Goal: Transaction & Acquisition: Book appointment/travel/reservation

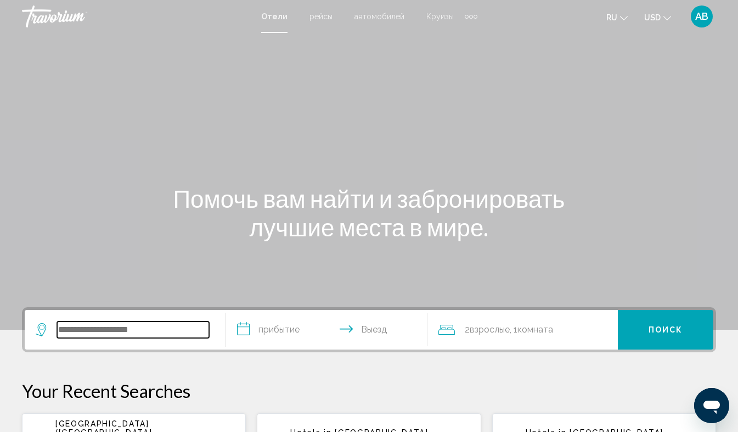
click at [81, 331] on input "Search widget" at bounding box center [133, 329] width 152 height 16
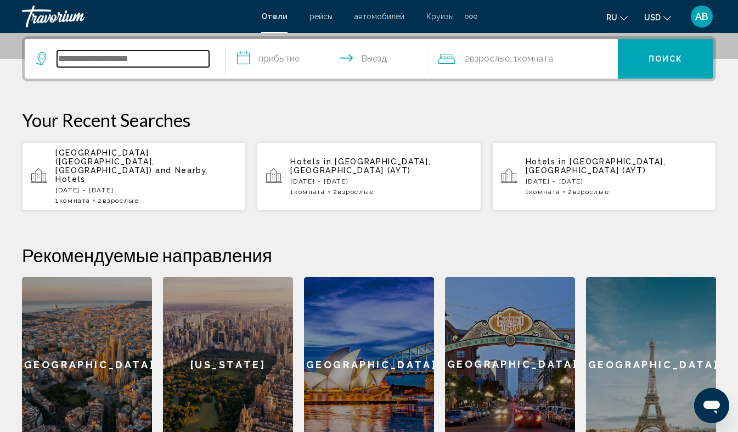
scroll to position [271, 0]
click at [109, 58] on input "Search widget" at bounding box center [133, 58] width 152 height 16
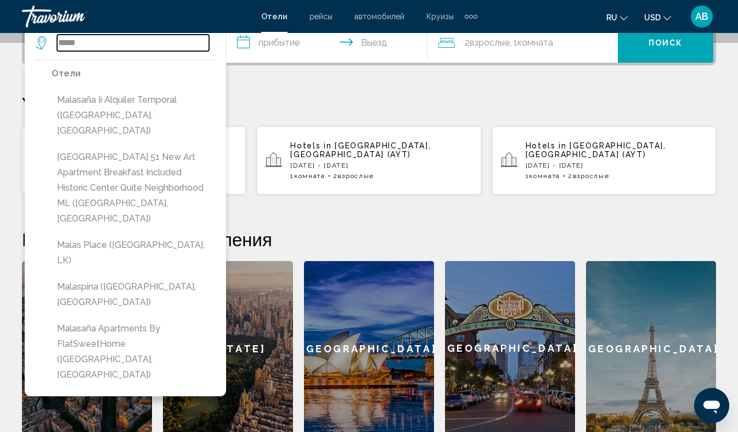
scroll to position [283, 0]
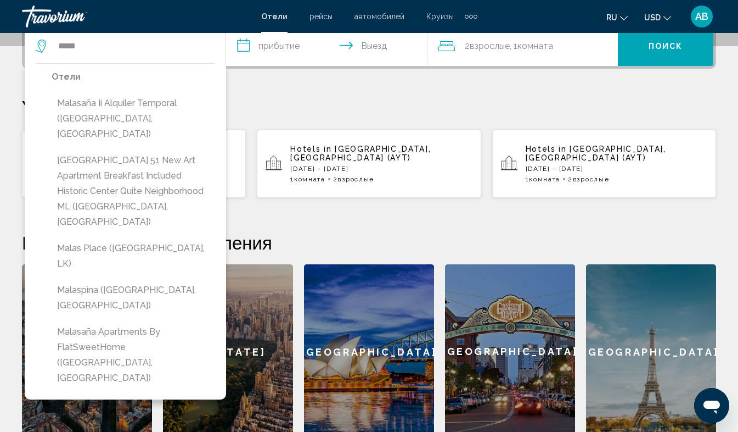
click at [265, 111] on p "Your Recent Searches" at bounding box center [369, 107] width 694 height 22
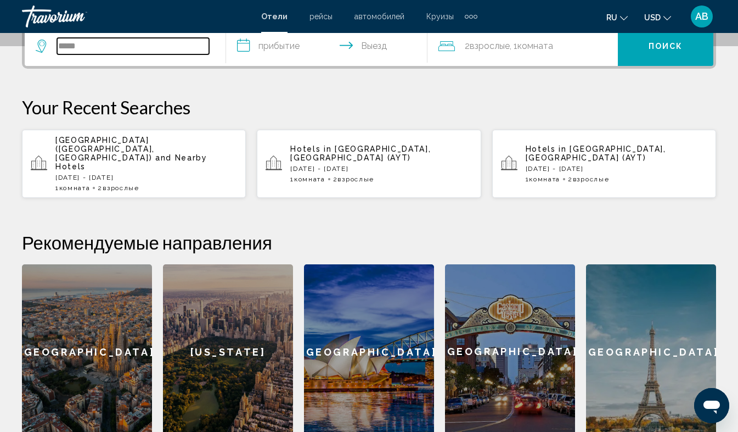
click at [83, 44] on input "*****" at bounding box center [133, 46] width 152 height 16
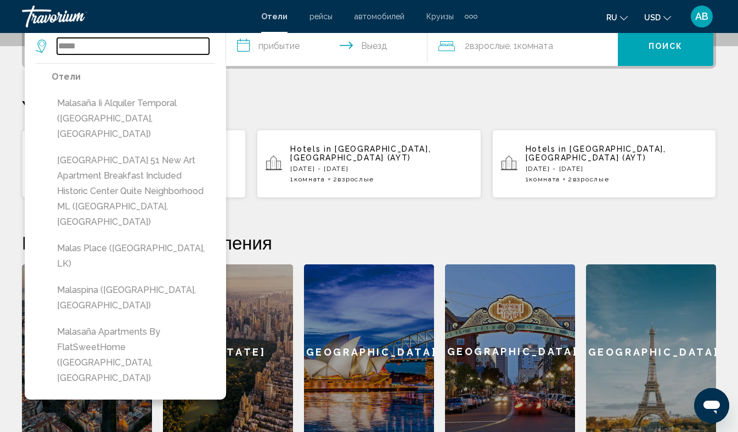
scroll to position [271, 0]
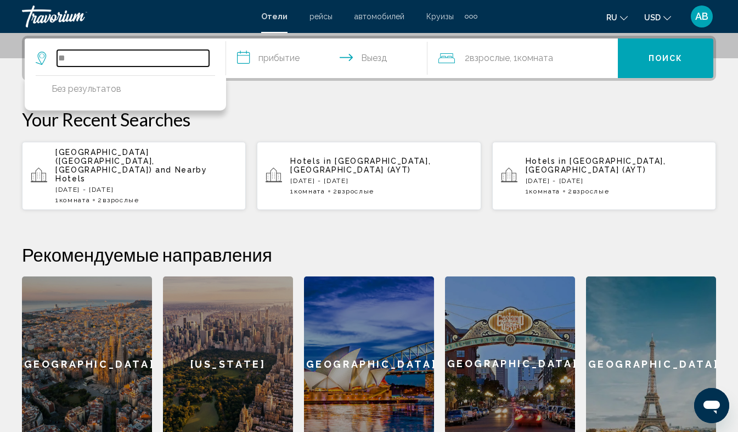
type input "*"
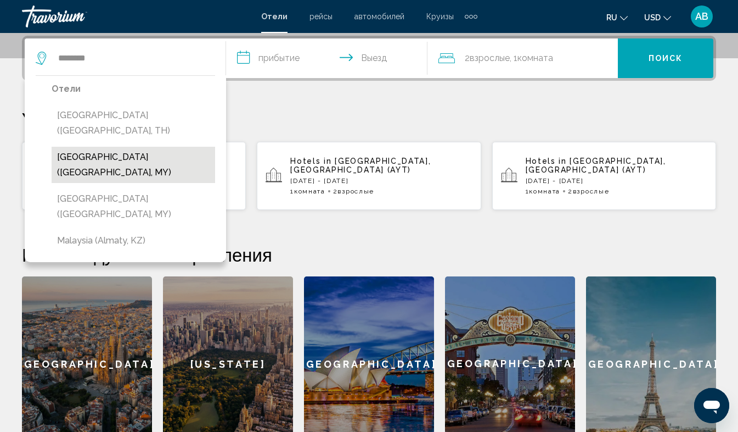
click at [138, 156] on button "[GEOGRAPHIC_DATA] ([GEOGRAPHIC_DATA], MY)" at bounding box center [134, 165] width 164 height 36
type input "**********"
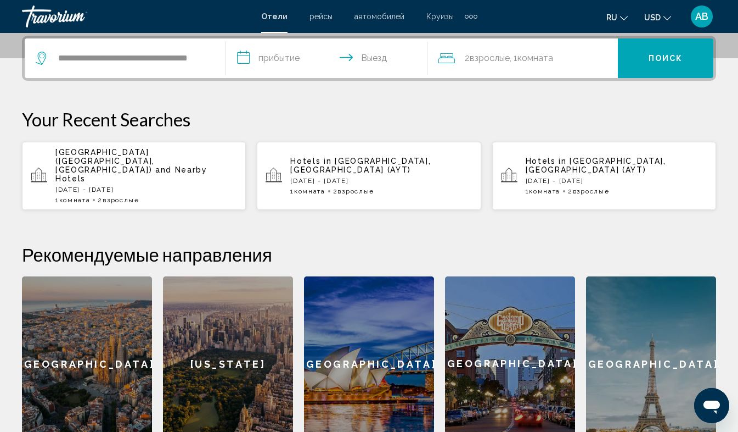
click at [248, 55] on input "**********" at bounding box center [329, 59] width 206 height 43
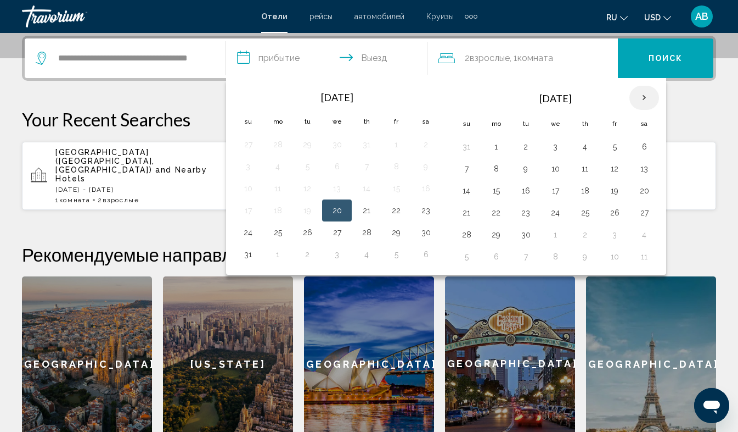
click at [643, 99] on th "Next month" at bounding box center [645, 98] width 30 height 24
click at [467, 214] on button "16" at bounding box center [467, 212] width 18 height 15
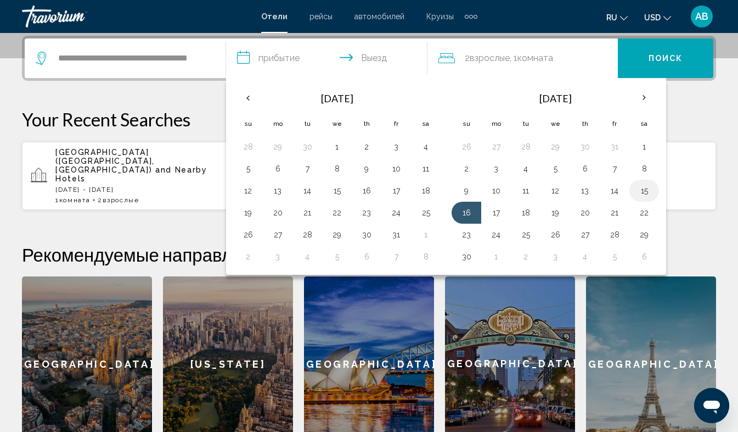
click at [645, 192] on button "15" at bounding box center [645, 190] width 18 height 15
type input "**********"
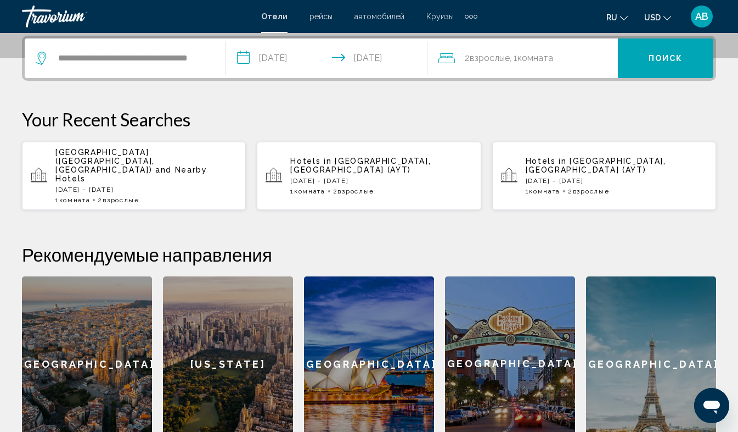
click at [343, 55] on input "**********" at bounding box center [329, 59] width 206 height 43
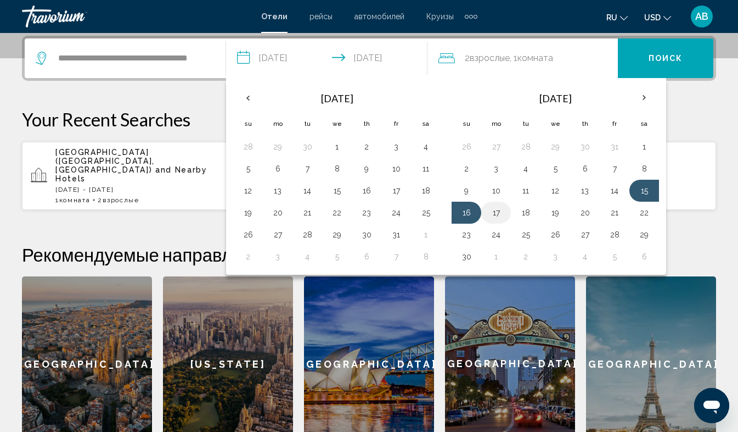
click at [495, 214] on button "17" at bounding box center [497, 212] width 18 height 15
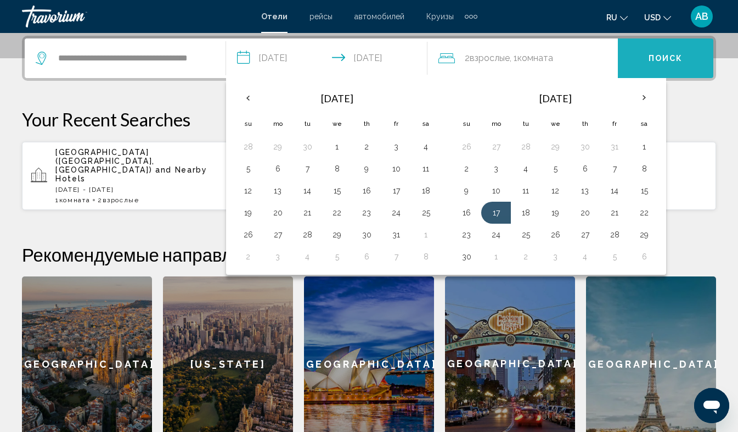
click at [667, 54] on span "Поиск" at bounding box center [666, 58] width 35 height 9
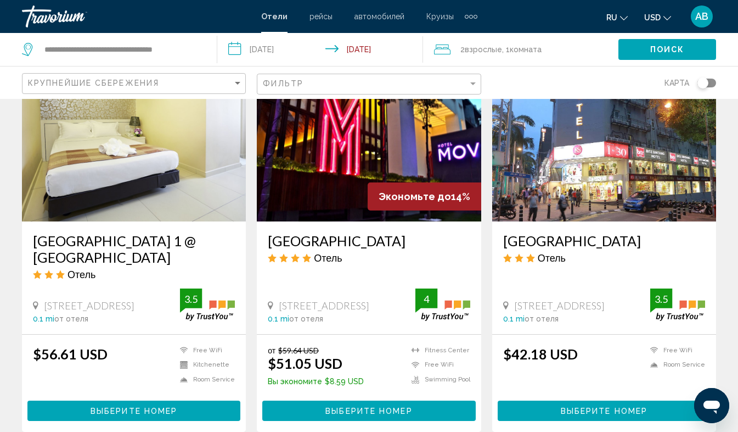
scroll to position [1278, 0]
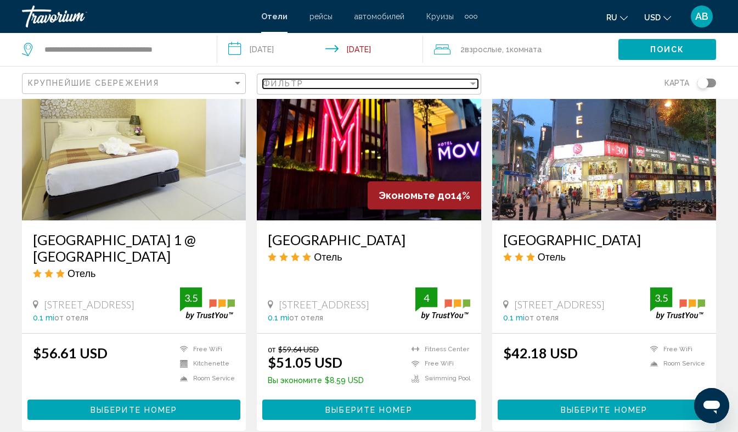
click at [470, 84] on div "Filter" at bounding box center [472, 83] width 5 height 3
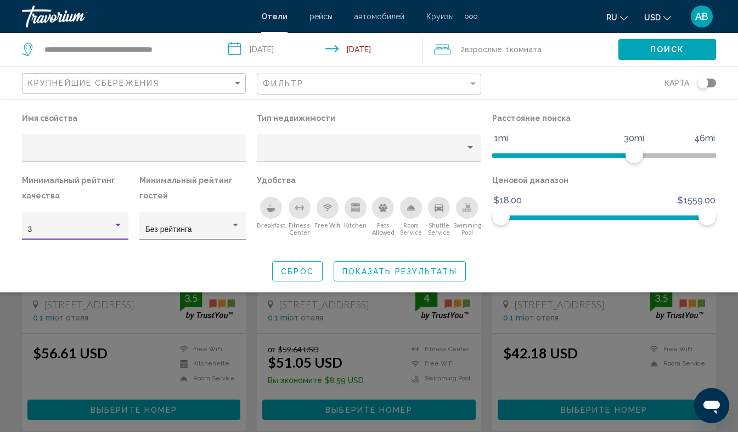
click at [120, 227] on div "Hotel Filters" at bounding box center [118, 225] width 10 height 9
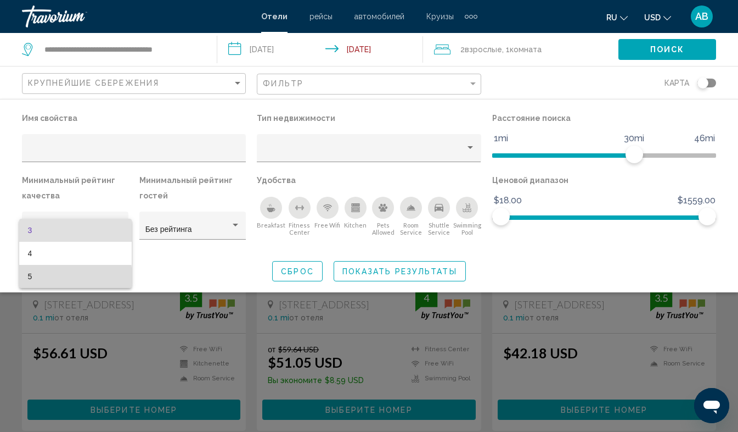
click at [49, 281] on span "5" at bounding box center [75, 276] width 95 height 23
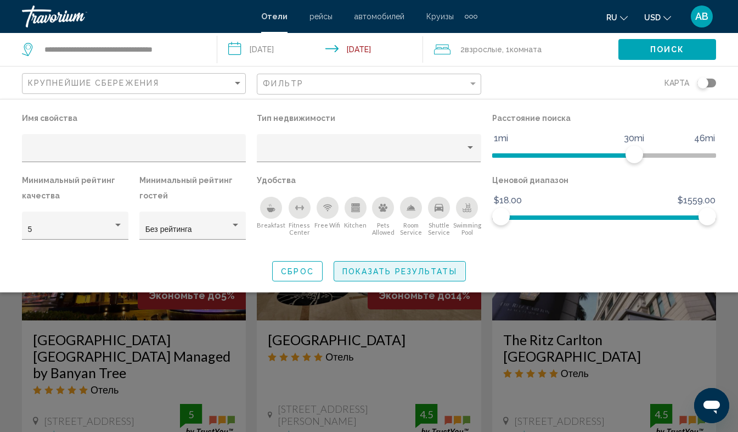
click at [391, 271] on span "Показать результаты" at bounding box center [400, 271] width 115 height 9
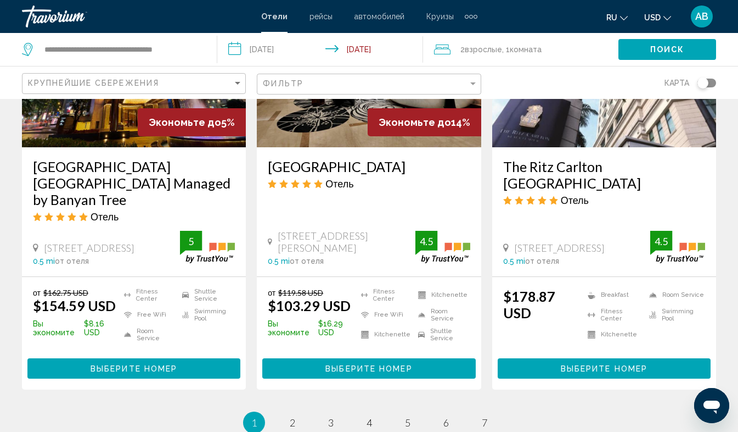
scroll to position [1454, 0]
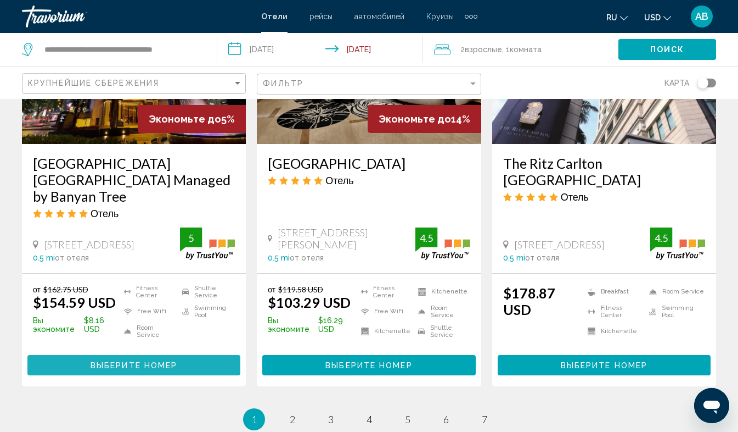
click at [137, 361] on span "Выберите номер" at bounding box center [134, 365] width 87 height 9
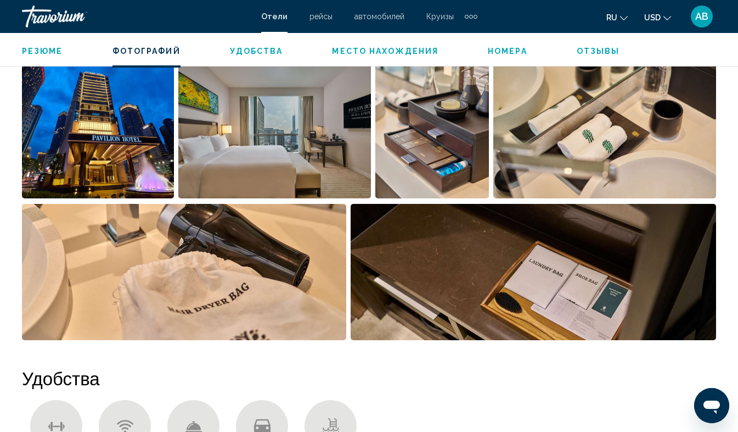
scroll to position [699, 0]
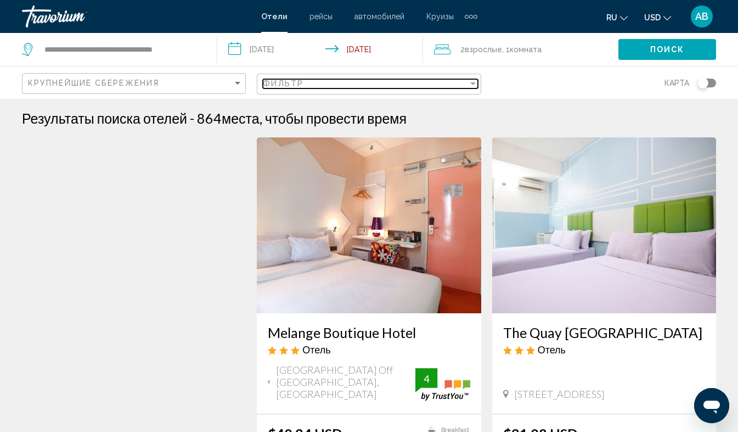
click at [472, 86] on div "Filter" at bounding box center [473, 83] width 10 height 9
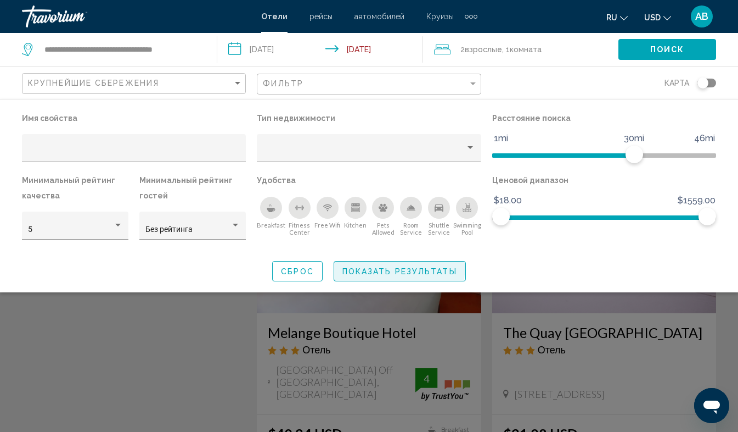
click at [391, 266] on button "Показать результаты" at bounding box center [400, 271] width 132 height 20
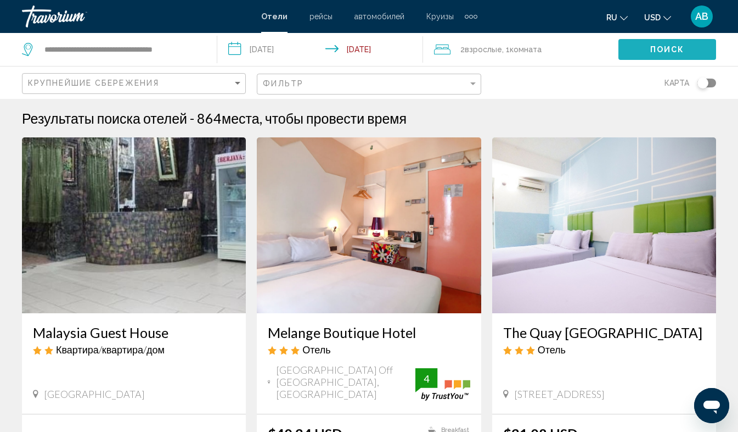
click at [673, 48] on span "Поиск" at bounding box center [668, 50] width 35 height 9
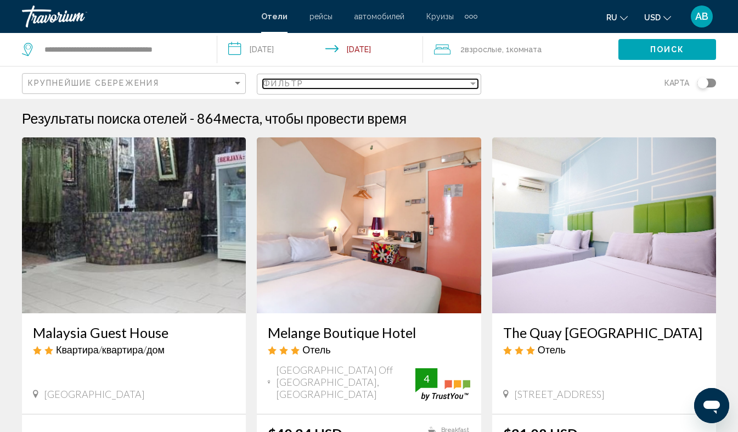
click at [474, 84] on div "Filter" at bounding box center [472, 83] width 5 height 3
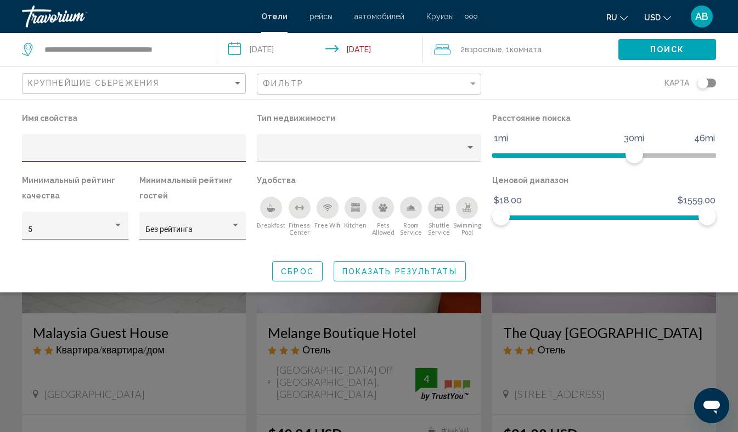
click at [392, 270] on span "Показать результаты" at bounding box center [400, 271] width 115 height 9
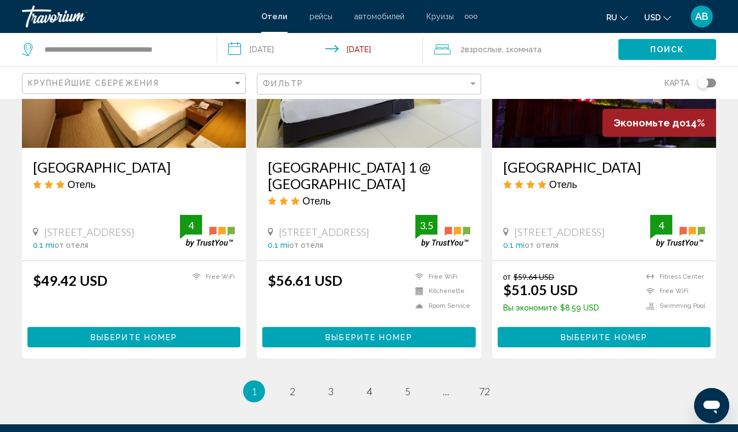
scroll to position [1352, 0]
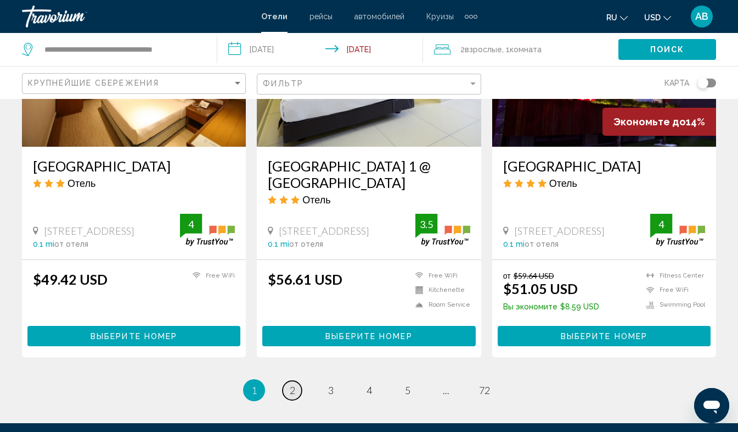
click at [290, 384] on span "2" at bounding box center [292, 390] width 5 height 12
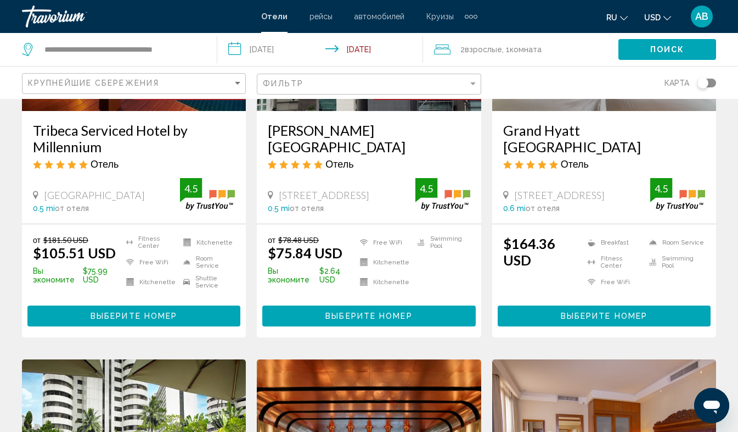
scroll to position [222, 0]
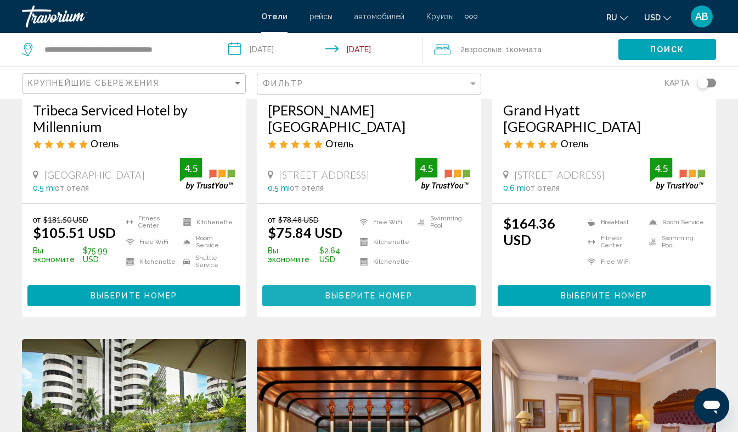
click at [384, 298] on span "Выберите номер" at bounding box center [369, 296] width 87 height 9
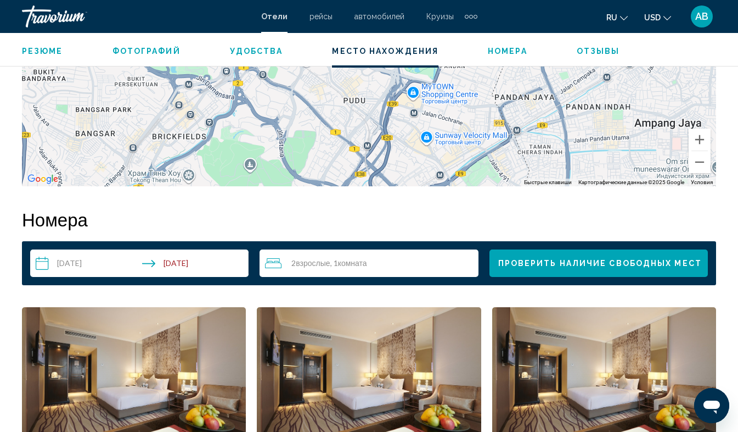
scroll to position [1431, 0]
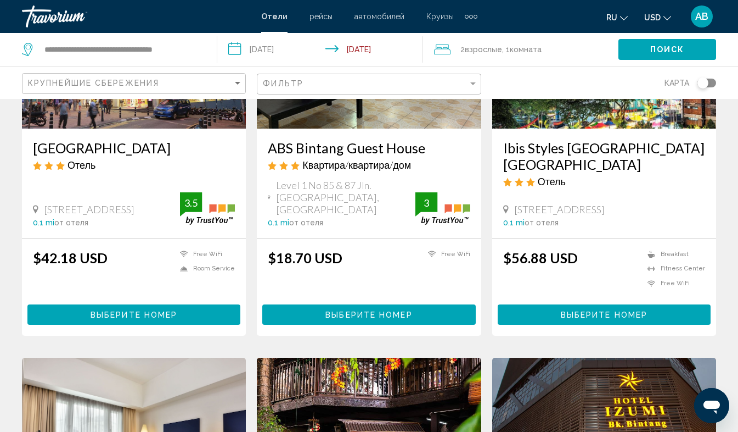
scroll to position [186, 0]
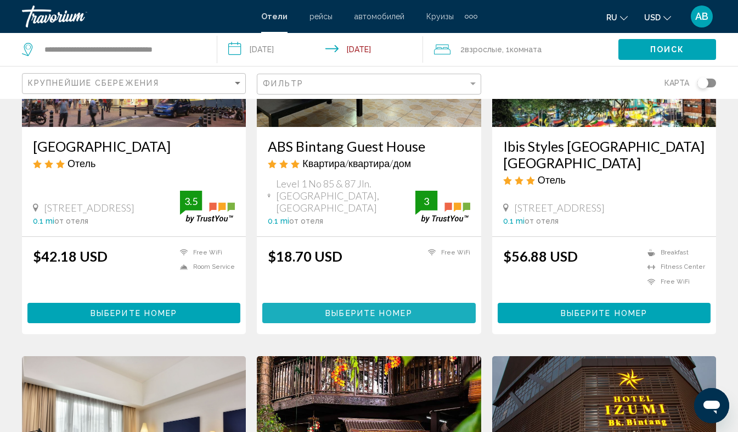
click at [369, 302] on button "Выберите номер" at bounding box center [368, 312] width 213 height 20
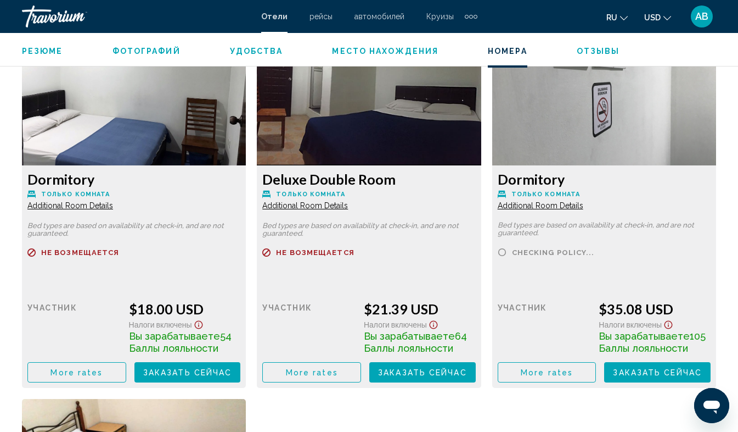
scroll to position [1726, 0]
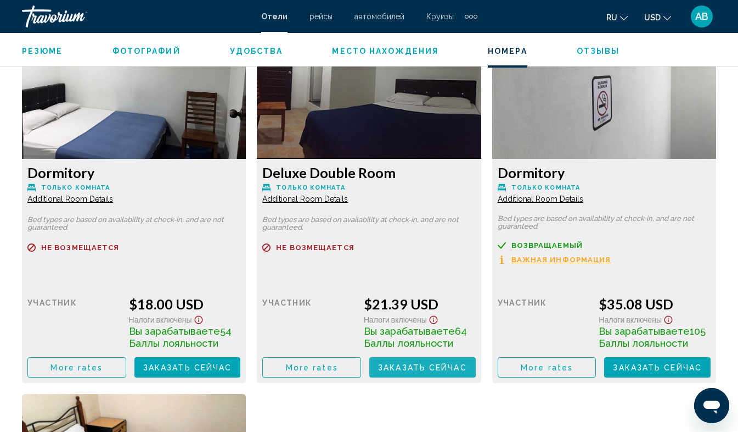
click at [411, 363] on span "Заказать сейчас" at bounding box center [422, 367] width 89 height 9
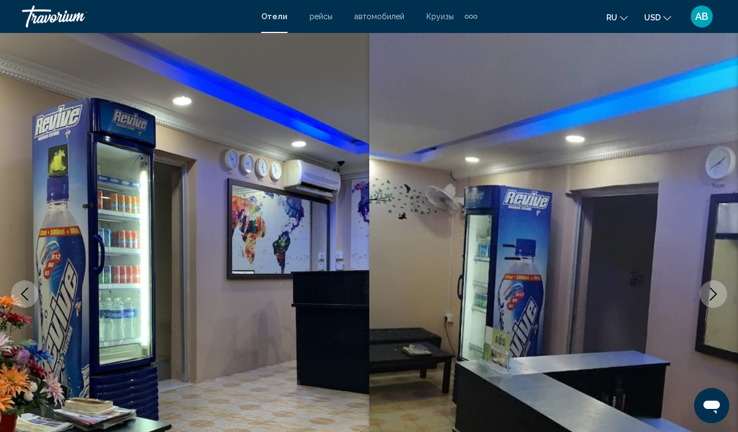
scroll to position [78, 0]
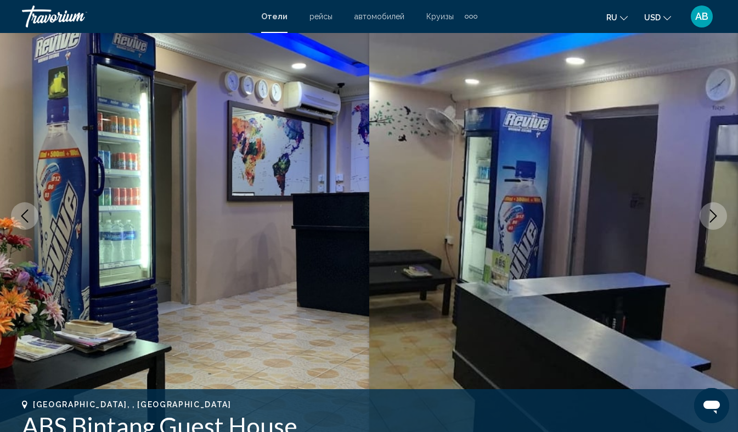
click at [715, 214] on icon "Next image" at bounding box center [713, 215] width 7 height 13
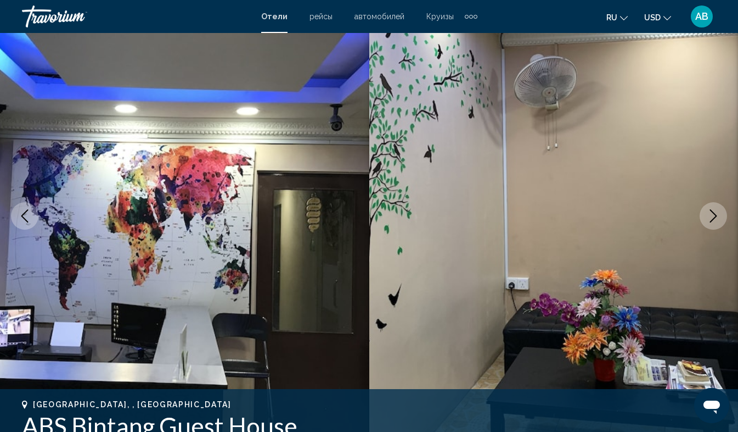
click at [715, 214] on icon "Next image" at bounding box center [713, 215] width 7 height 13
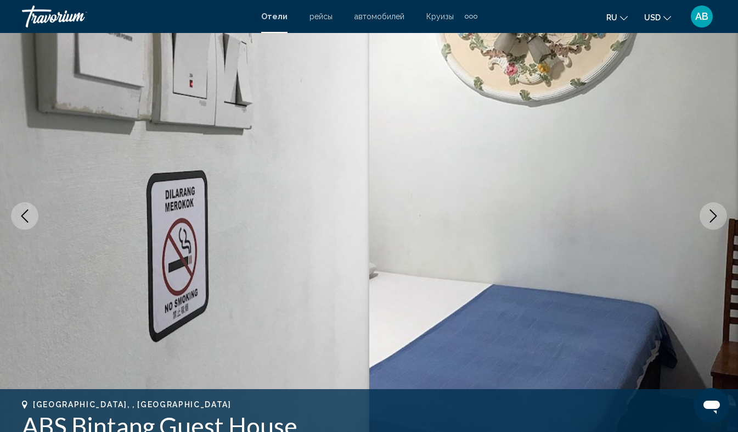
click at [715, 214] on icon "Next image" at bounding box center [713, 215] width 7 height 13
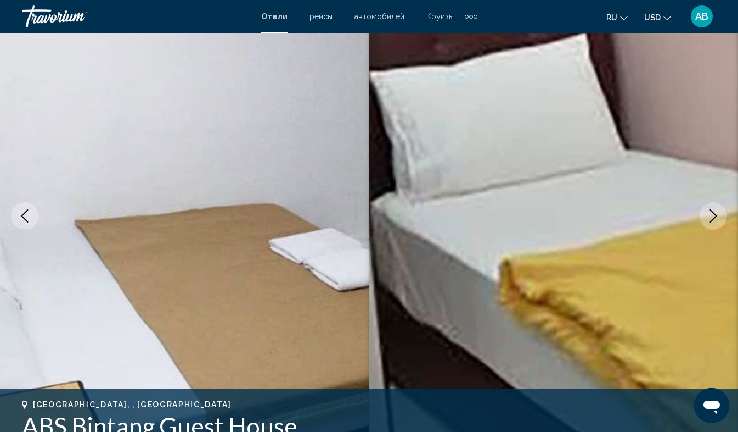
click at [715, 214] on icon "Next image" at bounding box center [713, 215] width 7 height 13
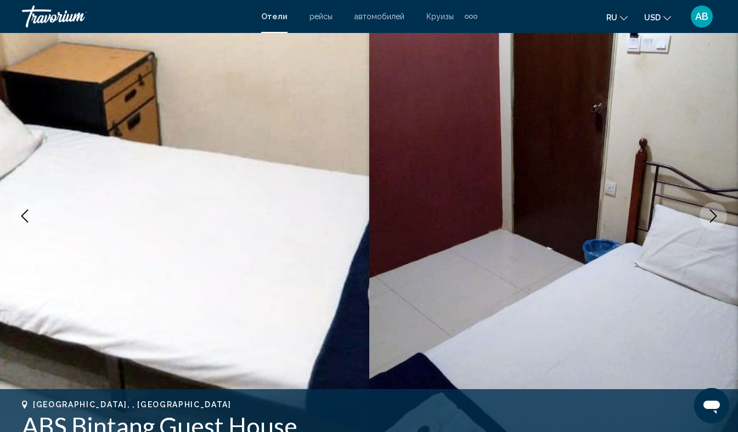
click at [711, 214] on icon "Next image" at bounding box center [713, 215] width 13 height 13
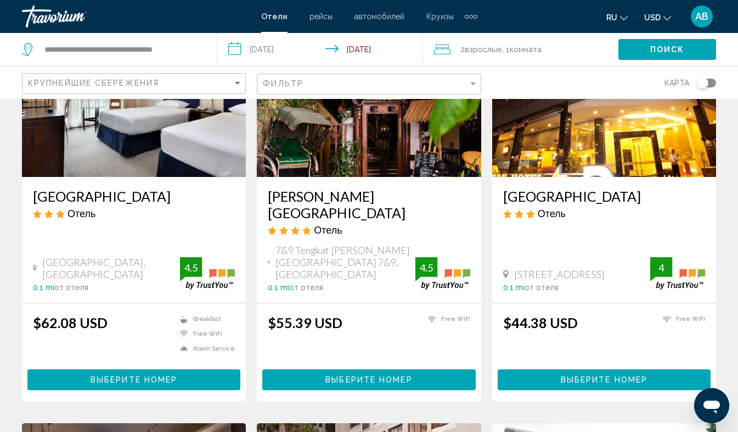
scroll to position [542, 0]
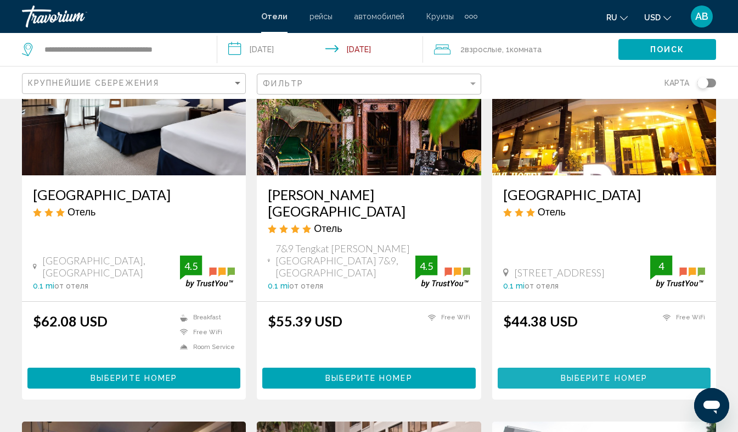
click at [584, 374] on span "Выберите номер" at bounding box center [604, 378] width 87 height 9
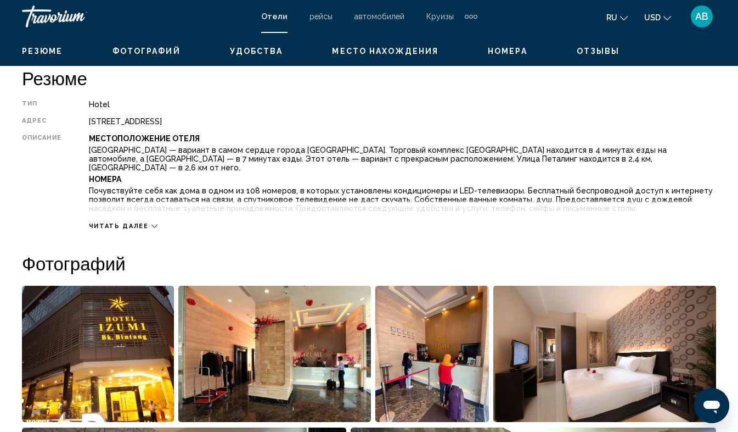
scroll to position [78, 0]
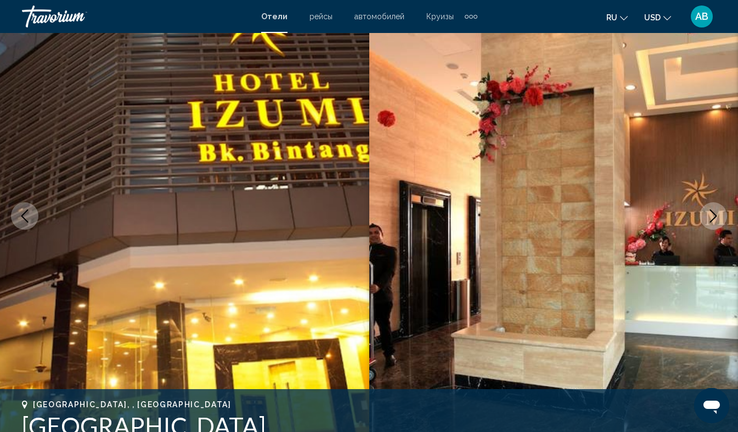
click at [712, 214] on icon "Next image" at bounding box center [713, 215] width 13 height 13
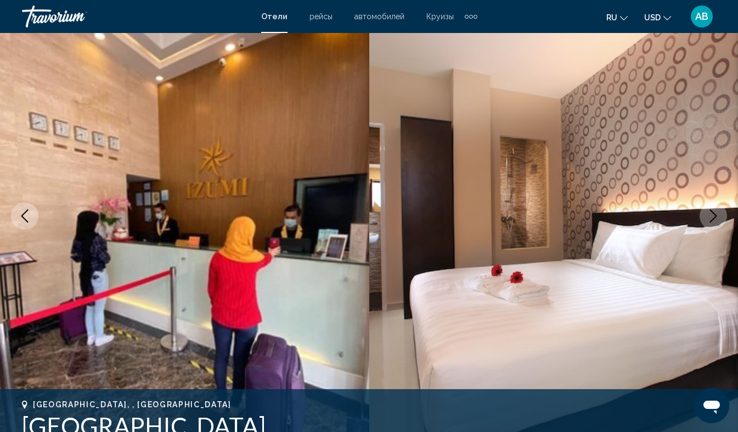
click at [712, 214] on icon "Next image" at bounding box center [713, 215] width 13 height 13
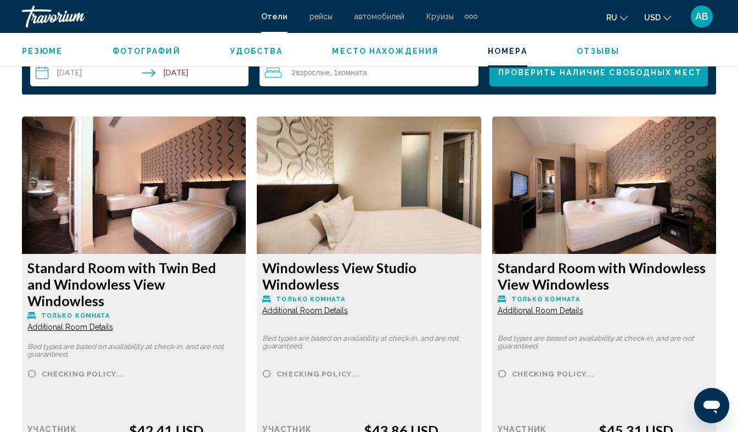
scroll to position [1631, 0]
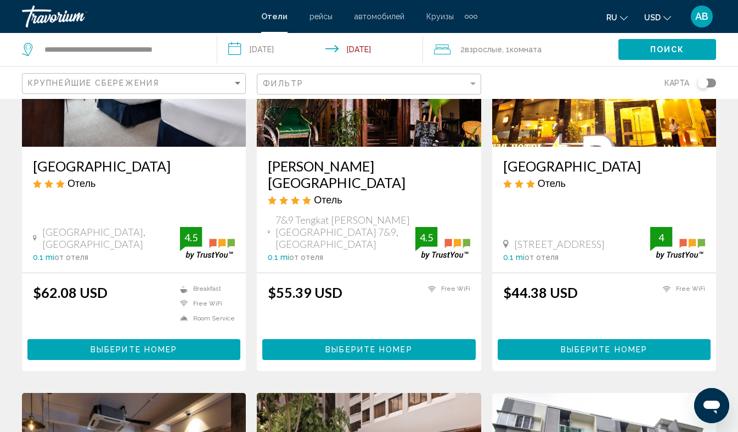
scroll to position [572, 0]
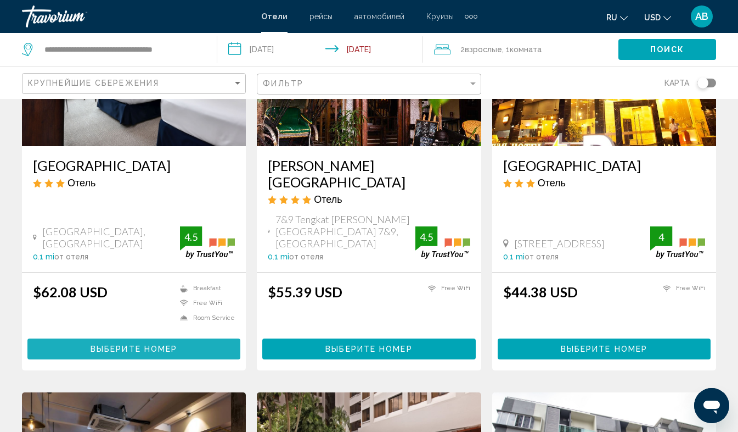
click at [125, 345] on span "Выберите номер" at bounding box center [134, 349] width 87 height 9
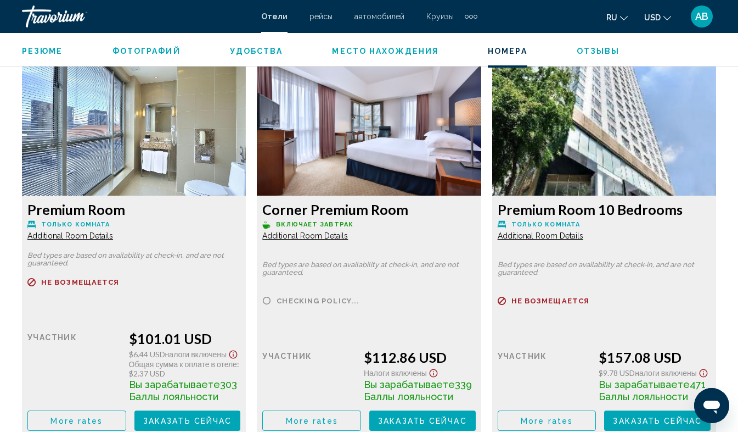
scroll to position [2822, 0]
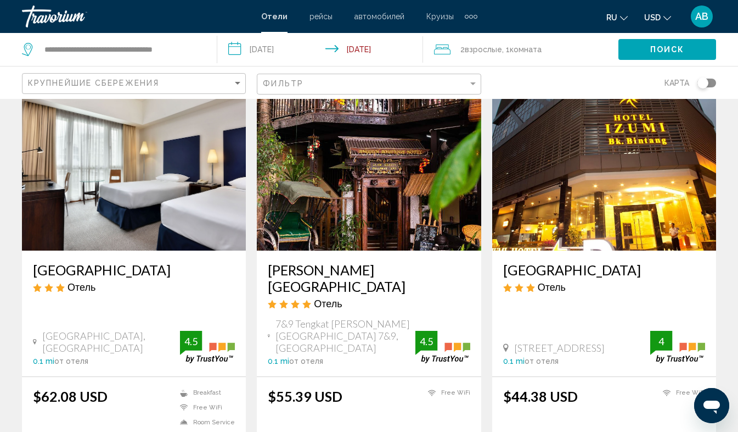
scroll to position [468, 0]
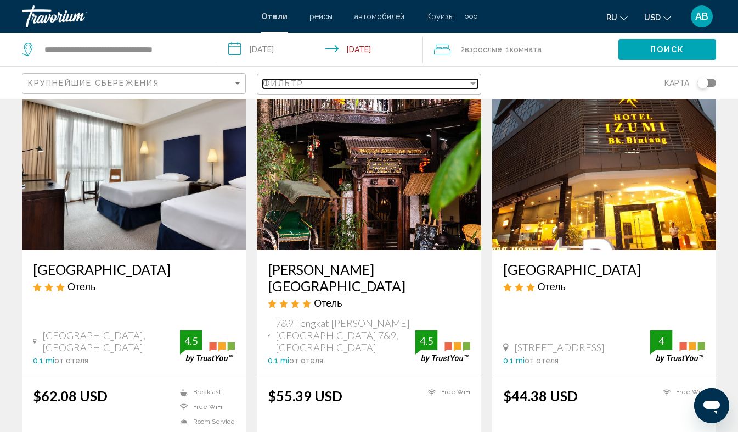
click at [472, 86] on div "Filter" at bounding box center [473, 83] width 10 height 9
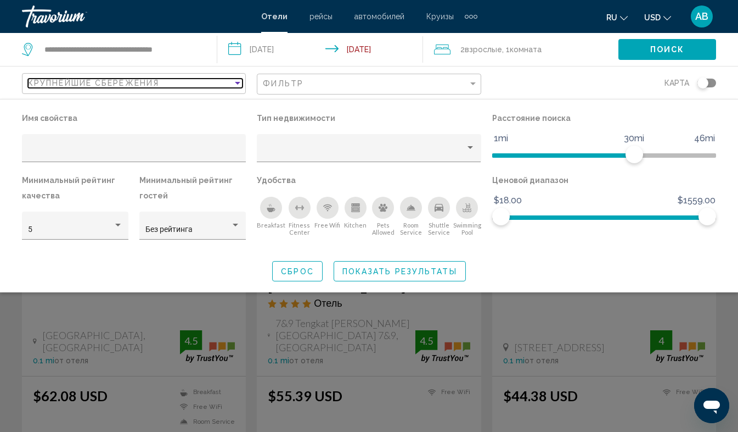
click at [239, 84] on div "Sort by" at bounding box center [237, 83] width 5 height 3
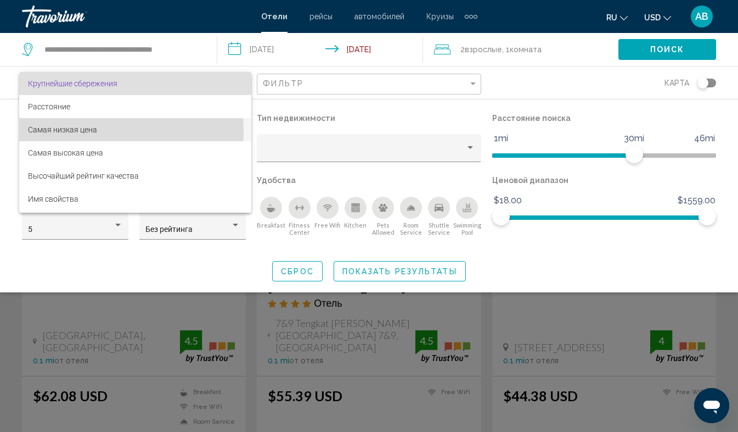
click at [87, 130] on span "Самая низкая цена" at bounding box center [62, 129] width 69 height 9
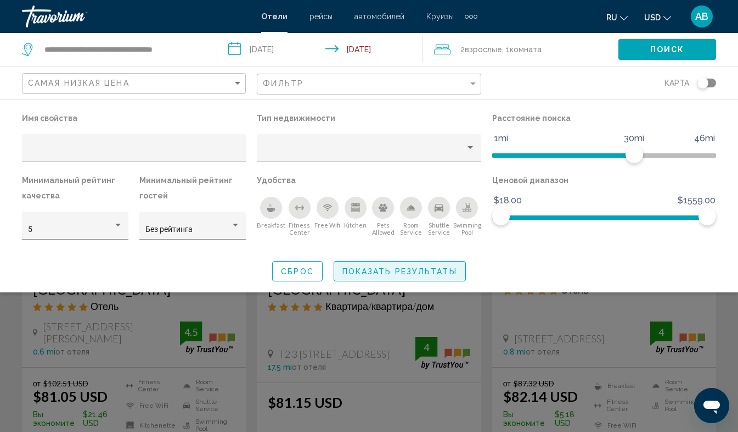
click at [419, 269] on span "Показать результаты" at bounding box center [400, 271] width 115 height 9
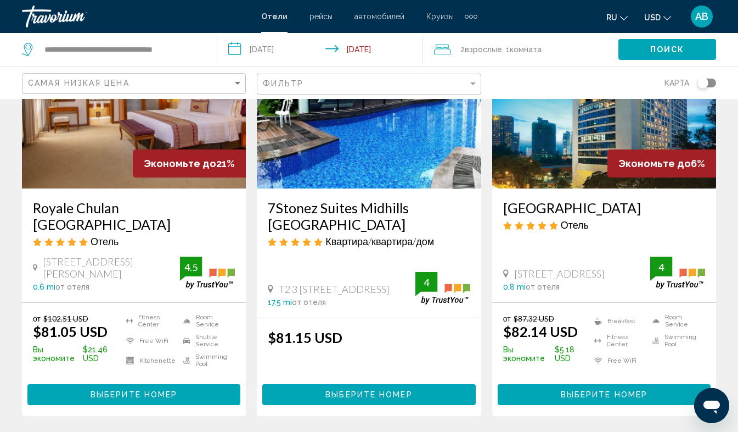
scroll to position [537, 0]
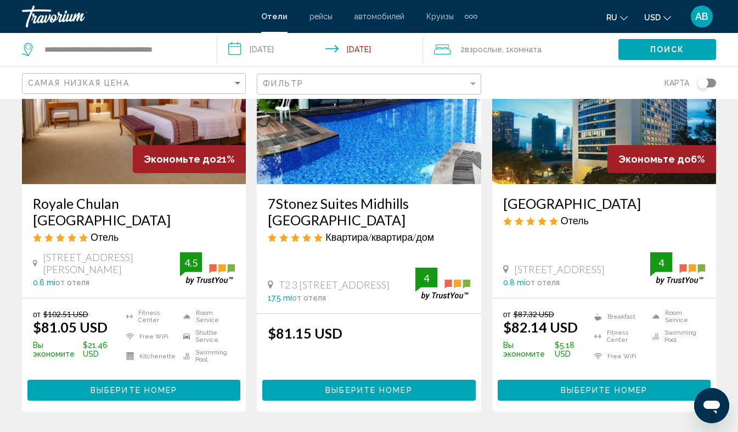
click at [149, 386] on span "Выберите номер" at bounding box center [134, 390] width 87 height 9
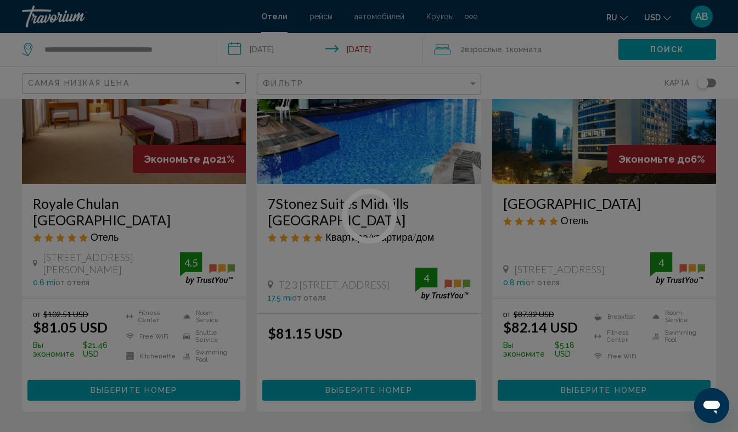
scroll to position [78, 0]
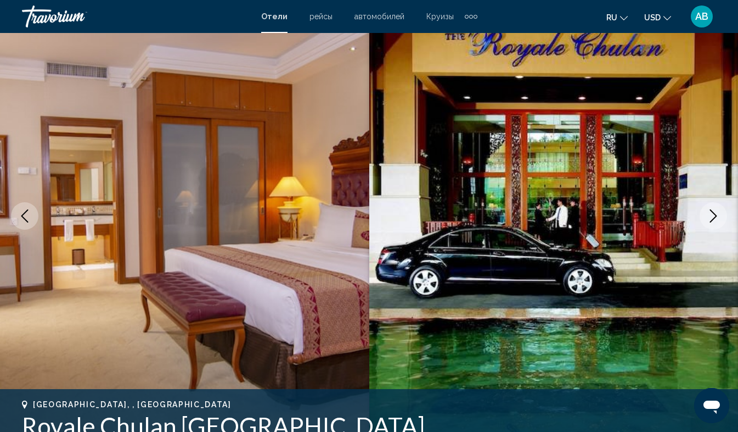
click at [713, 215] on icon "Next image" at bounding box center [713, 215] width 13 height 13
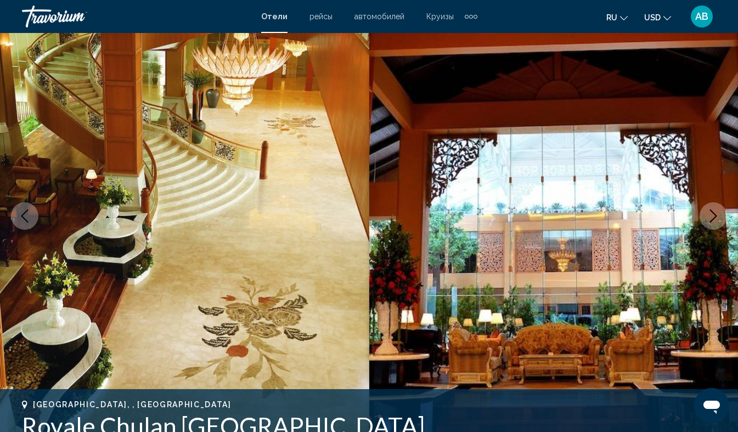
click at [713, 215] on icon "Next image" at bounding box center [713, 215] width 13 height 13
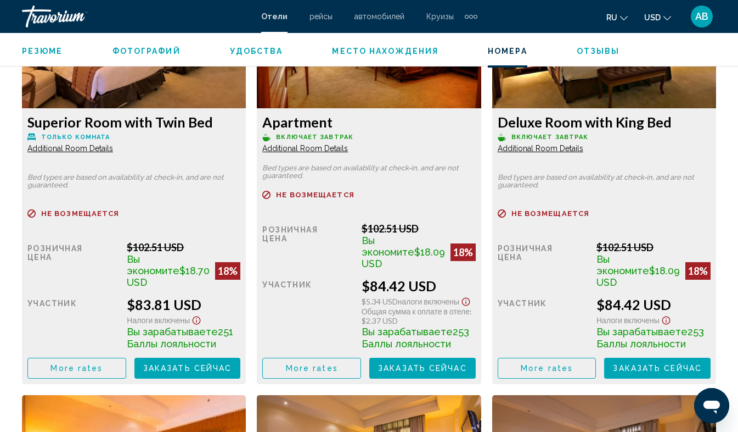
scroll to position [2200, 0]
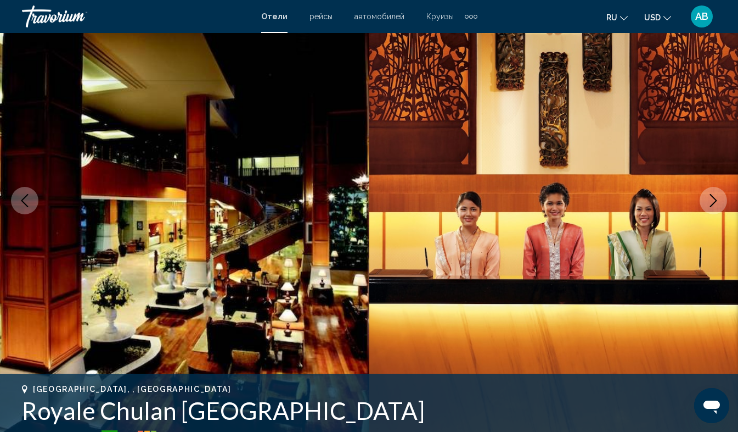
scroll to position [0, 0]
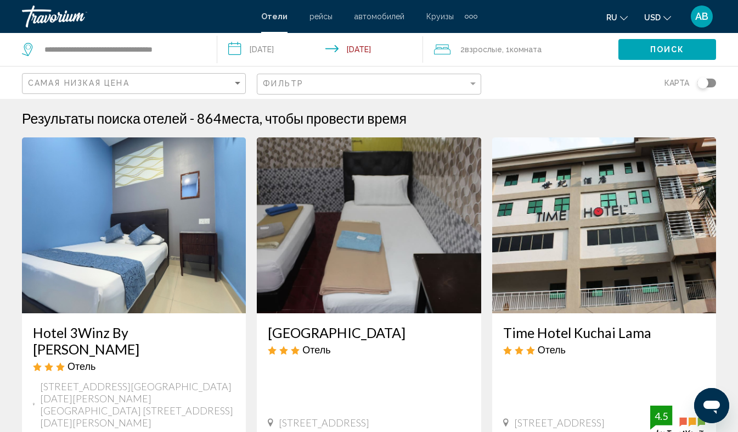
click at [348, 48] on input "**********" at bounding box center [322, 51] width 211 height 36
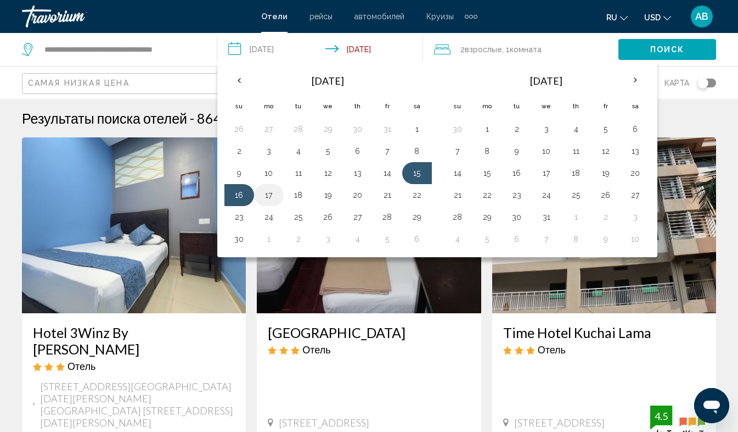
click at [264, 195] on button "17" at bounding box center [269, 194] width 18 height 15
click at [415, 175] on button "15" at bounding box center [417, 172] width 18 height 15
type input "**********"
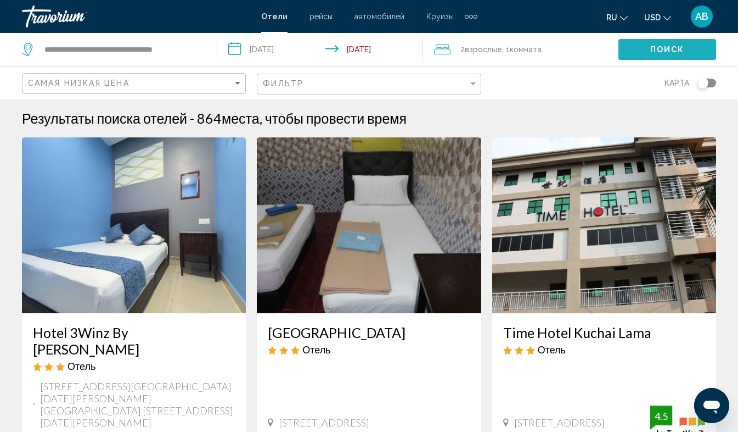
click at [677, 48] on span "Поиск" at bounding box center [668, 50] width 35 height 9
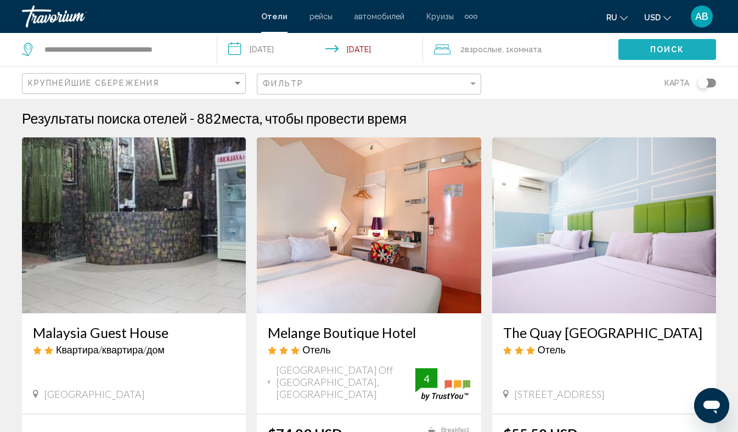
click at [666, 48] on span "Поиск" at bounding box center [668, 50] width 35 height 9
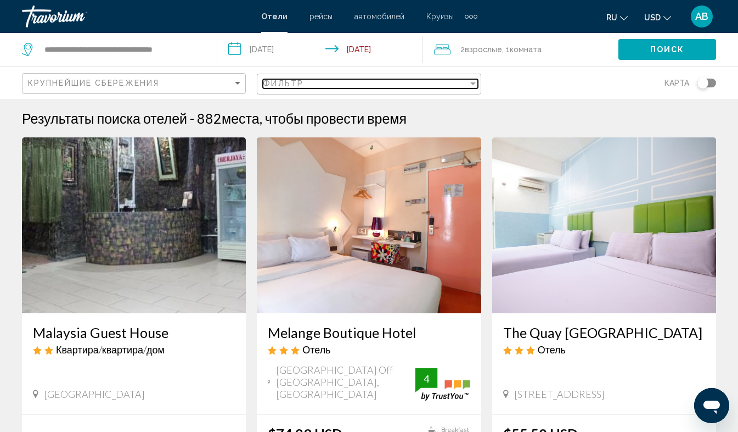
click at [473, 85] on div "Filter" at bounding box center [472, 83] width 5 height 3
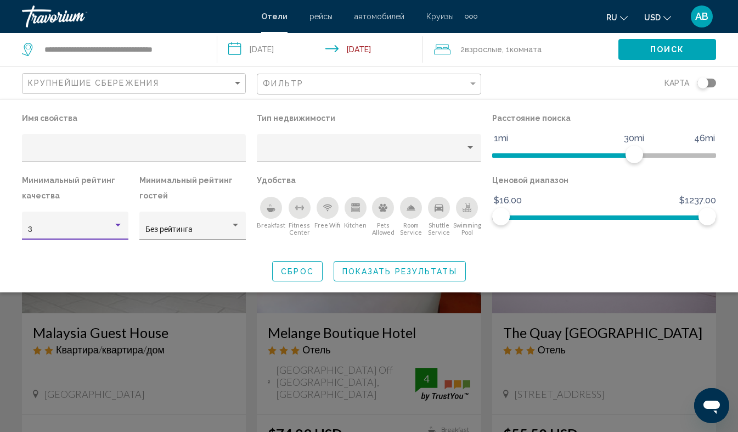
click at [118, 225] on div "Hotel Filters" at bounding box center [117, 224] width 5 height 3
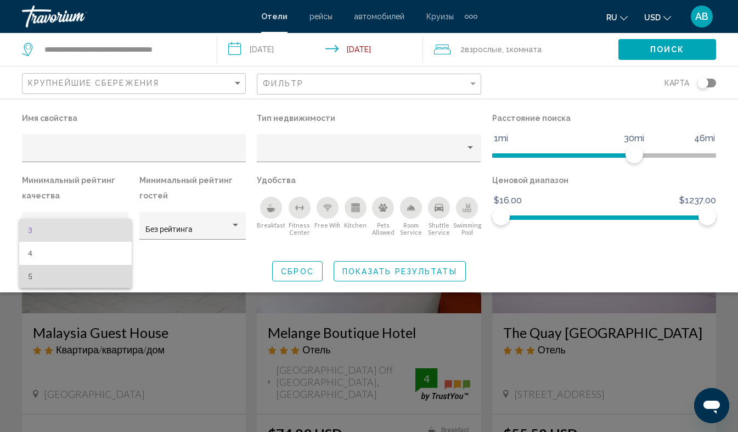
click at [43, 279] on span "5" at bounding box center [75, 276] width 95 height 23
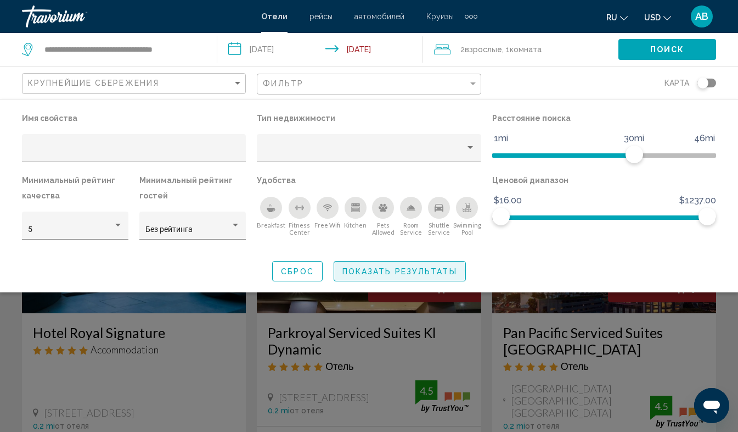
click at [374, 271] on span "Показать результаты" at bounding box center [400, 271] width 115 height 9
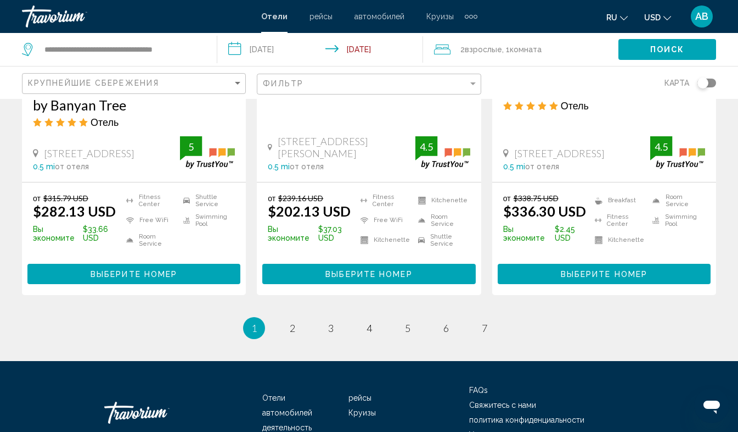
scroll to position [1551, 0]
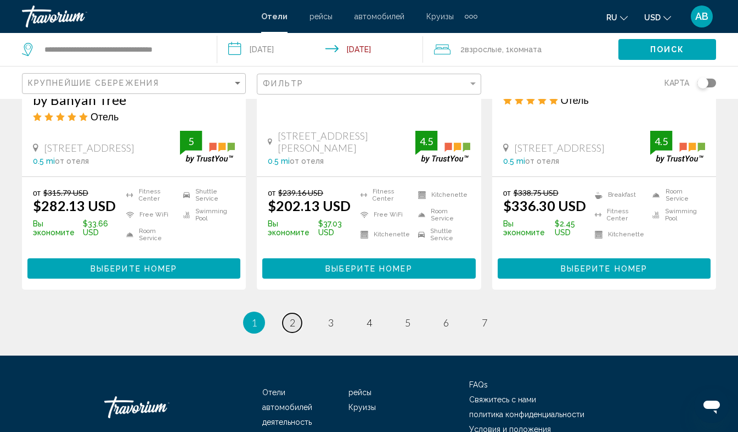
click at [292, 316] on span "2" at bounding box center [292, 322] width 5 height 12
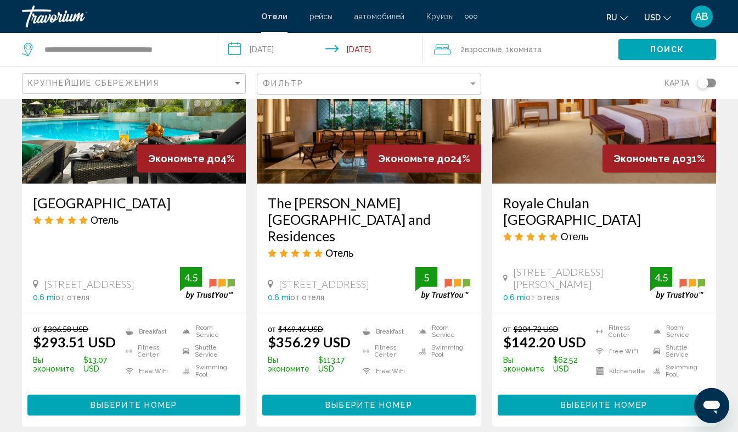
scroll to position [554, 0]
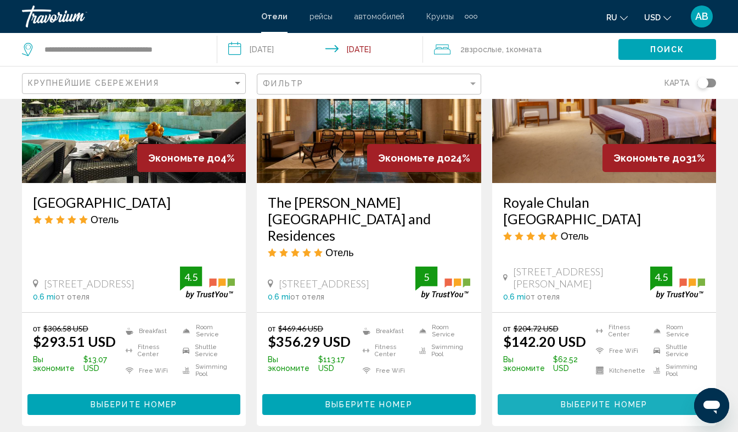
click at [635, 400] on span "Выберите номер" at bounding box center [604, 404] width 87 height 9
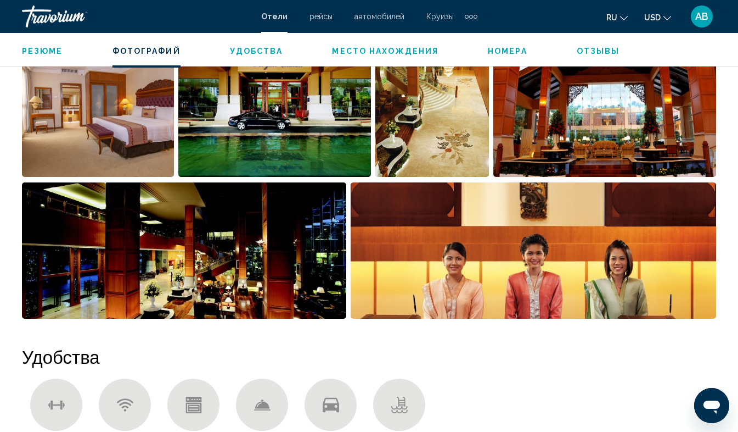
scroll to position [788, 0]
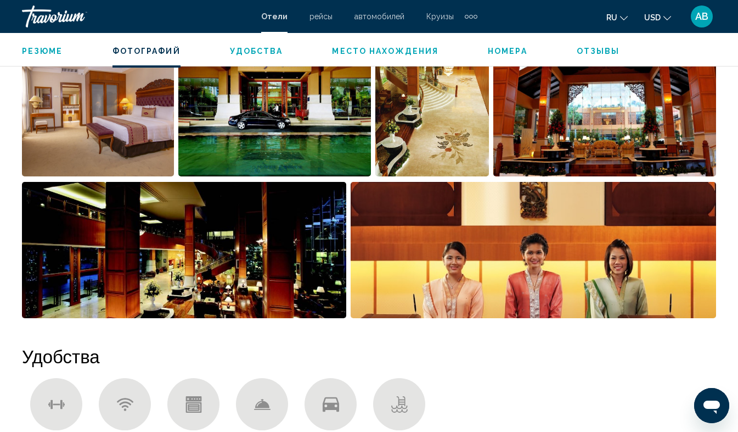
click at [229, 275] on img "Open full-screen image slider" at bounding box center [184, 250] width 324 height 136
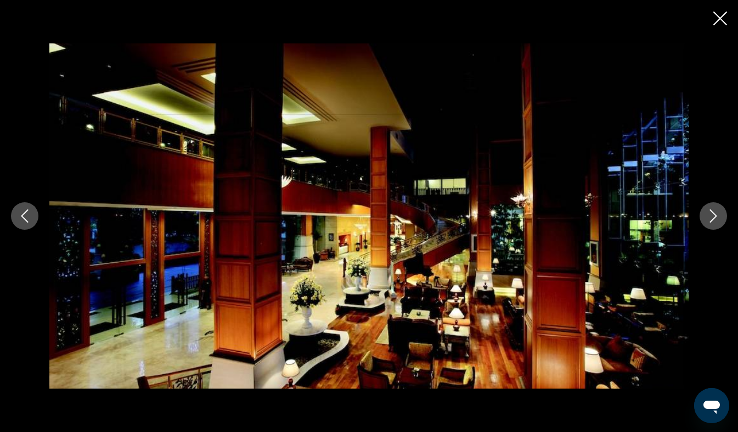
click at [713, 215] on icon "Next image" at bounding box center [713, 215] width 13 height 13
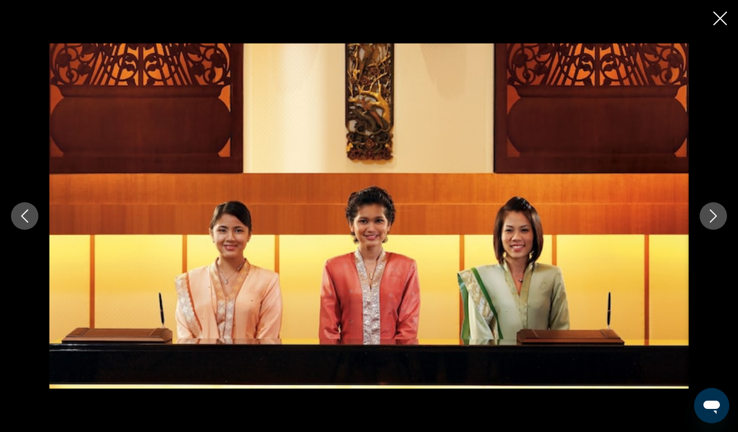
click at [713, 215] on icon "Next image" at bounding box center [713, 215] width 13 height 13
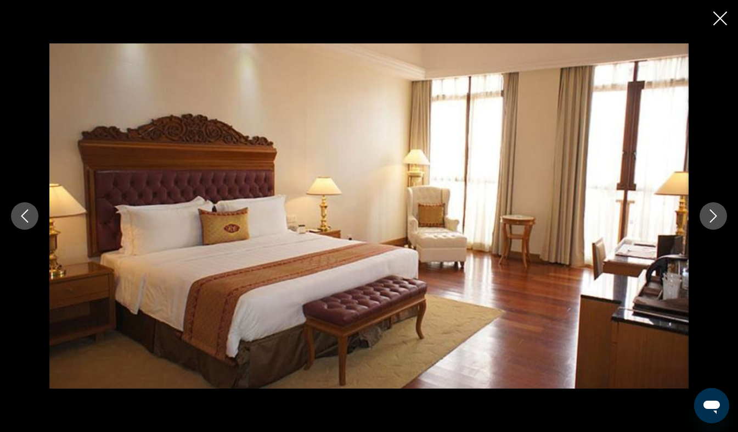
click at [713, 215] on icon "Next image" at bounding box center [713, 215] width 13 height 13
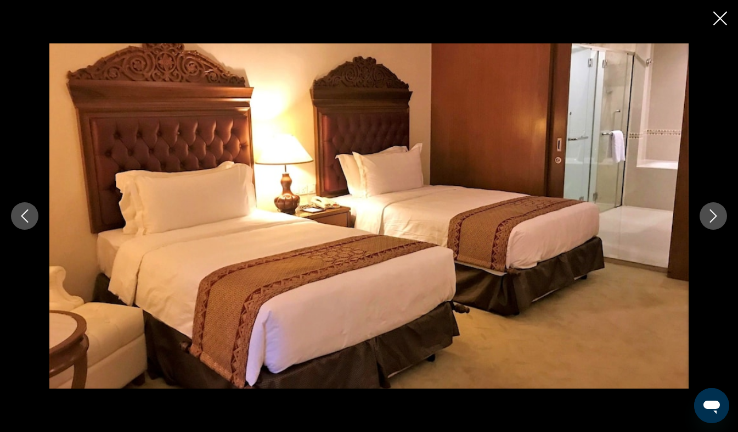
click at [713, 215] on icon "Next image" at bounding box center [713, 215] width 13 height 13
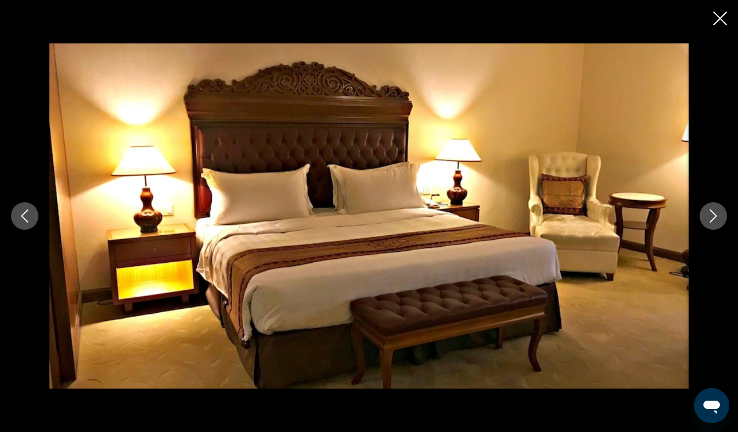
click at [713, 215] on icon "Next image" at bounding box center [713, 215] width 13 height 13
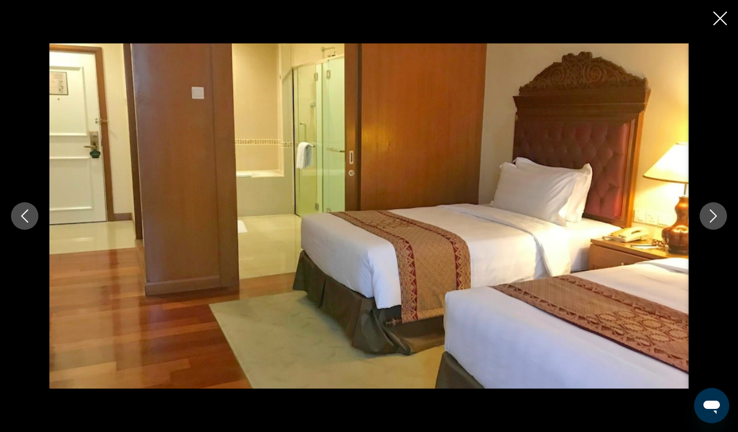
click at [713, 215] on icon "Next image" at bounding box center [713, 215] width 13 height 13
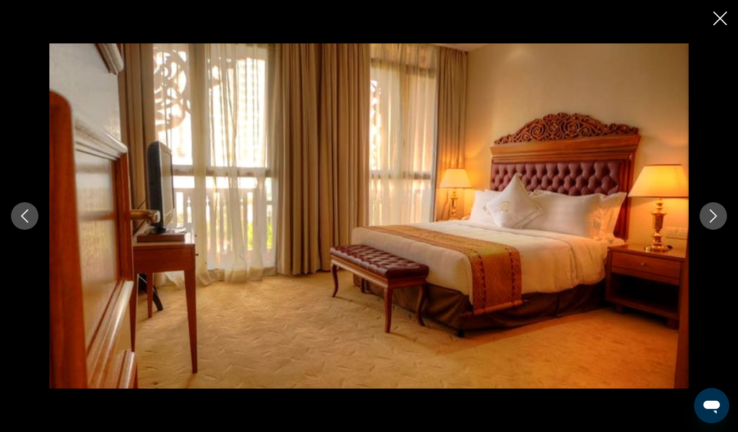
click at [713, 215] on icon "Next image" at bounding box center [713, 215] width 13 height 13
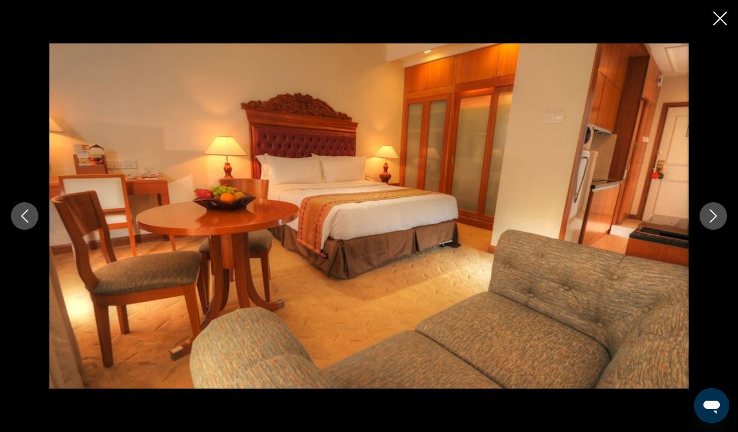
click at [713, 215] on icon "Next image" at bounding box center [713, 215] width 13 height 13
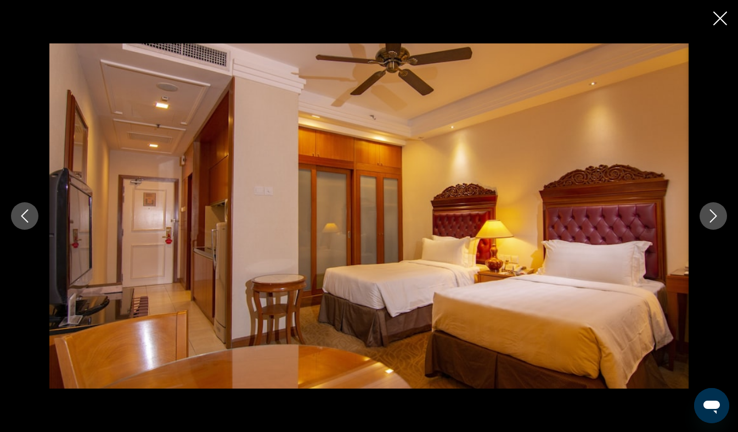
click at [713, 215] on icon "Next image" at bounding box center [713, 215] width 13 height 13
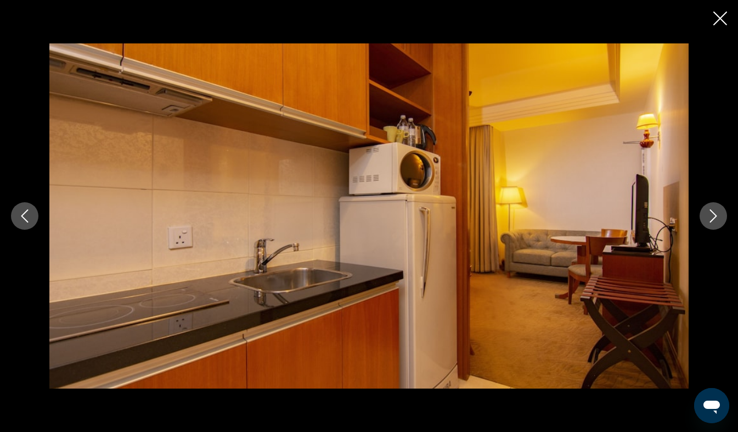
click at [713, 215] on icon "Next image" at bounding box center [713, 215] width 13 height 13
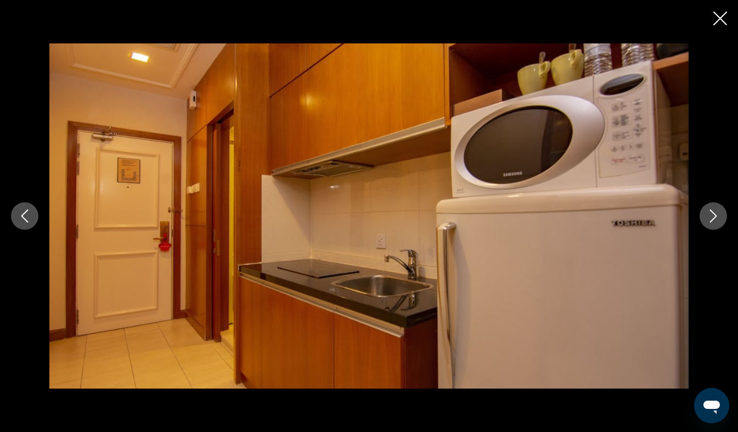
click at [713, 215] on icon "Next image" at bounding box center [713, 215] width 13 height 13
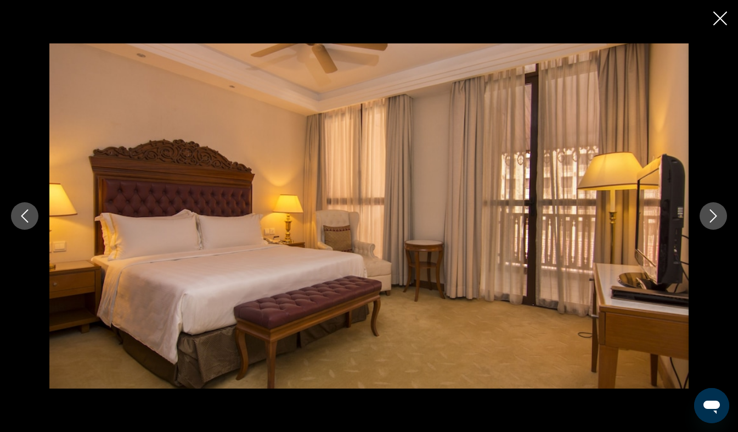
click at [713, 215] on icon "Next image" at bounding box center [713, 215] width 13 height 13
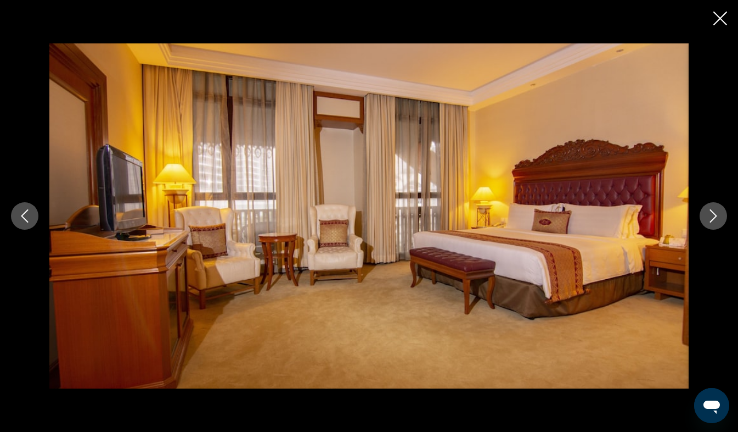
click at [713, 215] on icon "Next image" at bounding box center [713, 215] width 13 height 13
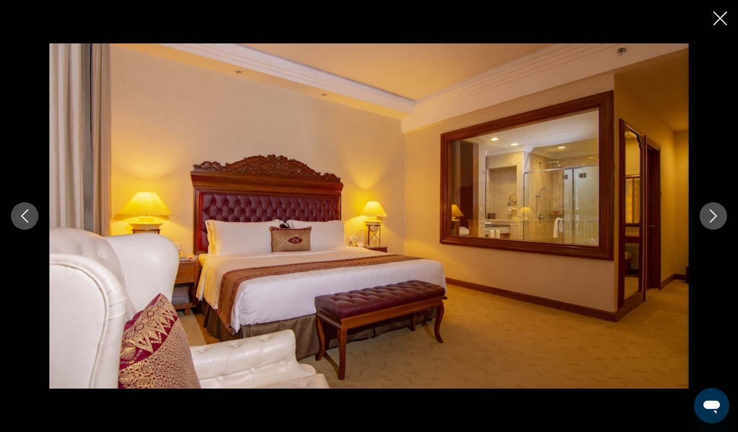
click at [713, 215] on icon "Next image" at bounding box center [713, 215] width 13 height 13
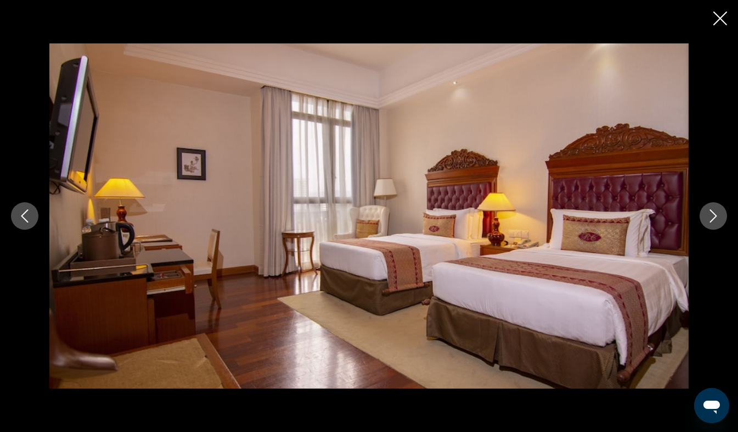
click at [713, 215] on icon "Next image" at bounding box center [713, 215] width 13 height 13
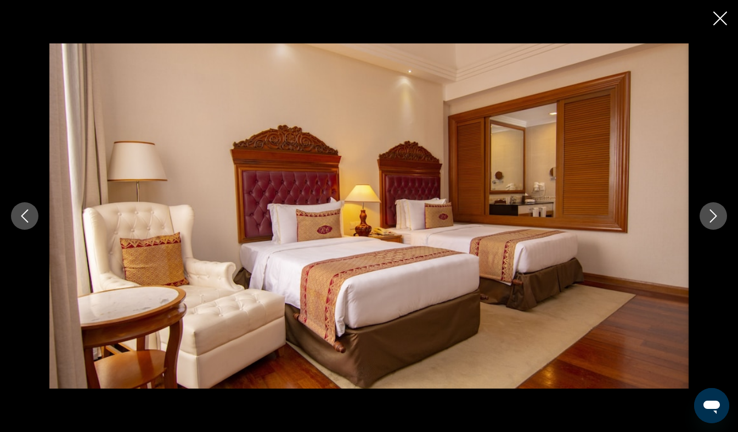
click at [713, 215] on icon "Next image" at bounding box center [713, 215] width 13 height 13
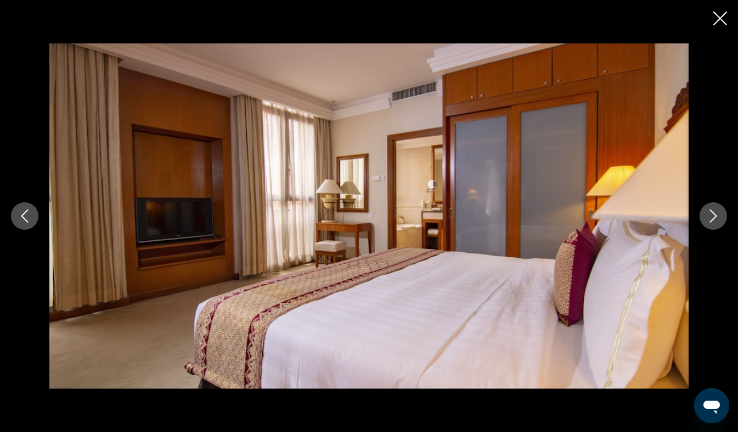
click at [723, 18] on icon "Close slideshow" at bounding box center [721, 19] width 14 height 14
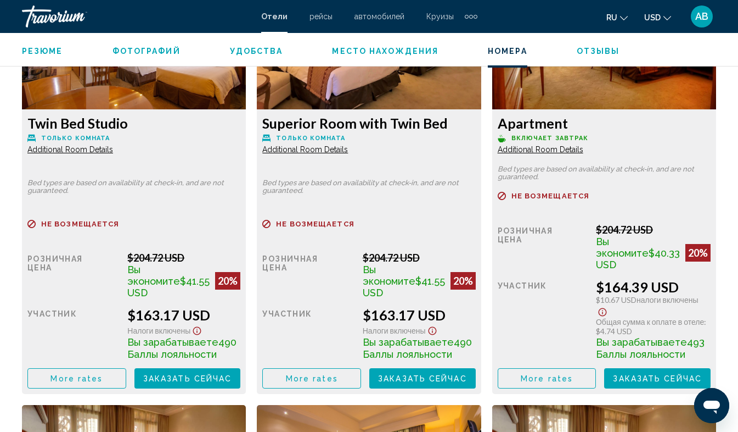
scroll to position [2616, 0]
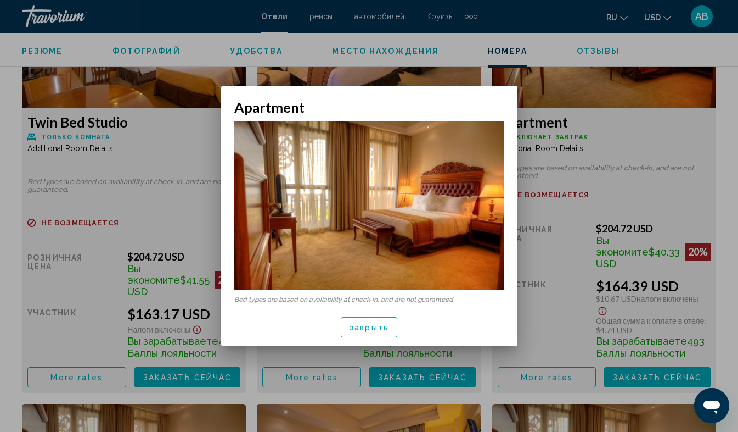
scroll to position [0, 0]
click at [369, 325] on span "закрыть" at bounding box center [369, 327] width 39 height 9
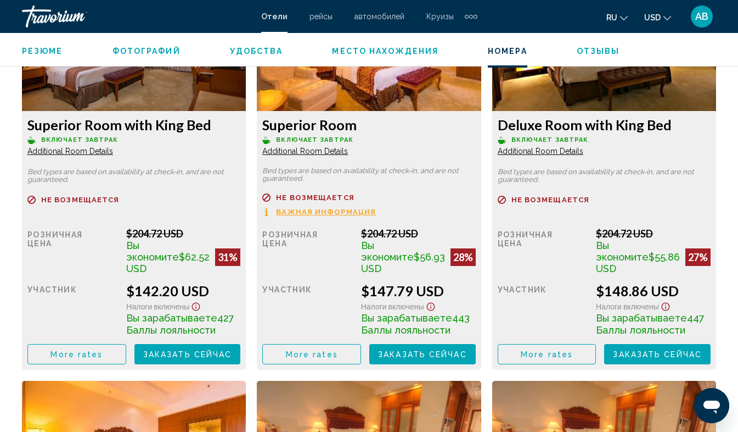
scroll to position [1774, 0]
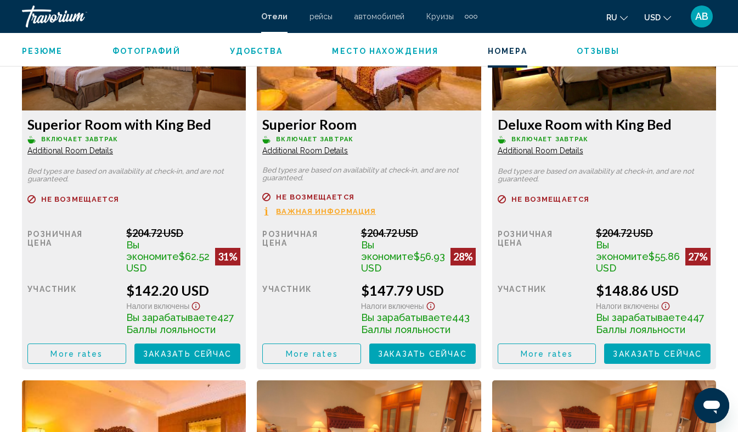
click at [60, 148] on span "Additional Room Details" at bounding box center [70, 150] width 86 height 9
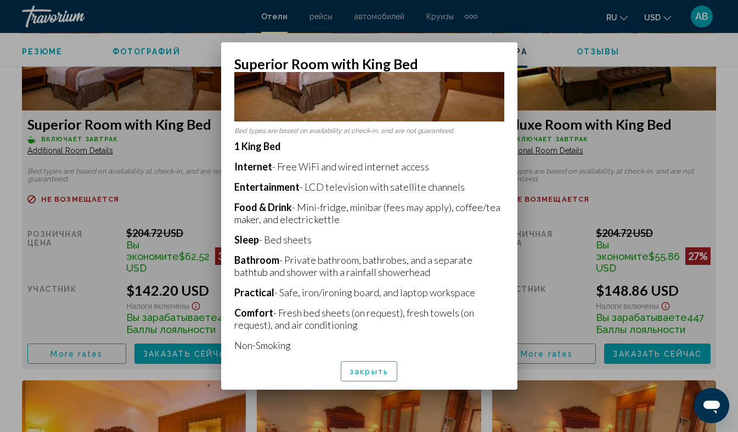
scroll to position [137, 0]
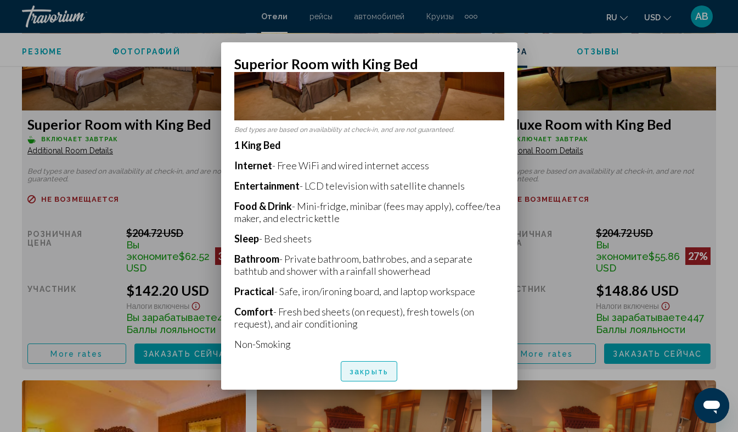
click at [370, 370] on span "закрыть" at bounding box center [369, 371] width 39 height 9
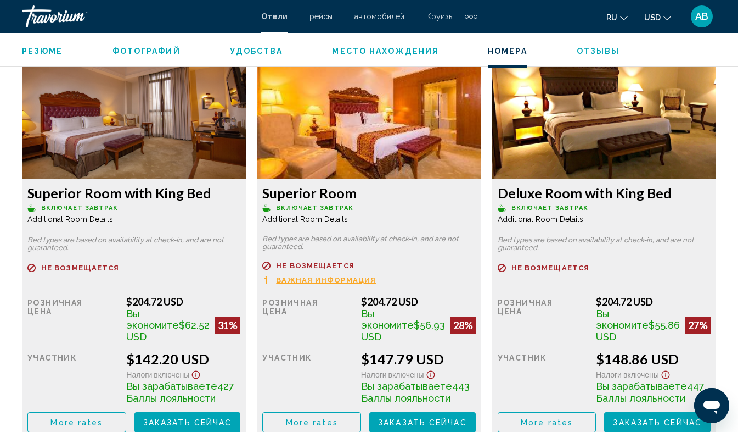
scroll to position [1707, 0]
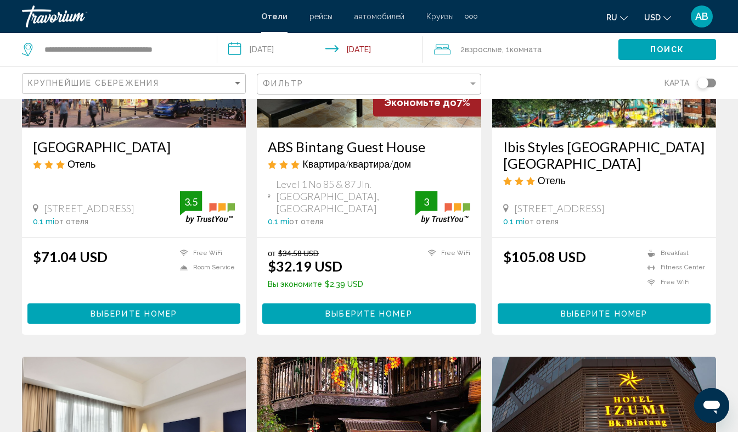
scroll to position [193, 0]
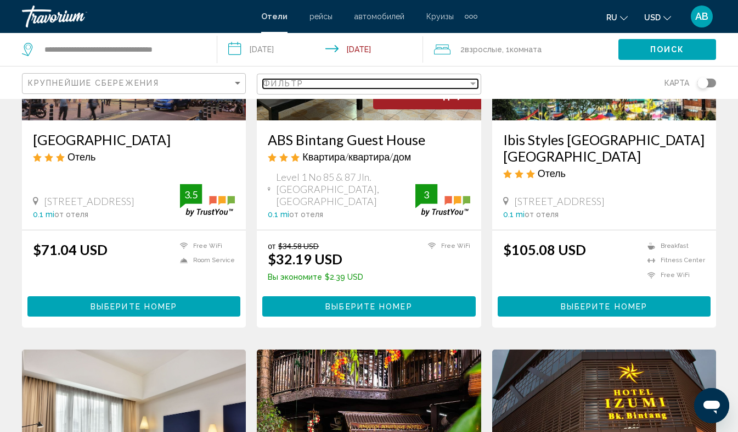
click at [475, 83] on div "Filter" at bounding box center [472, 83] width 5 height 3
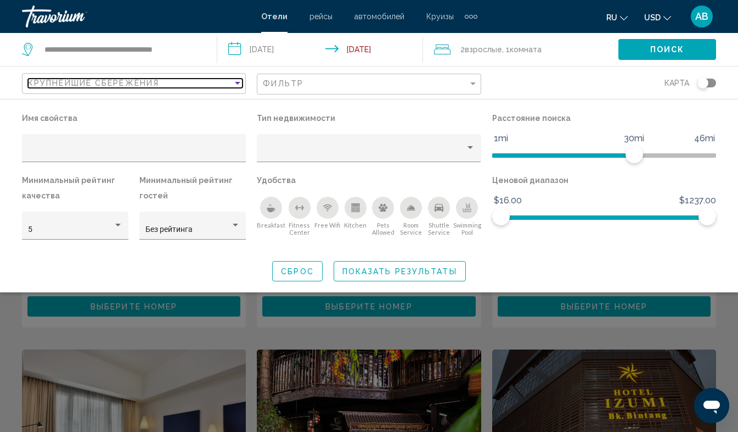
click at [237, 82] on div "Sort by" at bounding box center [237, 83] width 5 height 3
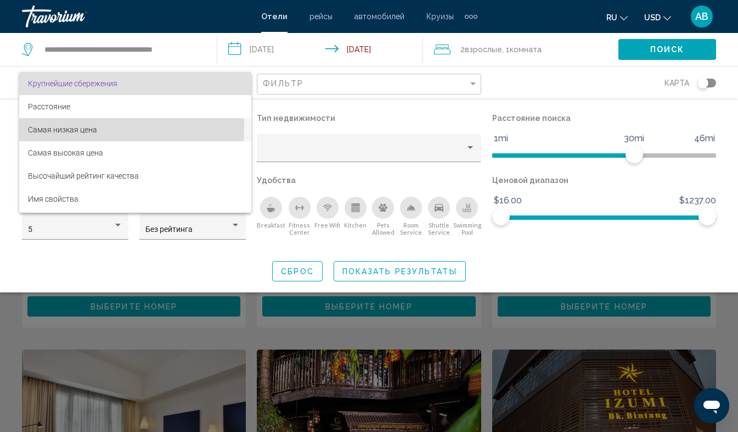
click at [93, 127] on span "Самая низкая цена" at bounding box center [62, 129] width 69 height 9
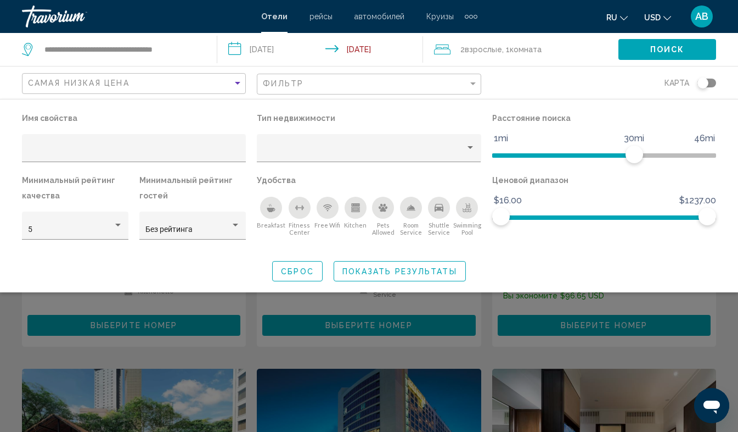
click at [402, 270] on span "Показать результаты" at bounding box center [400, 271] width 115 height 9
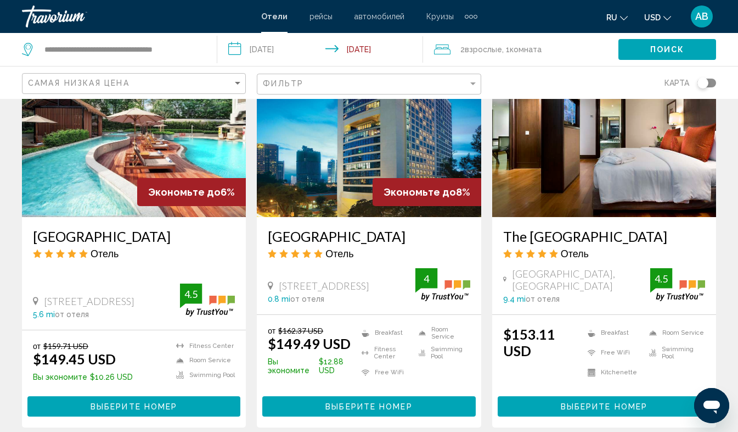
scroll to position [522, 0]
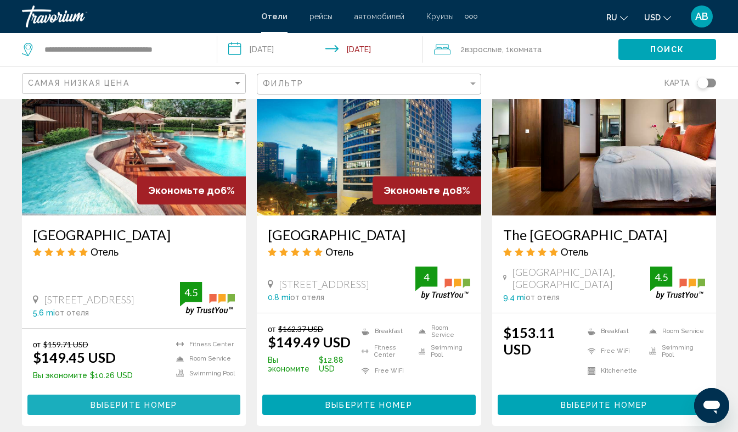
click at [123, 409] on span "Выберите номер" at bounding box center [134, 404] width 87 height 9
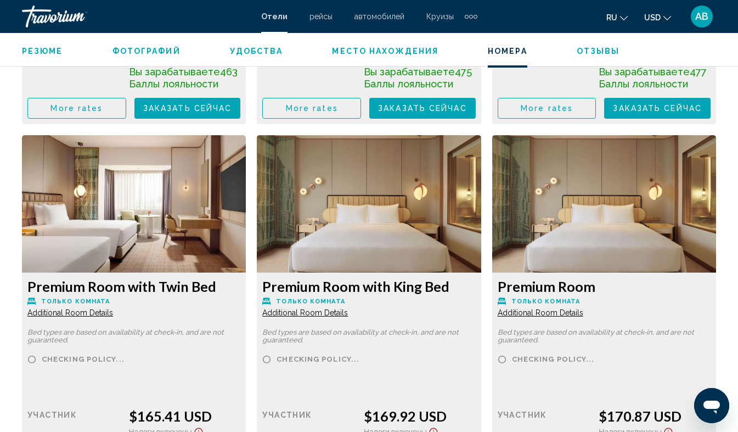
scroll to position [2428, 0]
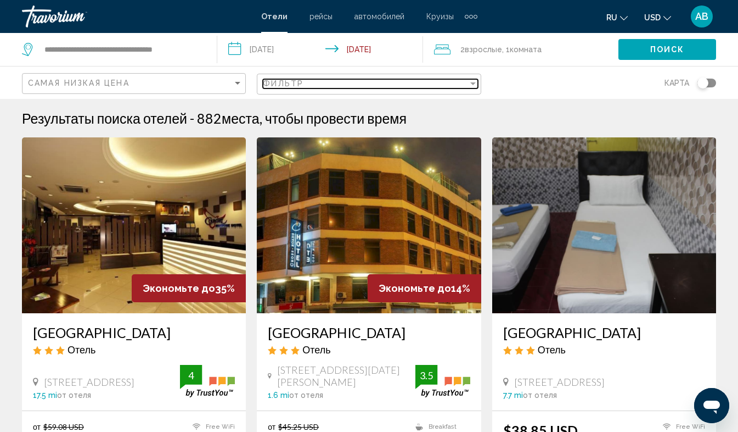
click at [401, 83] on div "Фильтр" at bounding box center [365, 83] width 205 height 9
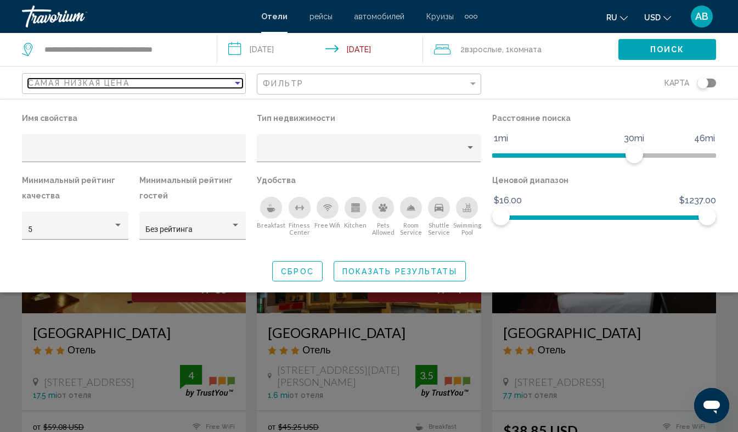
click at [237, 85] on div "Sort by" at bounding box center [238, 83] width 10 height 9
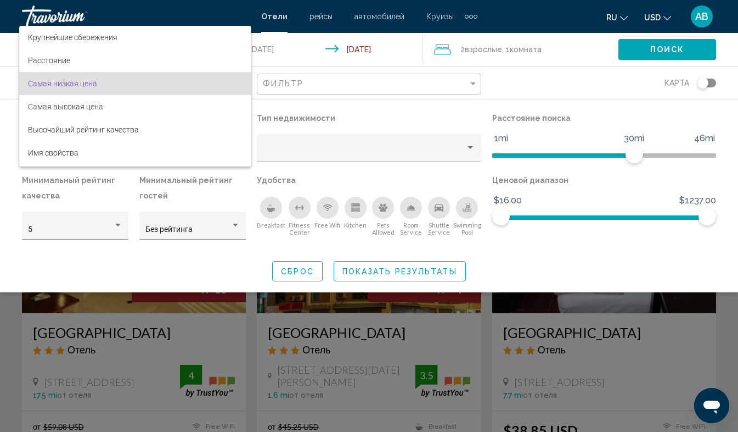
click at [401, 270] on div at bounding box center [369, 216] width 738 height 432
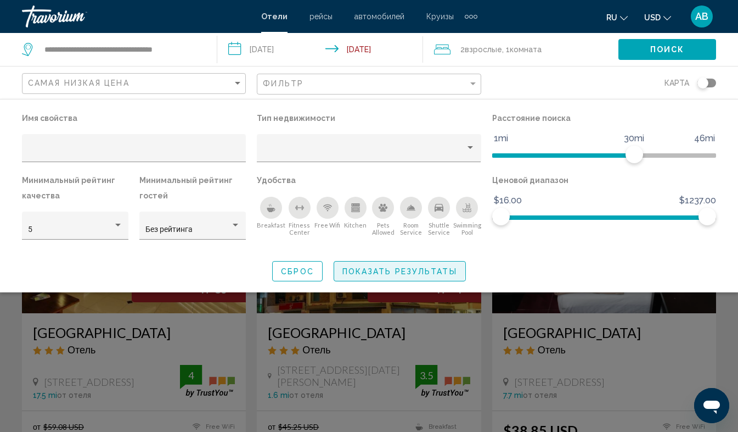
click at [393, 268] on span "Показать результаты" at bounding box center [400, 271] width 115 height 9
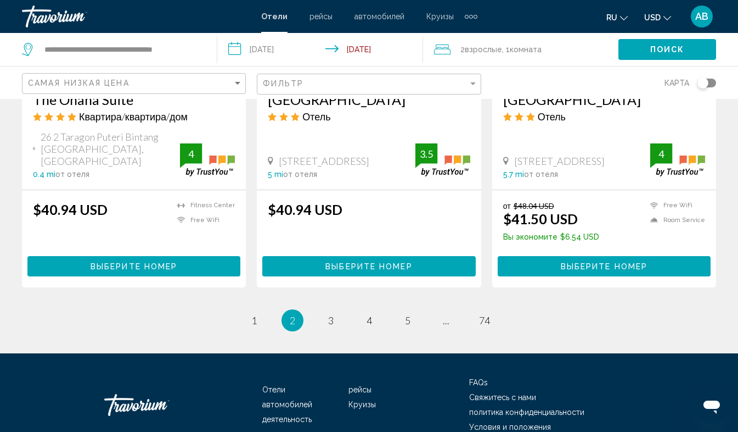
scroll to position [1469, 0]
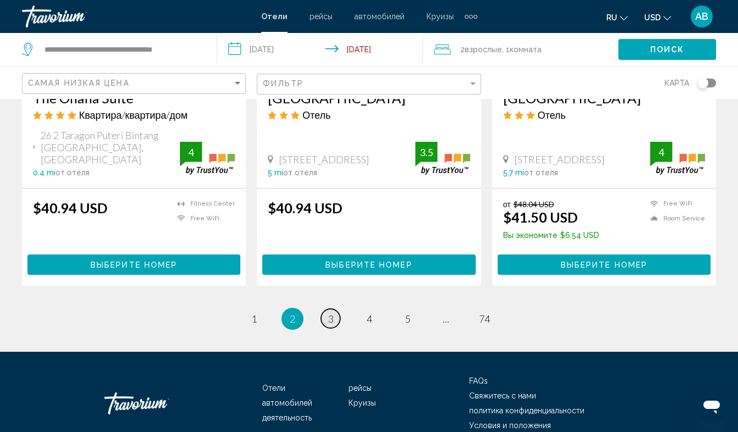
click at [330, 312] on span "3" at bounding box center [330, 318] width 5 height 12
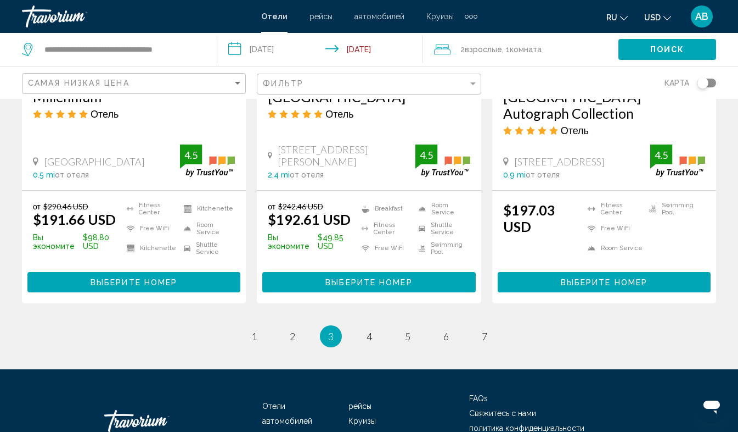
scroll to position [1550, 0]
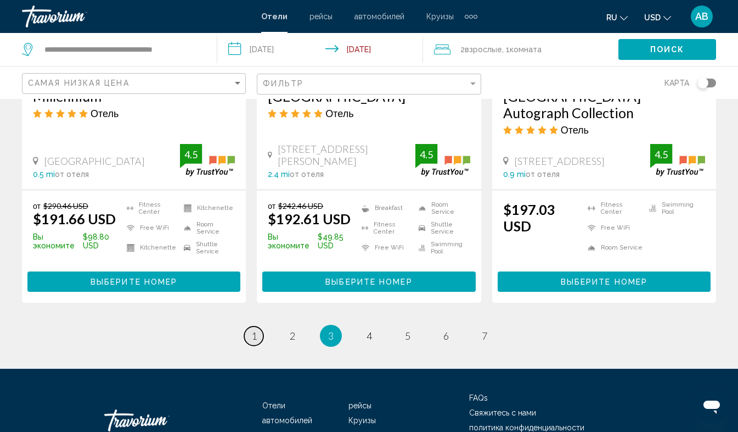
click at [253, 329] on span "1" at bounding box center [253, 335] width 5 height 12
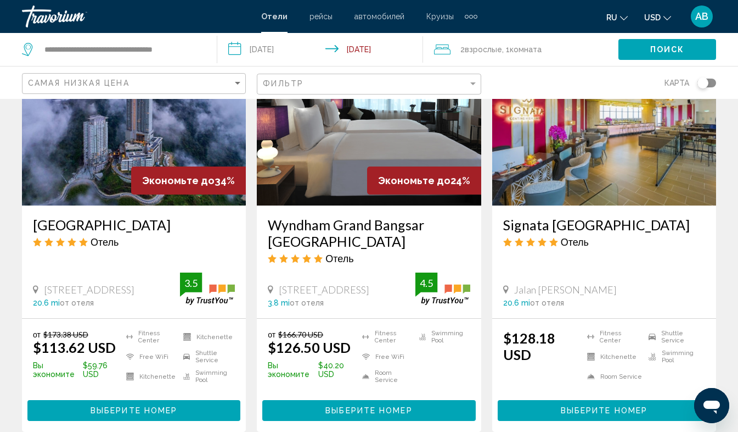
scroll to position [517, 0]
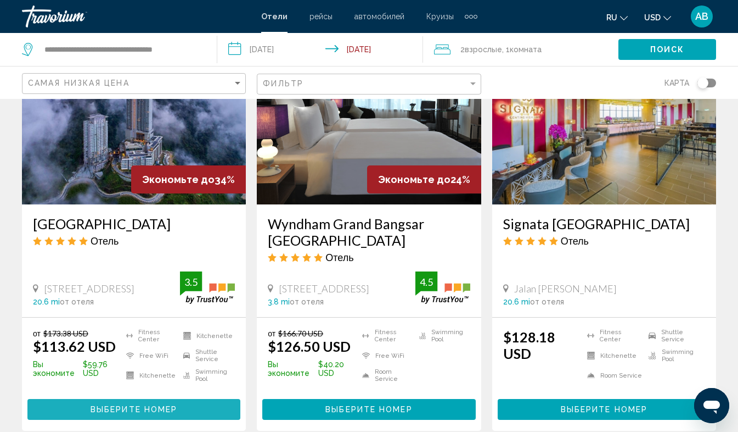
click at [139, 406] on span "Выберите номер" at bounding box center [134, 409] width 87 height 9
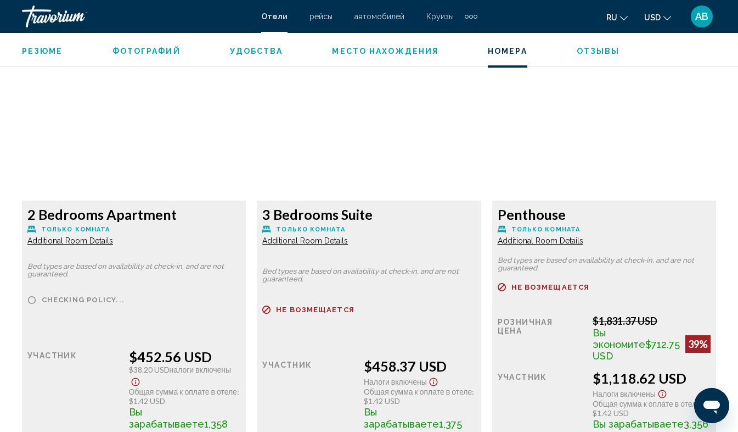
scroll to position [3727, 0]
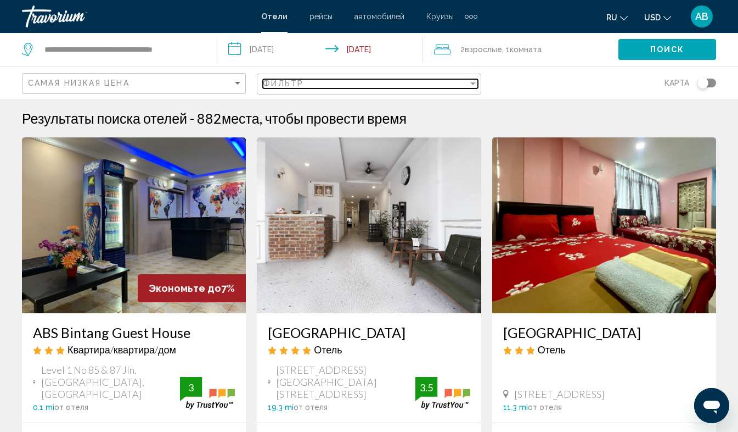
click at [283, 83] on span "Фильтр" at bounding box center [283, 83] width 41 height 9
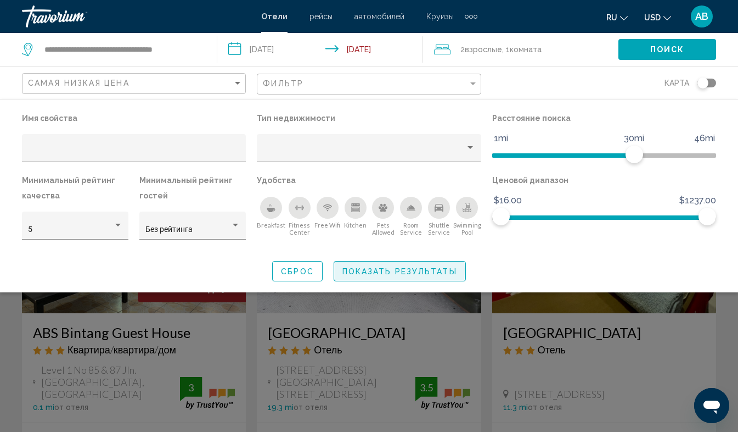
click at [378, 269] on span "Показать результаты" at bounding box center [400, 271] width 115 height 9
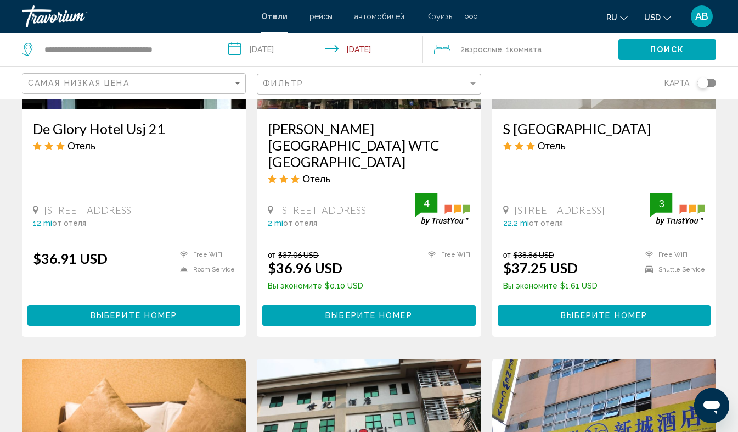
scroll to position [1006, 0]
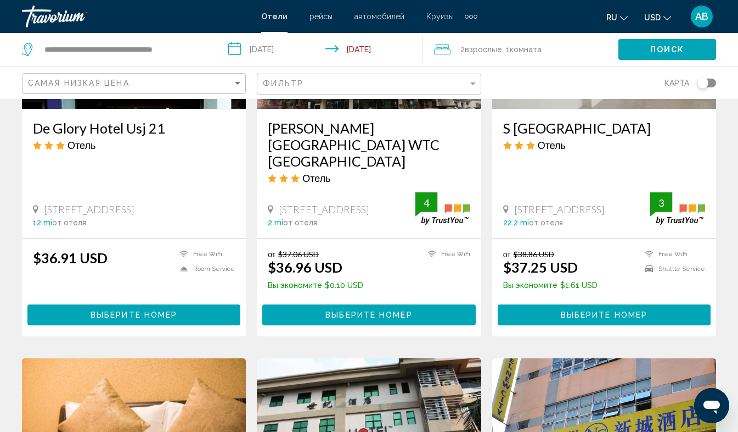
click at [421, 89] on div "Фильтр" at bounding box center [370, 84] width 215 height 20
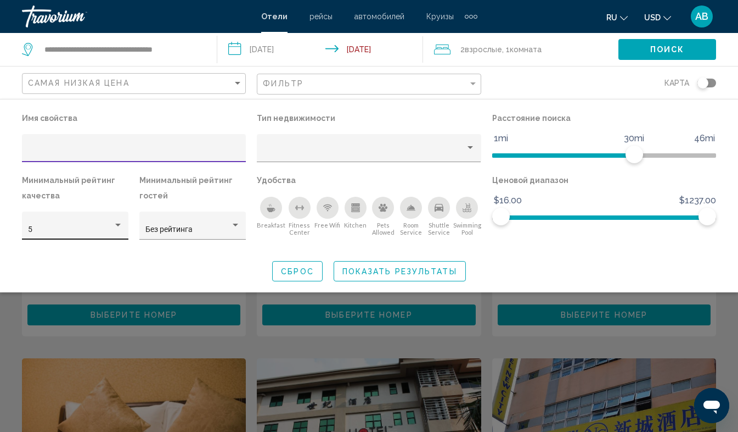
click at [117, 225] on div "Hotel Filters" at bounding box center [117, 224] width 5 height 3
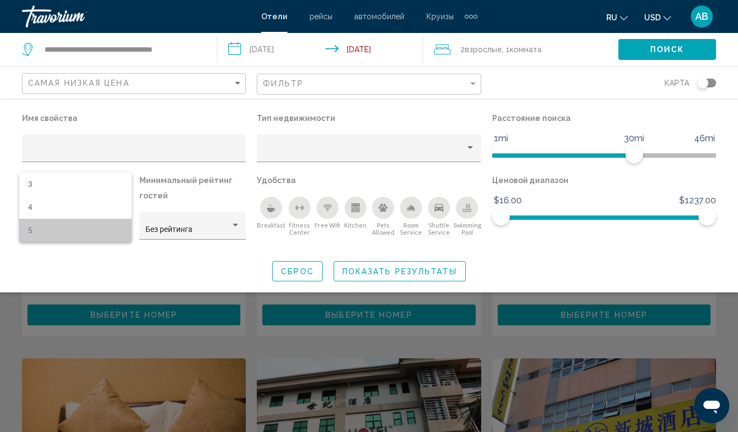
click at [76, 226] on span "5" at bounding box center [75, 230] width 95 height 23
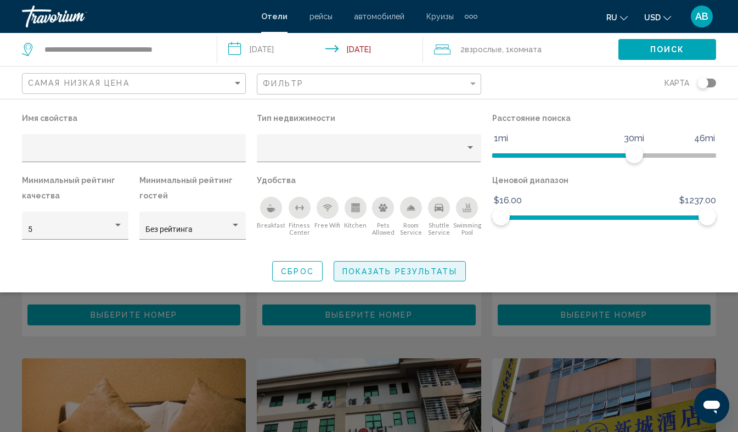
click at [388, 268] on span "Показать результаты" at bounding box center [400, 271] width 115 height 9
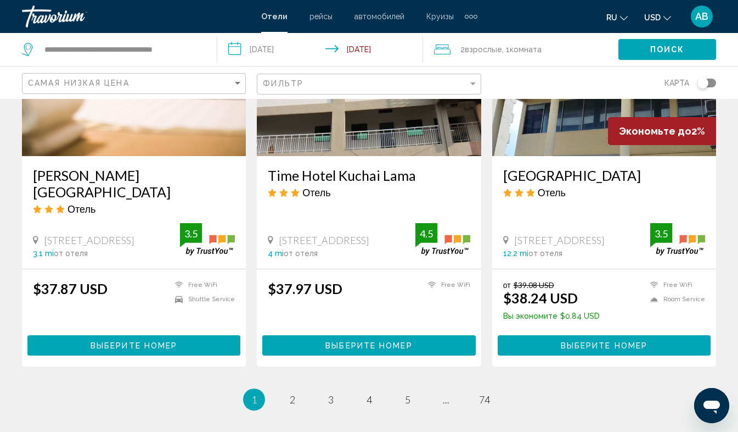
scroll to position [1383, 0]
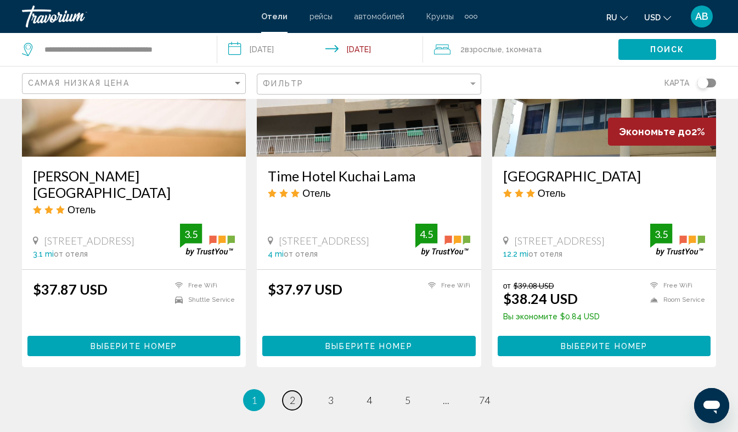
click at [292, 394] on span "2" at bounding box center [292, 400] width 5 height 12
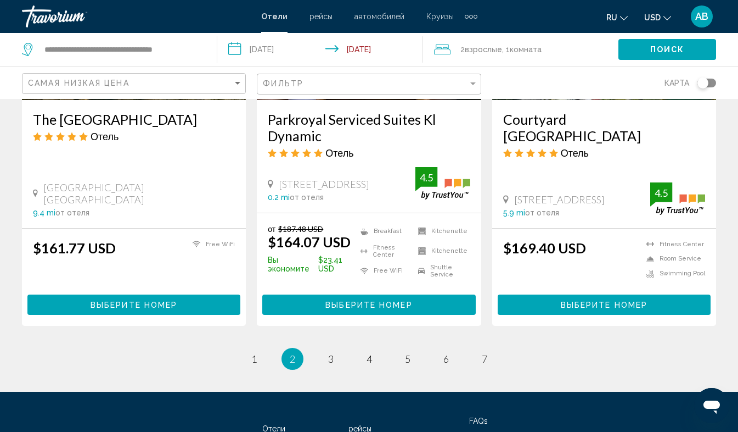
scroll to position [1470, 0]
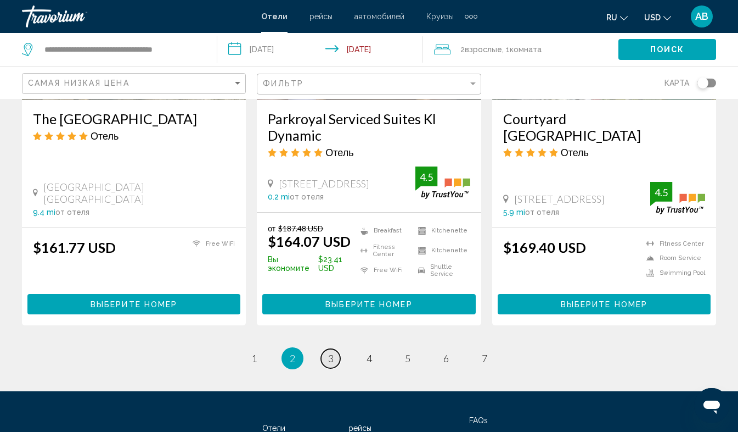
click at [330, 356] on span "3" at bounding box center [330, 358] width 5 height 12
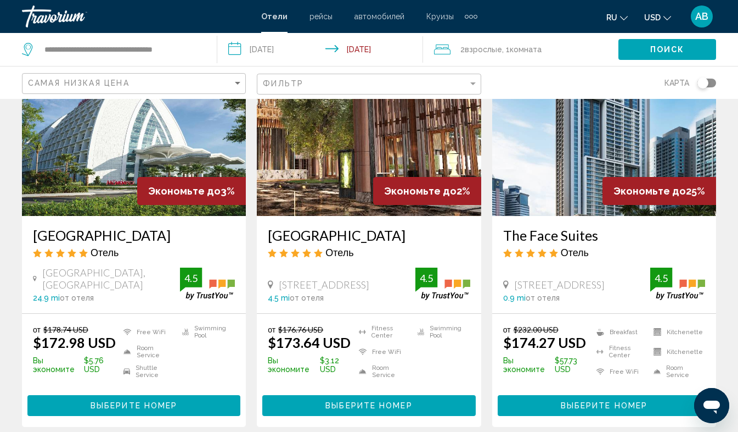
scroll to position [573, 0]
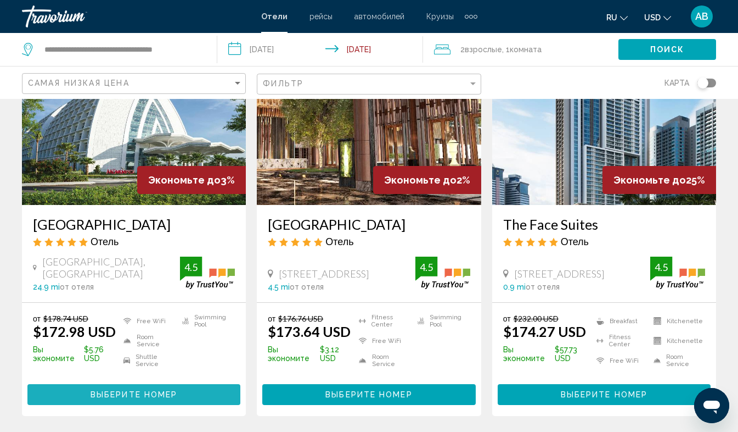
click at [121, 390] on span "Выберите номер" at bounding box center [134, 394] width 87 height 9
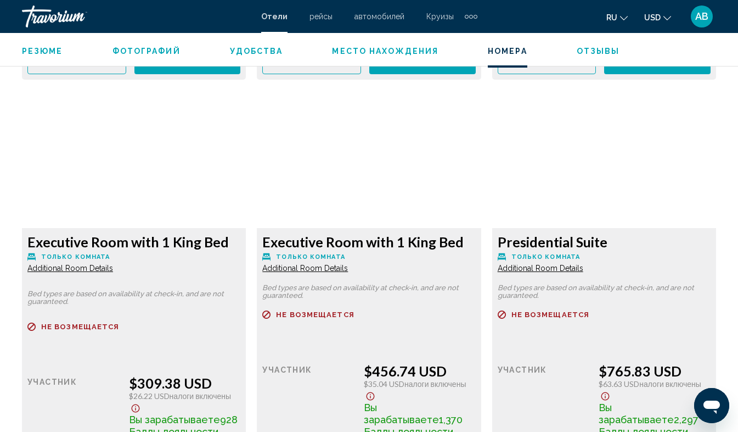
scroll to position [2416, 0]
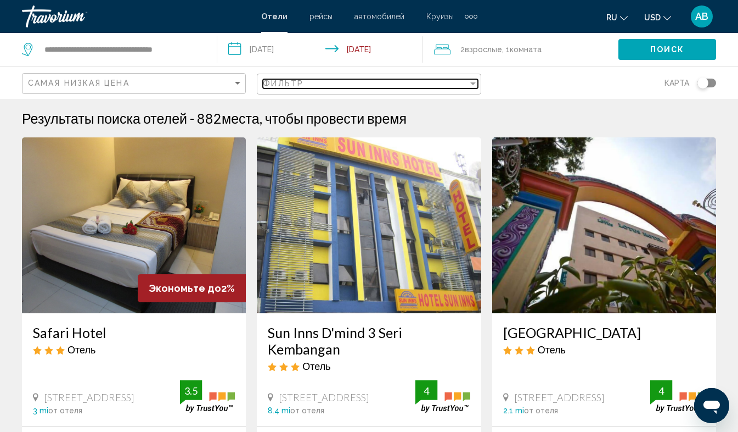
click at [470, 85] on div "Filter" at bounding box center [473, 83] width 10 height 9
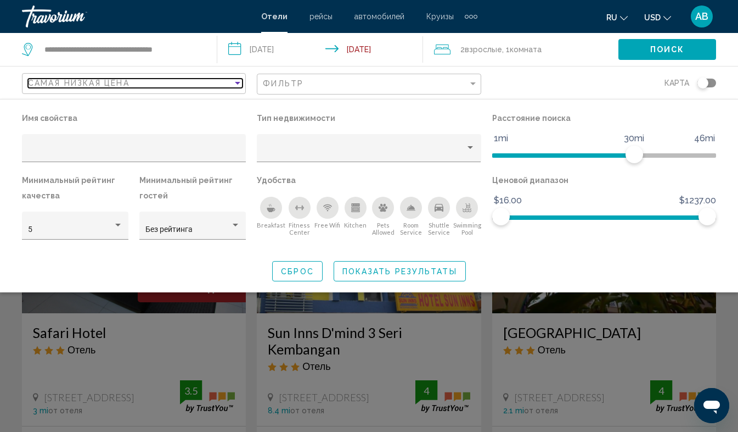
click at [238, 83] on div "Sort by" at bounding box center [237, 83] width 5 height 3
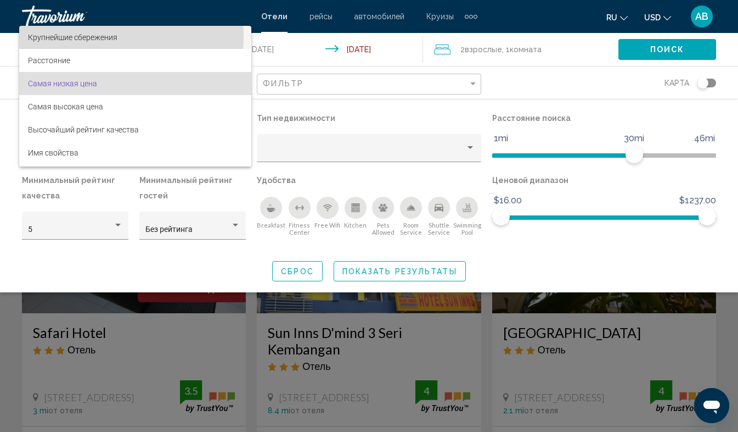
click at [103, 37] on span "Крупнейшие сбережения" at bounding box center [72, 37] width 89 height 9
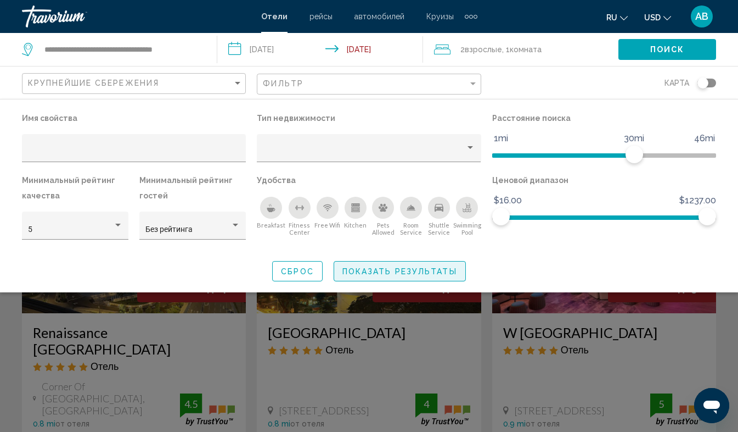
click at [404, 272] on span "Показать результаты" at bounding box center [400, 271] width 115 height 9
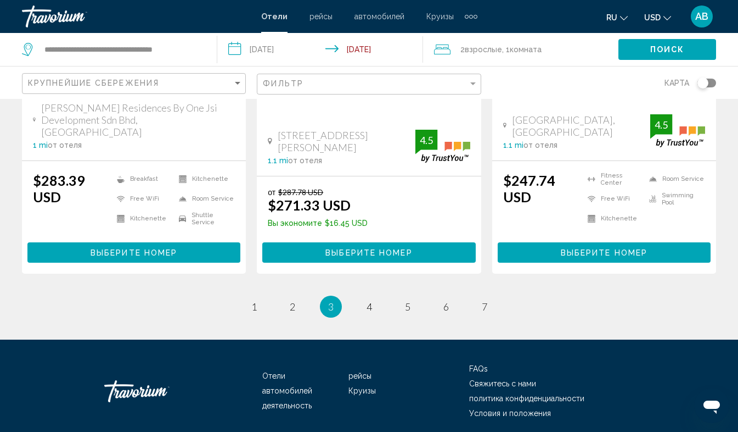
scroll to position [1577, 0]
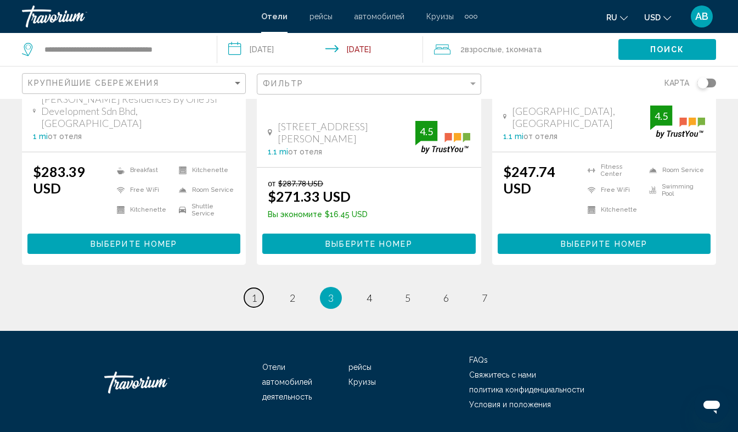
click at [252, 292] on span "1" at bounding box center [253, 298] width 5 height 12
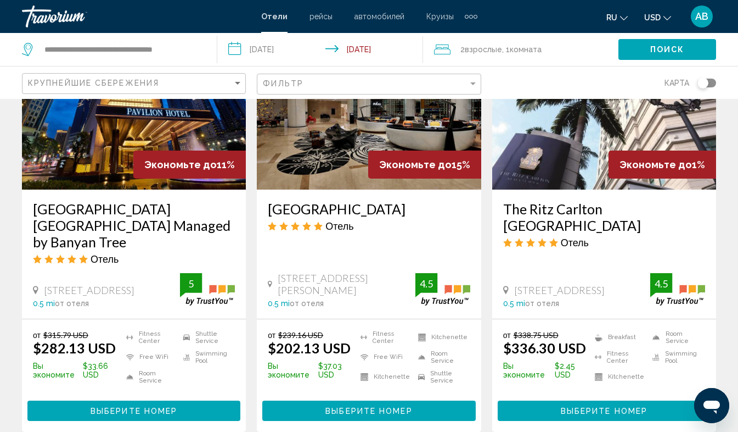
scroll to position [1409, 0]
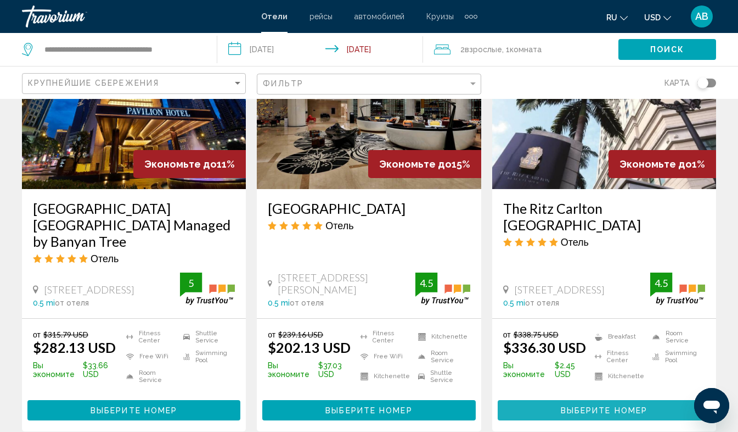
click at [599, 406] on span "Выберите номер" at bounding box center [604, 410] width 87 height 9
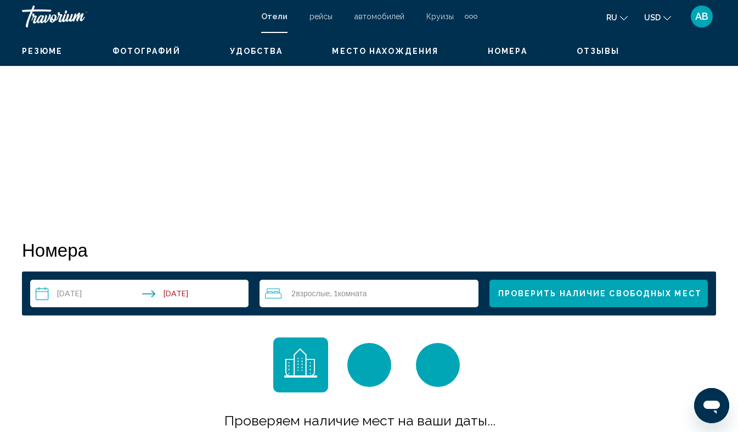
scroll to position [78, 0]
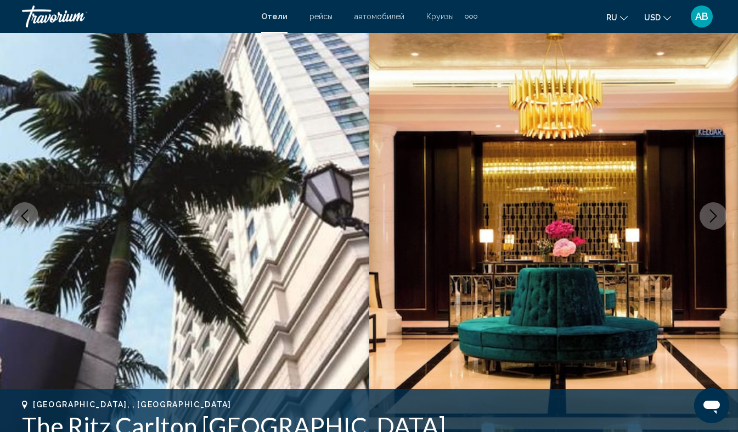
click at [713, 219] on icon "Next image" at bounding box center [713, 215] width 13 height 13
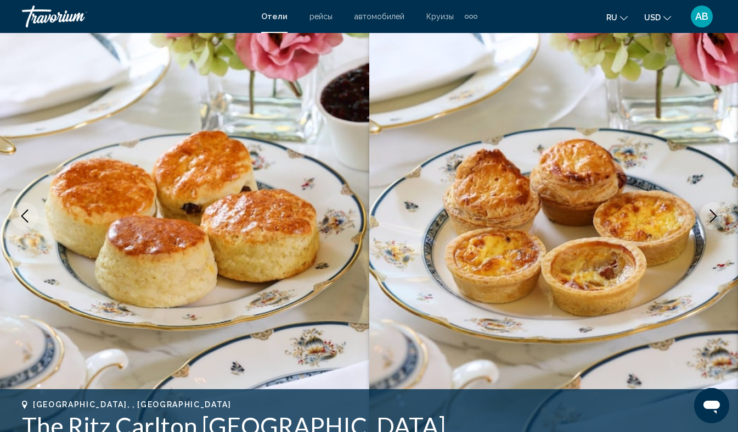
click at [713, 219] on icon "Next image" at bounding box center [713, 215] width 13 height 13
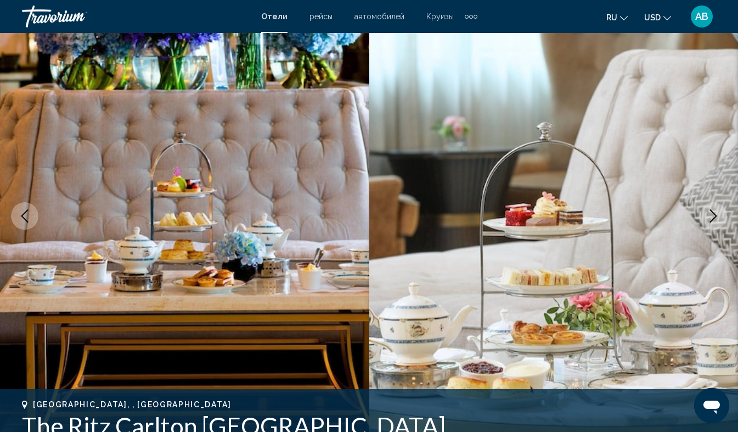
click at [713, 219] on icon "Next image" at bounding box center [713, 215] width 13 height 13
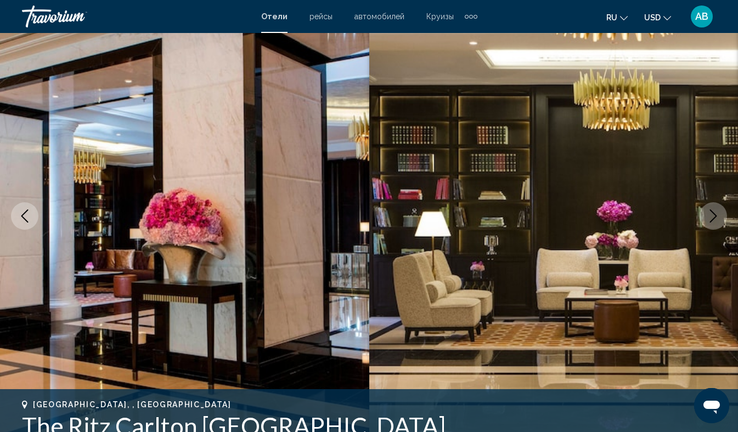
click at [713, 219] on icon "Next image" at bounding box center [713, 215] width 13 height 13
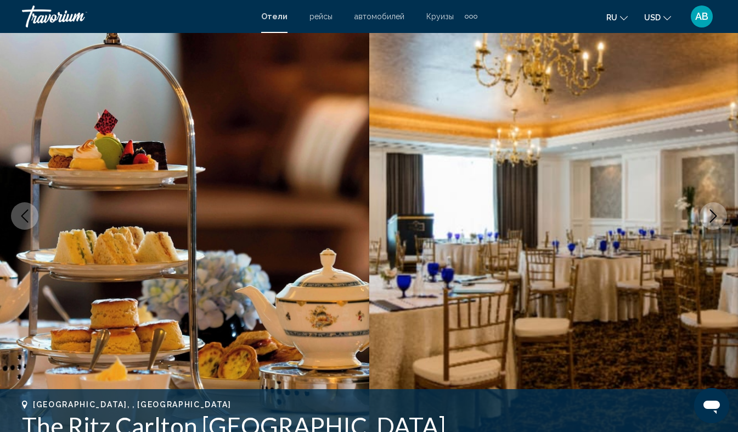
click at [713, 219] on icon "Next image" at bounding box center [713, 215] width 13 height 13
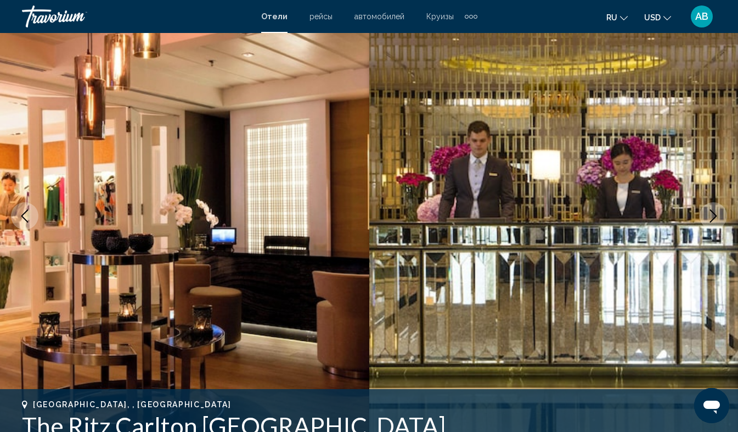
click at [713, 219] on icon "Next image" at bounding box center [713, 215] width 13 height 13
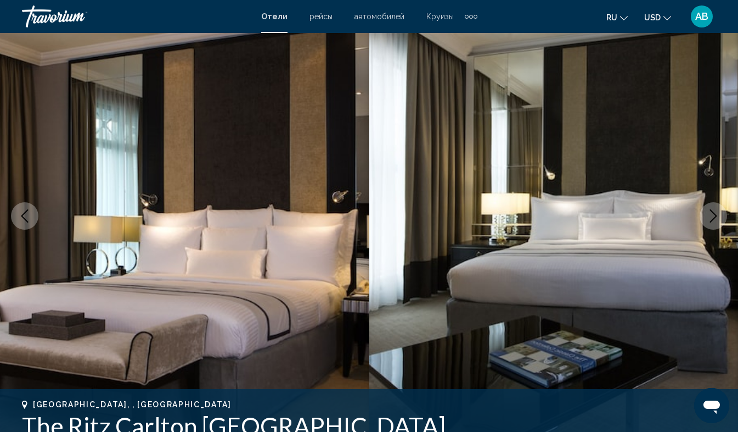
click at [713, 219] on icon "Next image" at bounding box center [713, 215] width 13 height 13
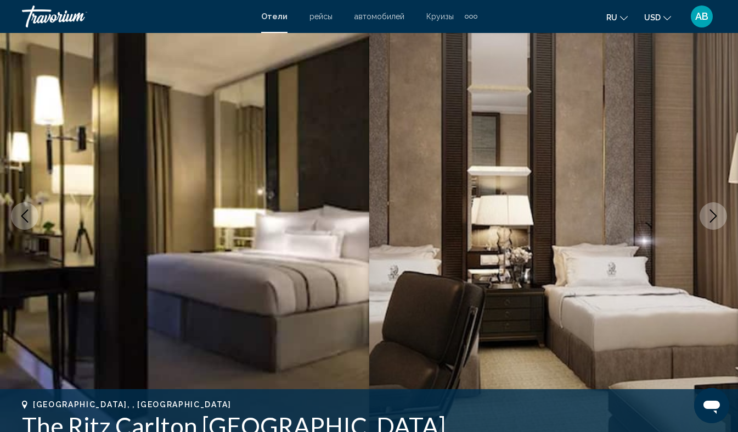
click at [713, 219] on icon "Next image" at bounding box center [713, 215] width 13 height 13
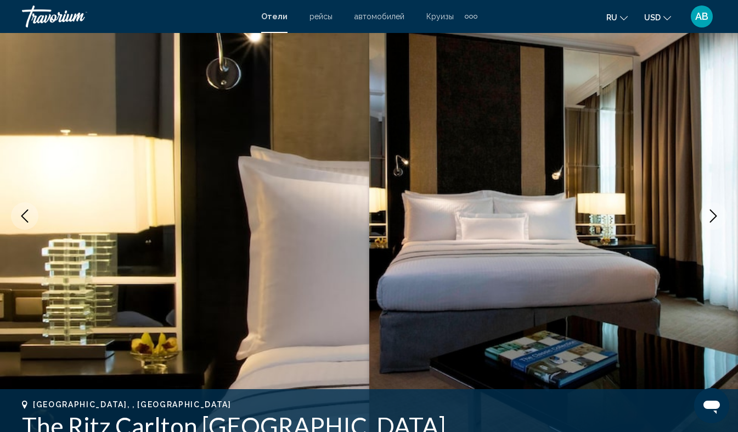
click at [713, 219] on icon "Next image" at bounding box center [713, 215] width 13 height 13
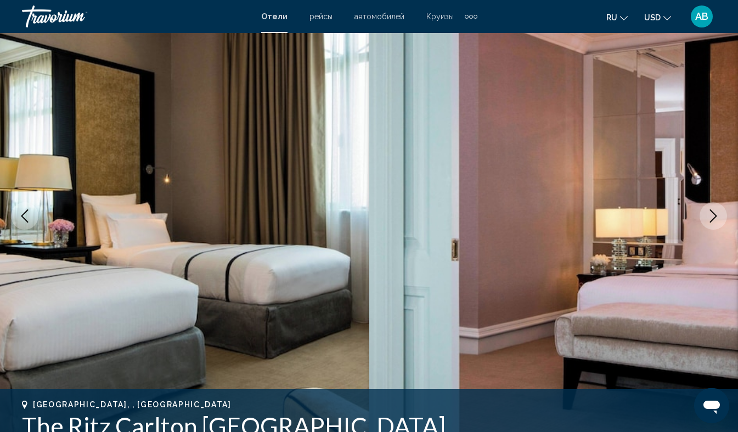
click at [713, 219] on icon "Next image" at bounding box center [713, 215] width 13 height 13
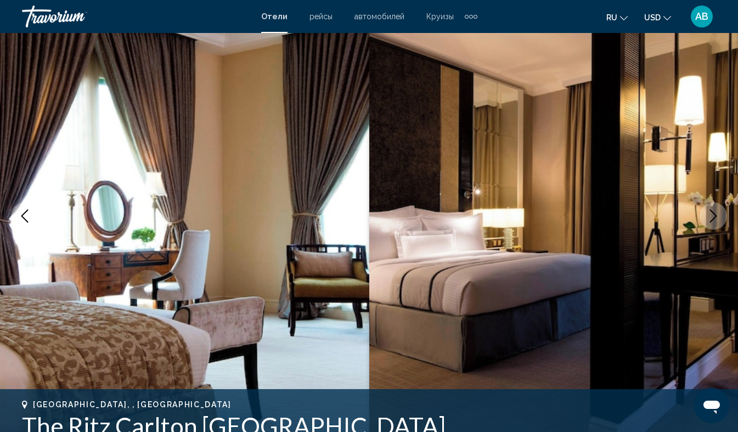
click at [713, 219] on icon "Next image" at bounding box center [713, 215] width 13 height 13
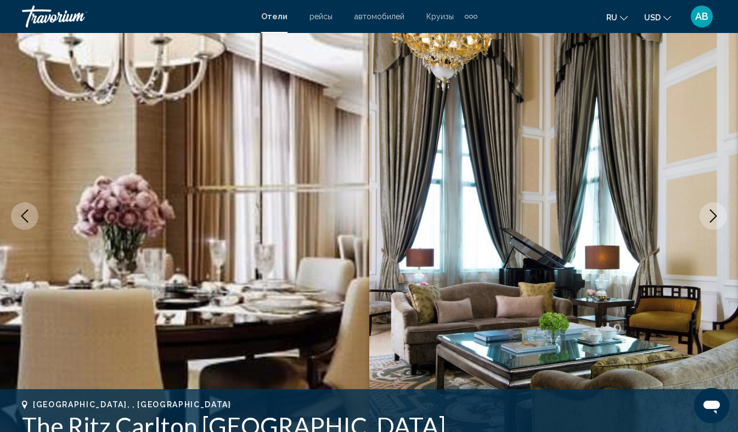
click at [713, 219] on icon "Next image" at bounding box center [713, 215] width 13 height 13
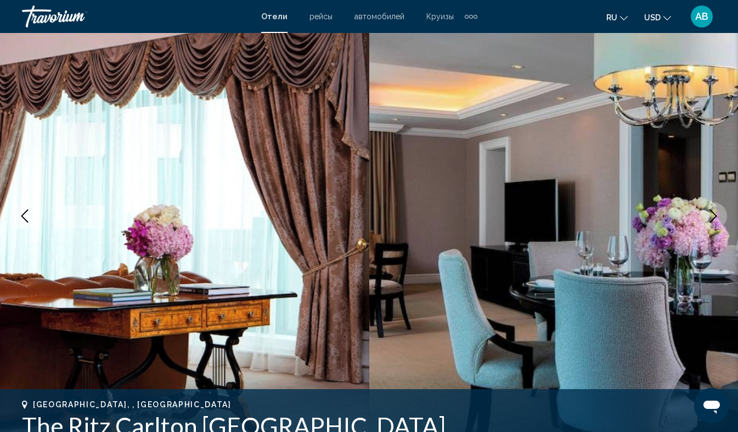
click at [713, 219] on icon "Next image" at bounding box center [713, 215] width 13 height 13
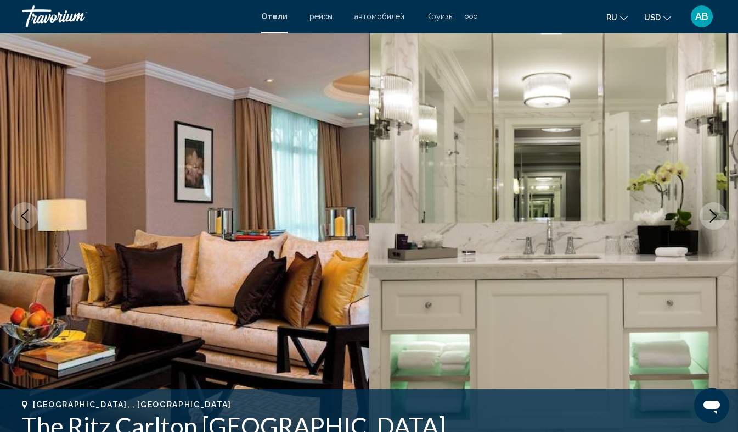
click at [713, 219] on icon "Next image" at bounding box center [713, 215] width 13 height 13
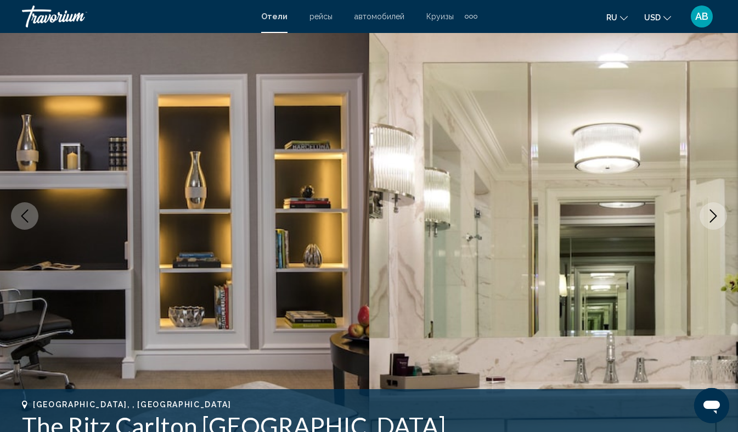
click at [713, 219] on icon "Next image" at bounding box center [713, 215] width 13 height 13
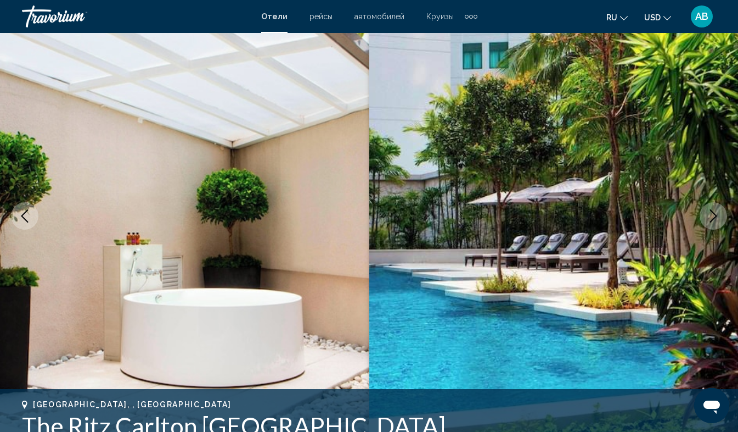
click at [713, 219] on icon "Next image" at bounding box center [713, 215] width 13 height 13
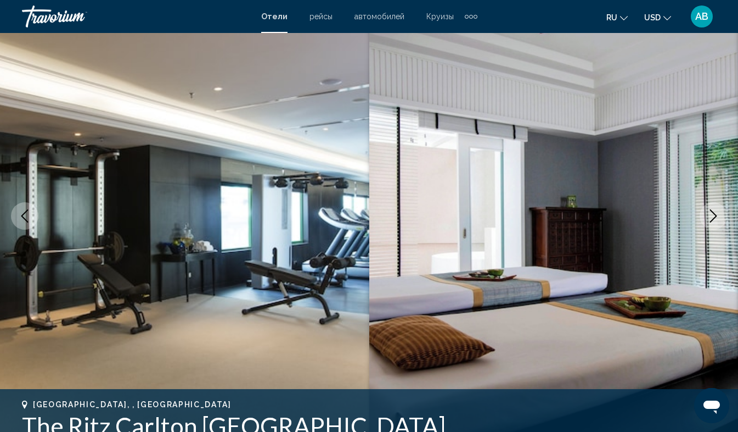
click at [713, 219] on icon "Next image" at bounding box center [713, 215] width 13 height 13
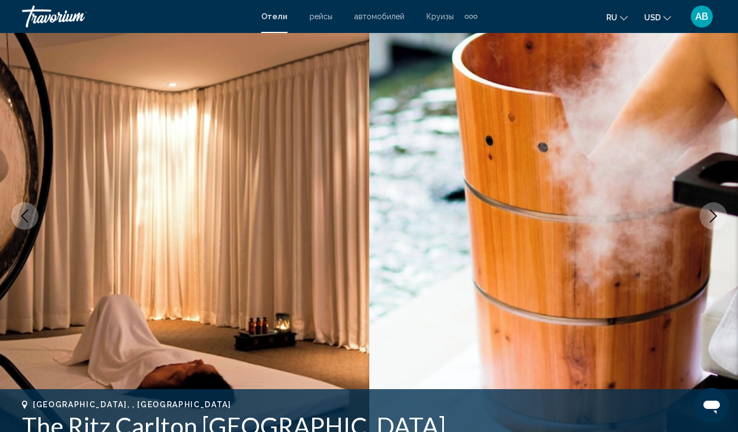
click at [713, 219] on icon "Next image" at bounding box center [713, 215] width 13 height 13
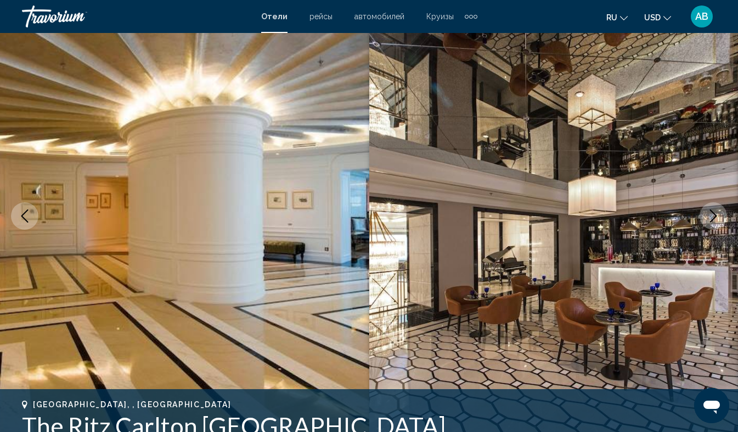
click at [713, 219] on icon "Next image" at bounding box center [713, 215] width 13 height 13
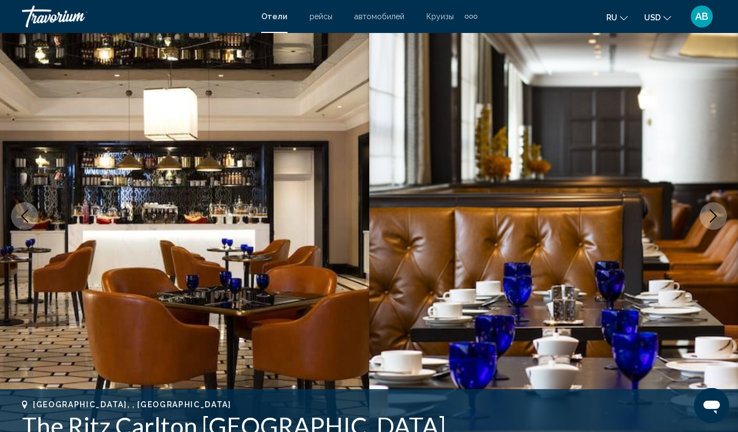
click at [713, 219] on icon "Next image" at bounding box center [713, 215] width 13 height 13
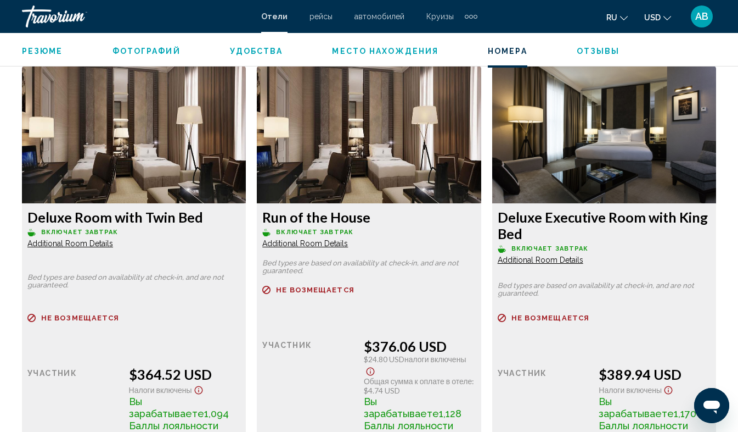
scroll to position [2098, 0]
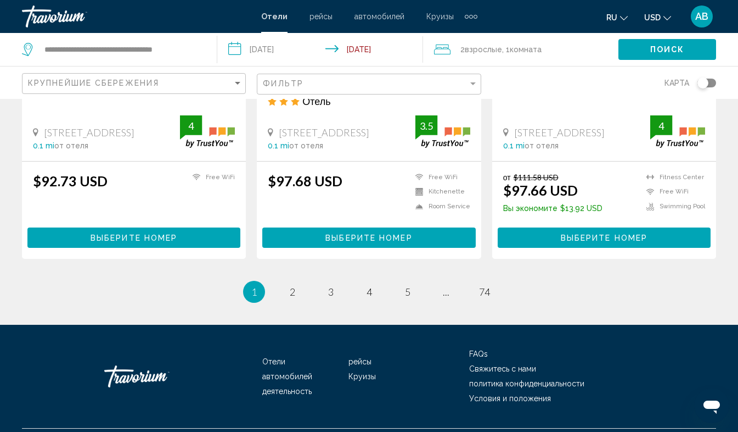
scroll to position [1453, 0]
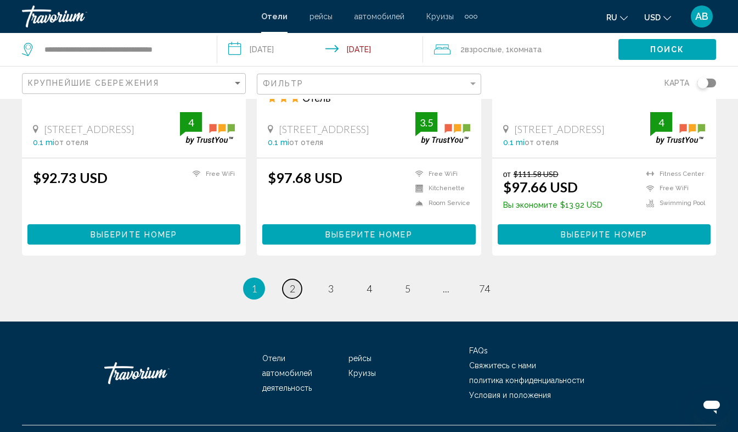
click at [292, 282] on span "2" at bounding box center [292, 288] width 5 height 12
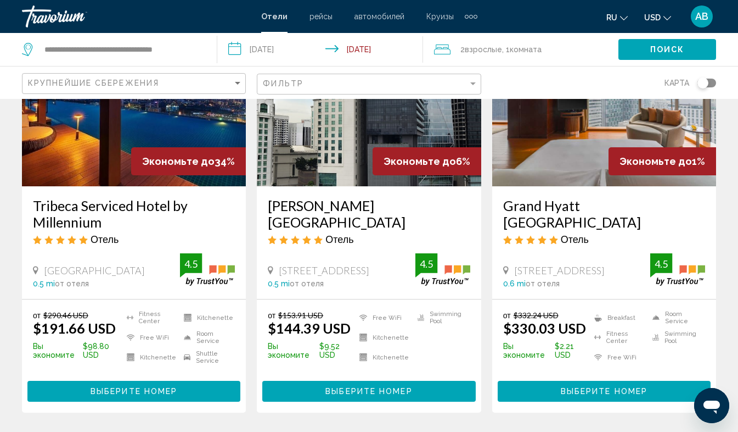
scroll to position [127, 0]
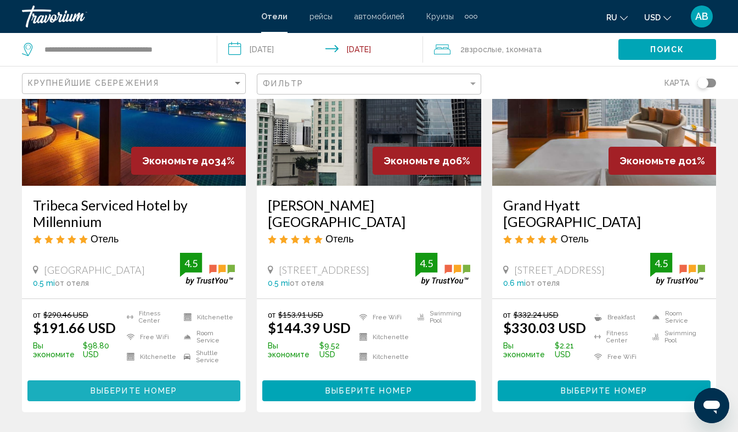
click at [121, 382] on button "Выберите номер" at bounding box center [133, 390] width 213 height 20
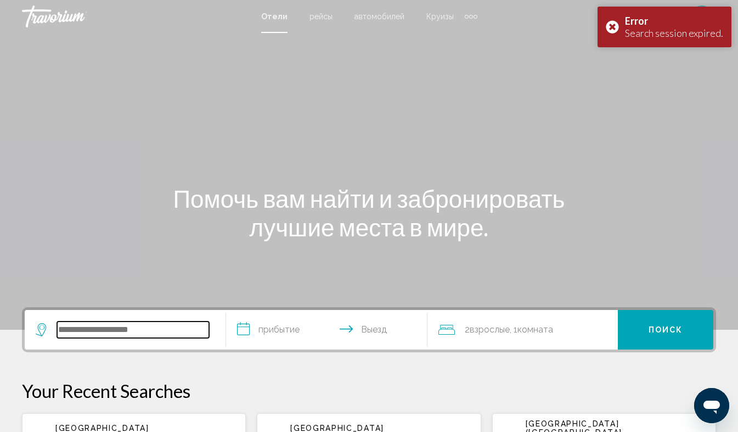
click at [109, 328] on input "Search widget" at bounding box center [133, 329] width 152 height 16
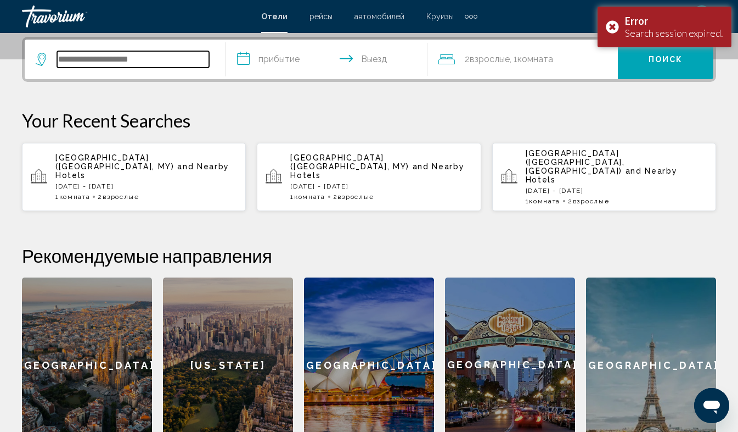
scroll to position [271, 0]
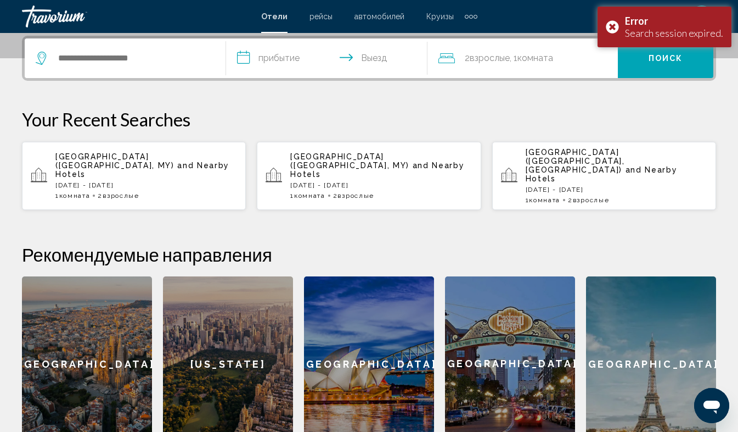
click at [144, 164] on span "and Nearby Hotels" at bounding box center [142, 170] width 174 height 18
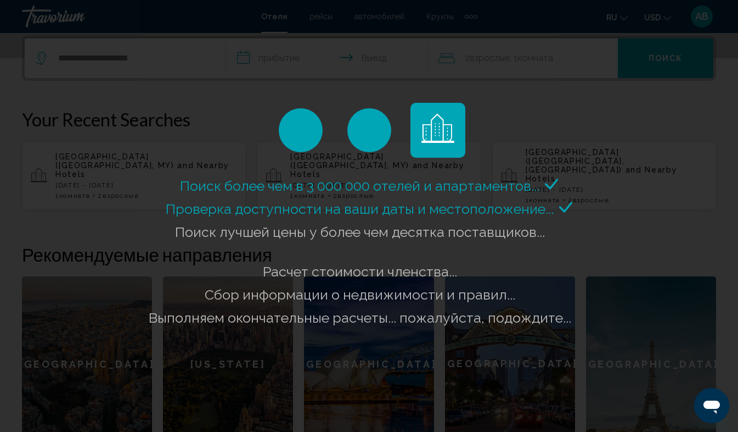
click at [144, 164] on div "Поиск более чем в 3 000 000 отелей и апартаментов..." at bounding box center [369, 216] width 738 height 432
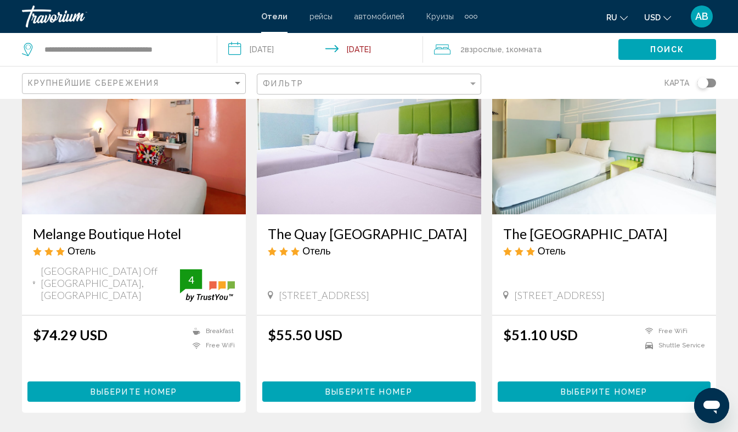
scroll to position [106, 0]
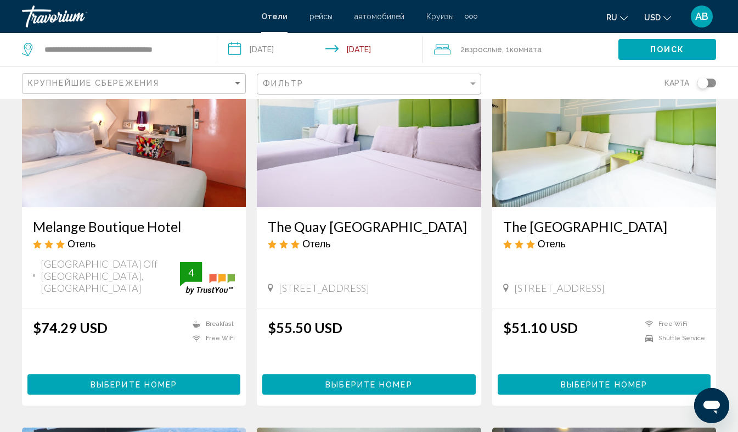
click at [133, 335] on div "$74.29 USD Breakfast Free WiFi 4" at bounding box center [134, 341] width 202 height 44
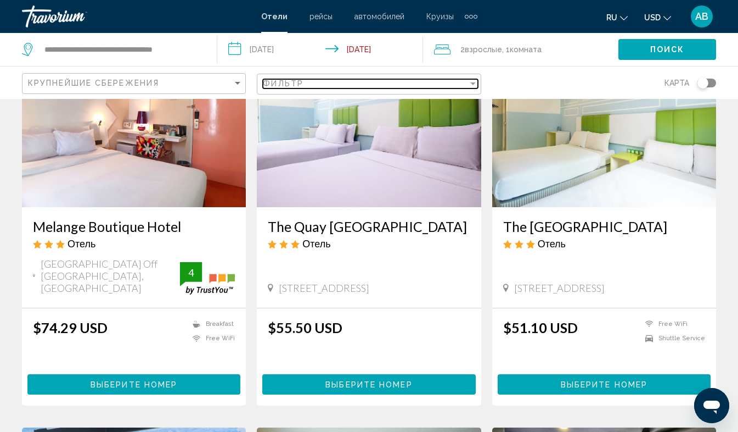
click at [472, 83] on div "Filter" at bounding box center [472, 83] width 5 height 3
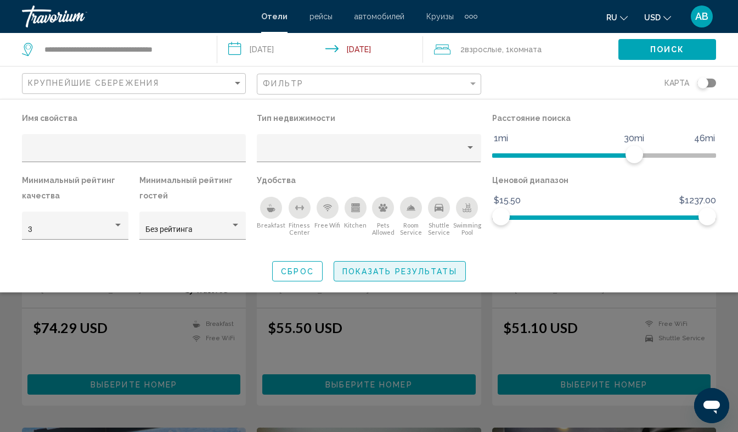
click at [406, 271] on span "Показать результаты" at bounding box center [400, 271] width 115 height 9
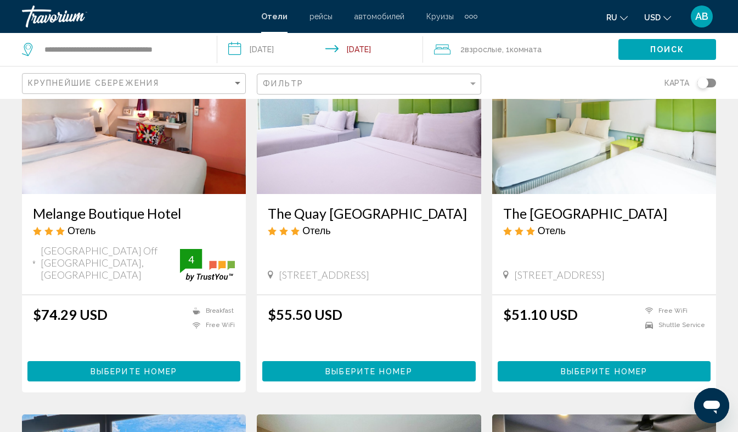
scroll to position [123, 0]
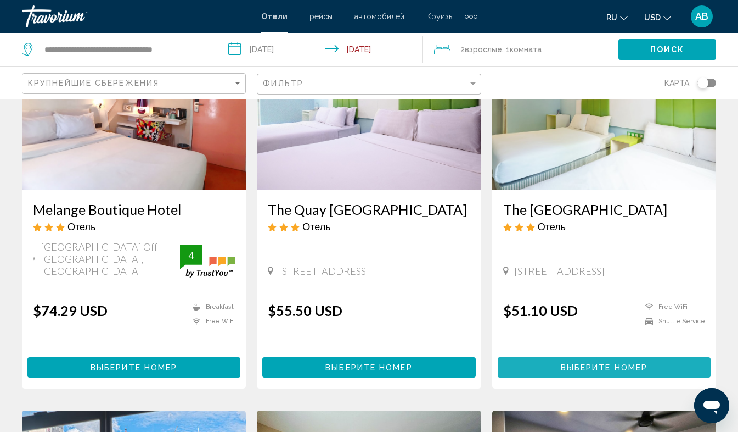
click at [598, 363] on span "Выберите номер" at bounding box center [604, 367] width 87 height 9
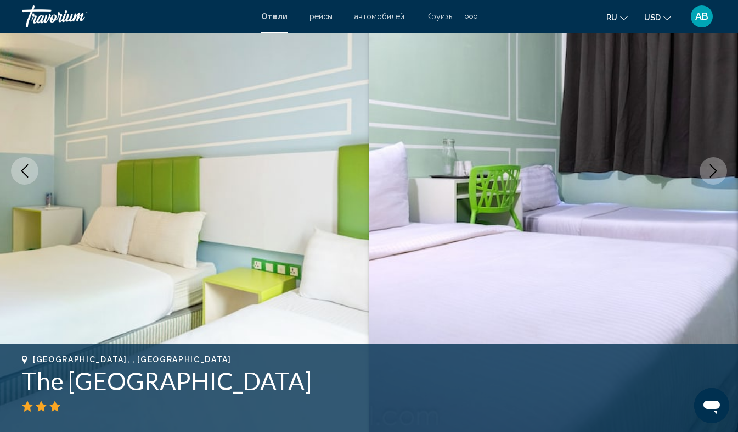
scroll to position [78, 0]
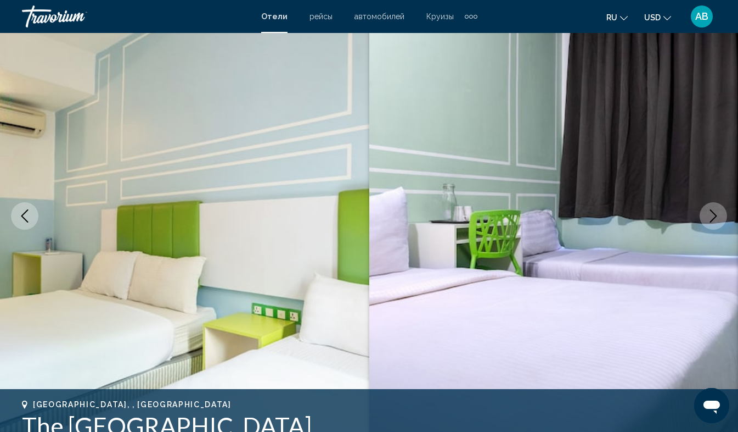
click at [715, 215] on icon "Next image" at bounding box center [713, 215] width 13 height 13
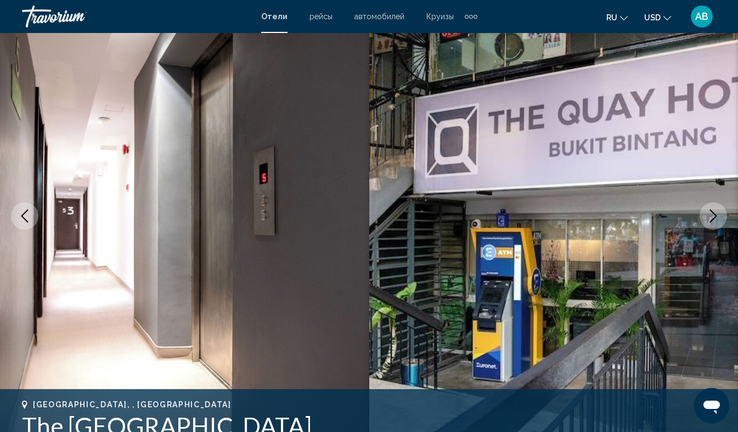
click at [715, 215] on icon "Next image" at bounding box center [713, 215] width 13 height 13
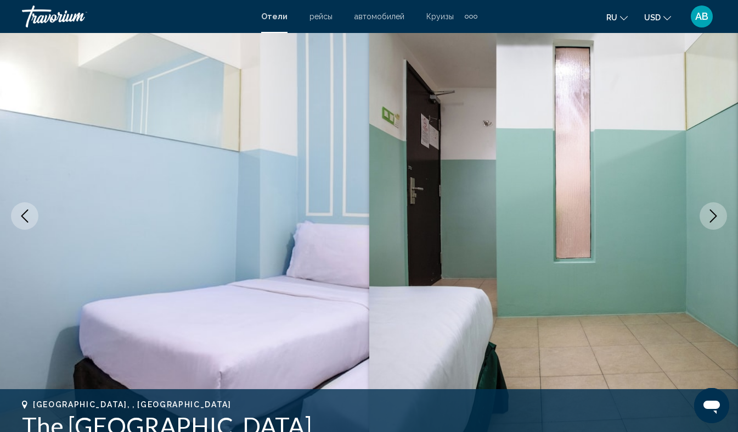
click at [715, 215] on icon "Next image" at bounding box center [713, 215] width 13 height 13
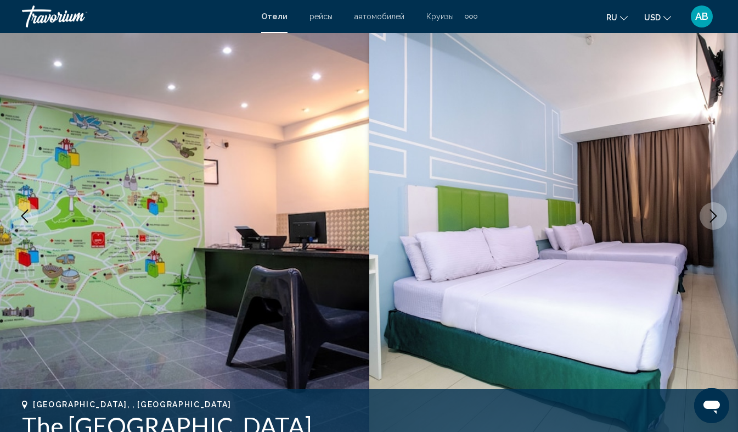
click at [715, 215] on icon "Next image" at bounding box center [713, 215] width 13 height 13
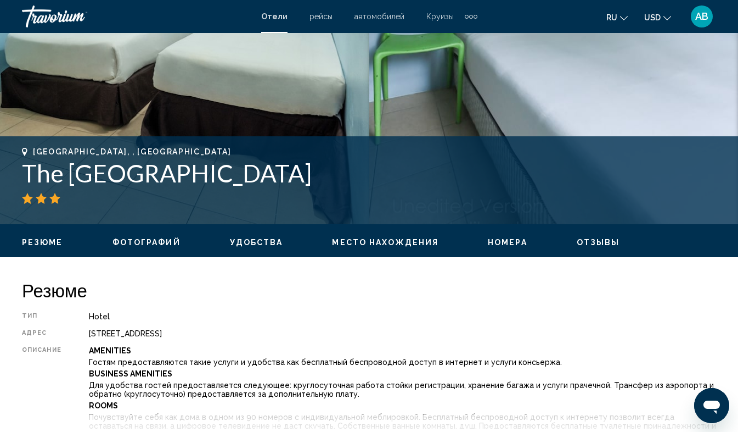
scroll to position [323, 0]
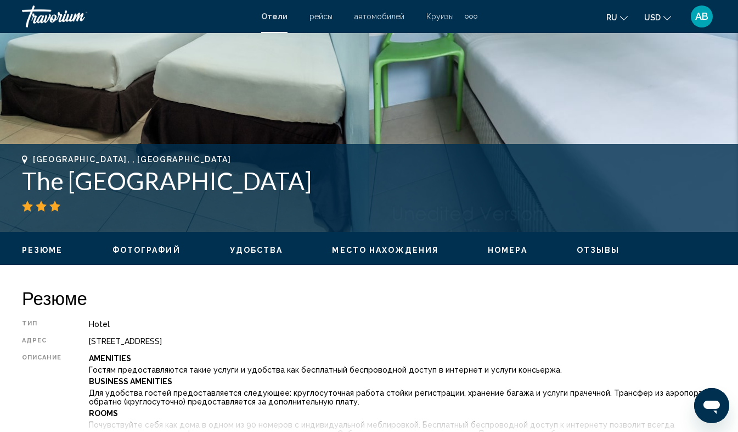
drag, startPoint x: 24, startPoint y: 180, endPoint x: 380, endPoint y: 173, distance: 355.8
click at [380, 173] on h1 "The [GEOGRAPHIC_DATA]" at bounding box center [369, 180] width 694 height 29
copy h1 "The [GEOGRAPHIC_DATA]"
click at [322, 298] on h2 "Резюме" at bounding box center [369, 298] width 694 height 22
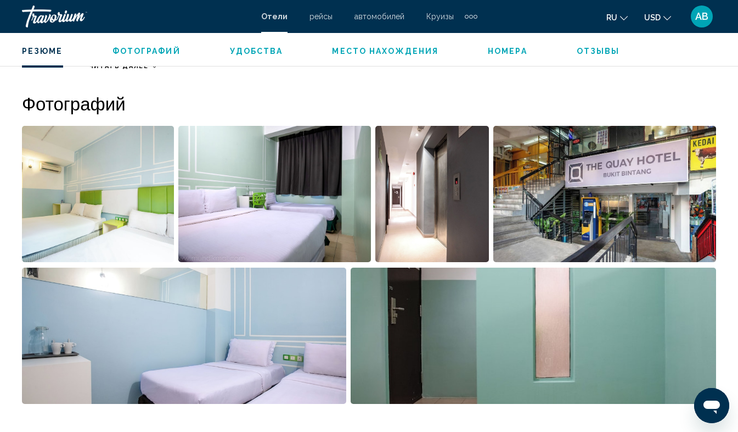
scroll to position [702, 0]
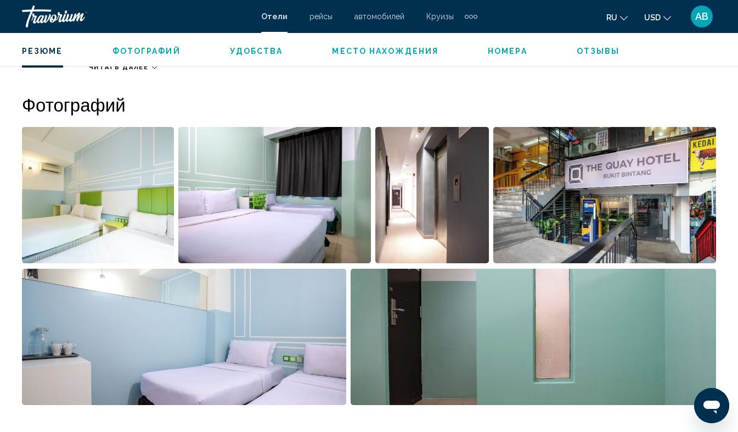
click at [559, 216] on img "Open full-screen image slider" at bounding box center [605, 195] width 223 height 136
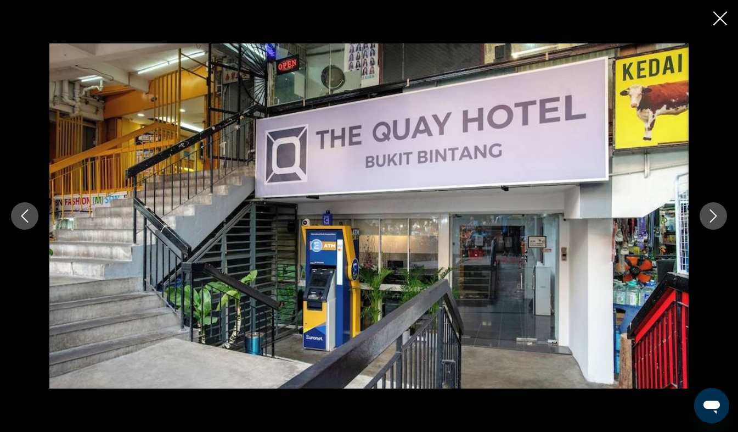
click at [712, 214] on icon "Next image" at bounding box center [713, 215] width 13 height 13
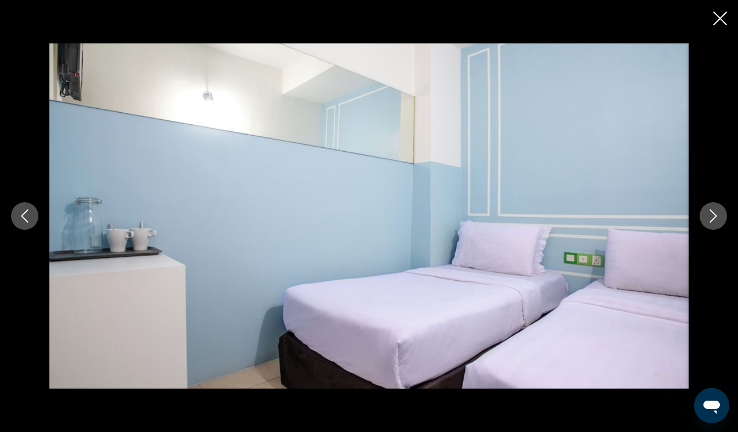
click at [712, 214] on icon "Next image" at bounding box center [713, 215] width 13 height 13
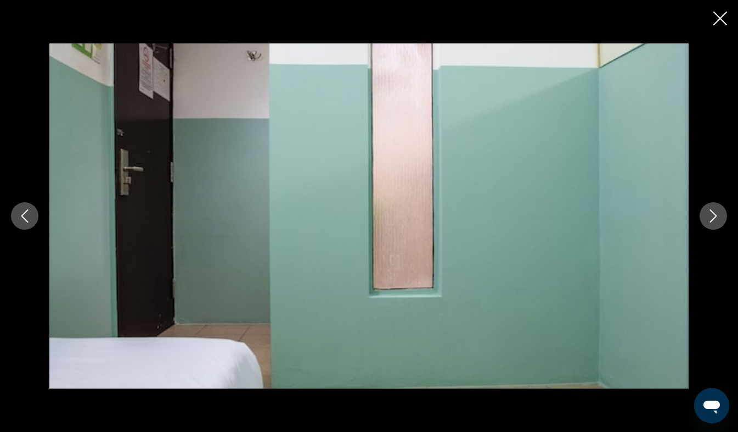
click at [712, 214] on icon "Next image" at bounding box center [713, 215] width 13 height 13
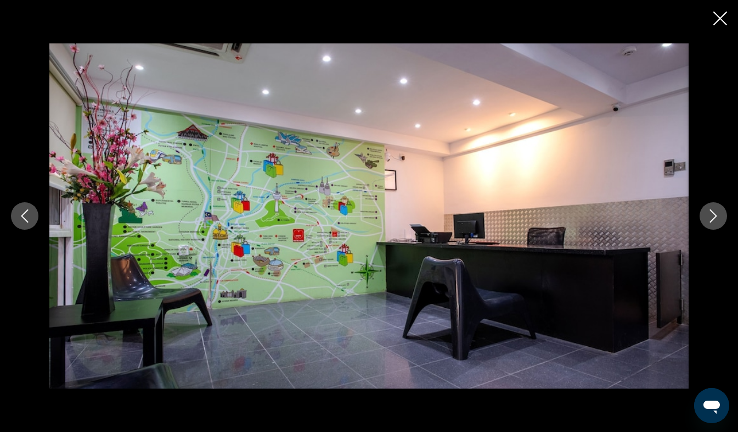
click at [712, 214] on icon "Next image" at bounding box center [713, 215] width 13 height 13
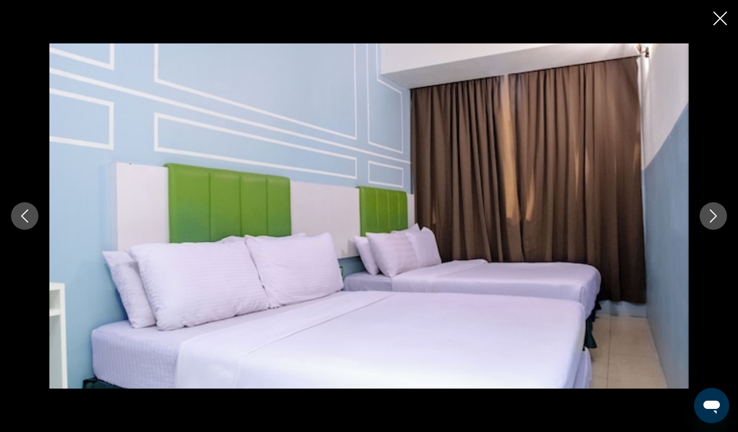
click at [712, 214] on icon "Next image" at bounding box center [713, 215] width 13 height 13
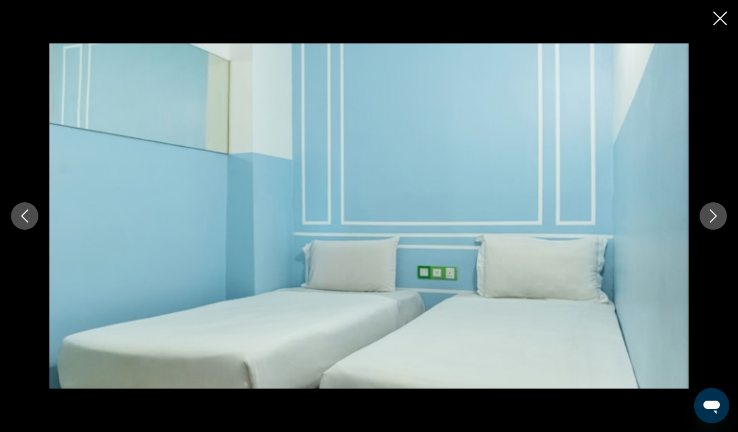
click at [712, 214] on icon "Next image" at bounding box center [713, 215] width 13 height 13
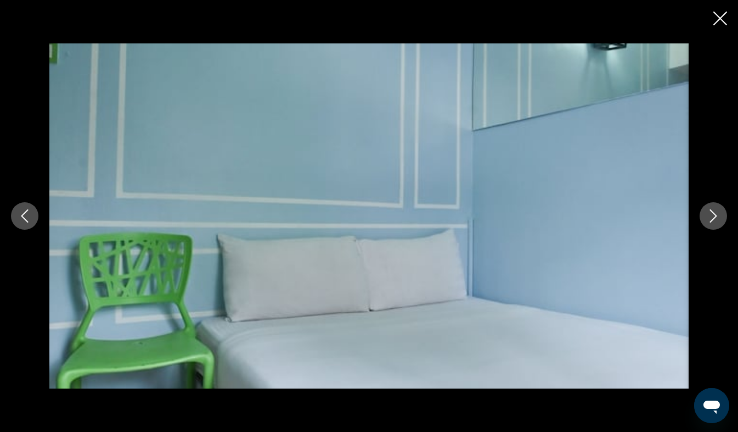
click at [712, 214] on icon "Next image" at bounding box center [713, 215] width 13 height 13
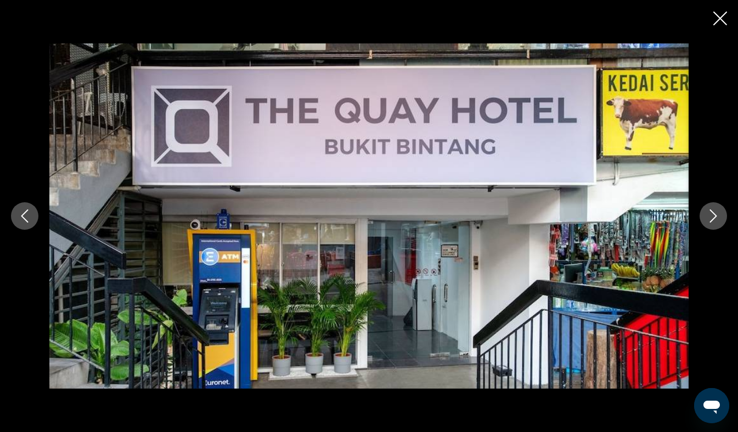
click at [712, 214] on icon "Next image" at bounding box center [713, 215] width 13 height 13
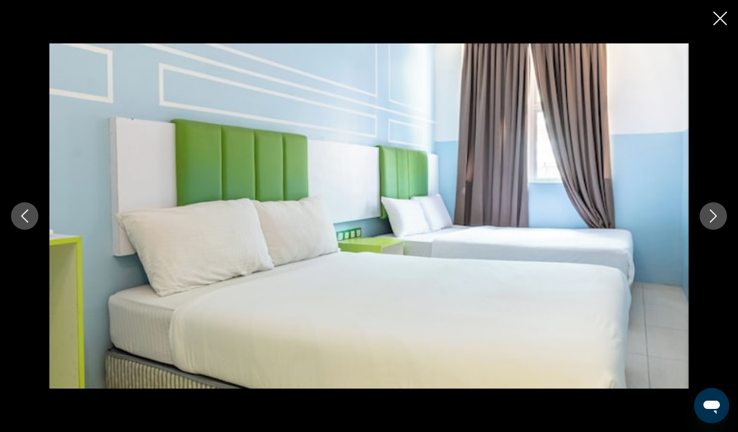
click at [712, 214] on icon "Next image" at bounding box center [713, 215] width 13 height 13
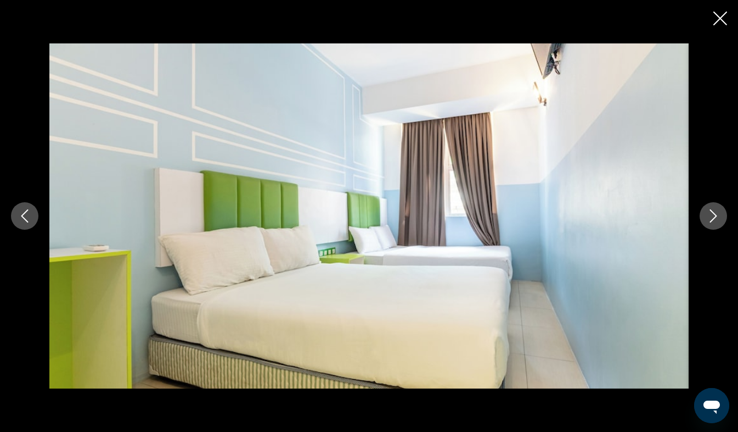
click at [712, 214] on icon "Next image" at bounding box center [713, 215] width 13 height 13
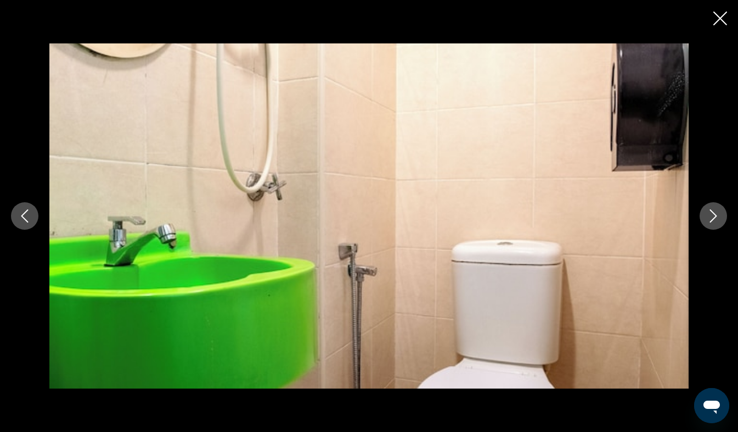
click at [712, 214] on icon "Next image" at bounding box center [713, 215] width 13 height 13
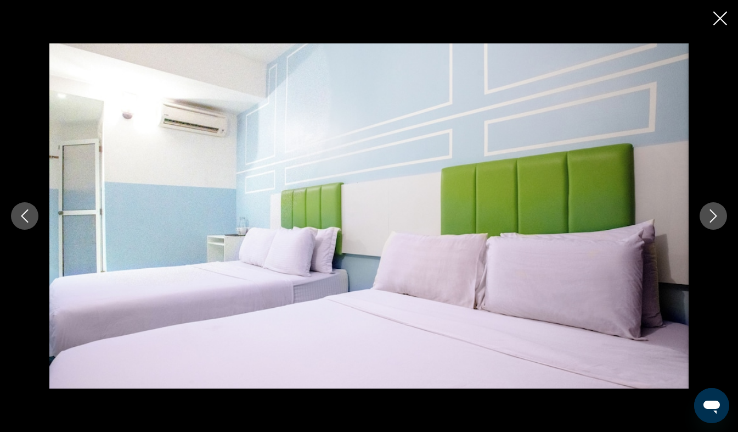
click at [712, 214] on icon "Next image" at bounding box center [713, 215] width 13 height 13
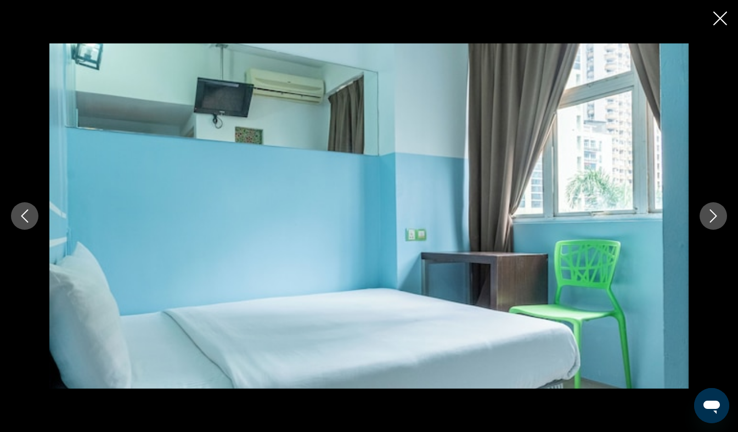
click at [720, 15] on icon "Close slideshow" at bounding box center [721, 19] width 14 height 14
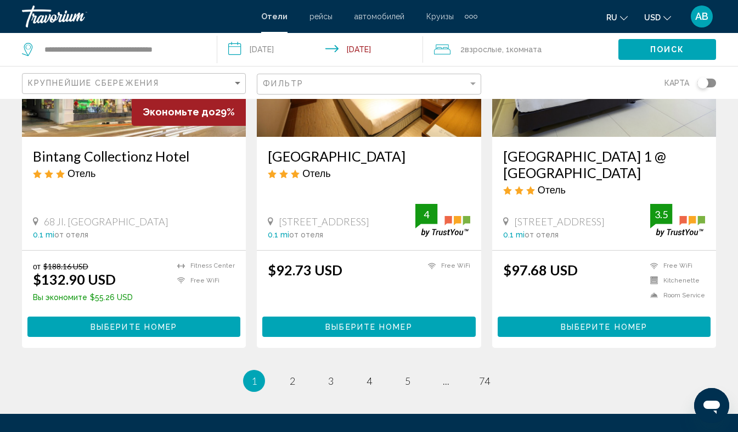
scroll to position [1358, 0]
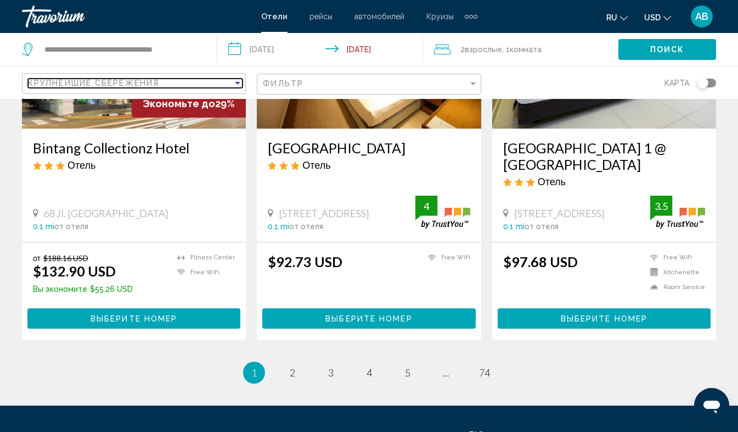
click at [238, 81] on div "Sort by" at bounding box center [238, 83] width 10 height 9
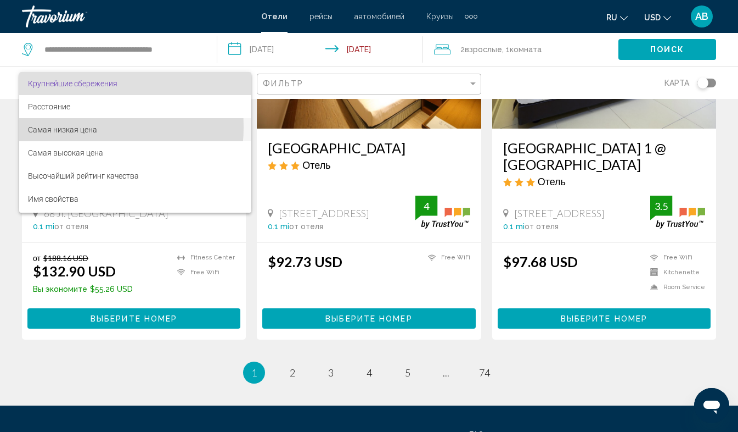
click at [63, 127] on span "Самая низкая цена" at bounding box center [62, 129] width 69 height 9
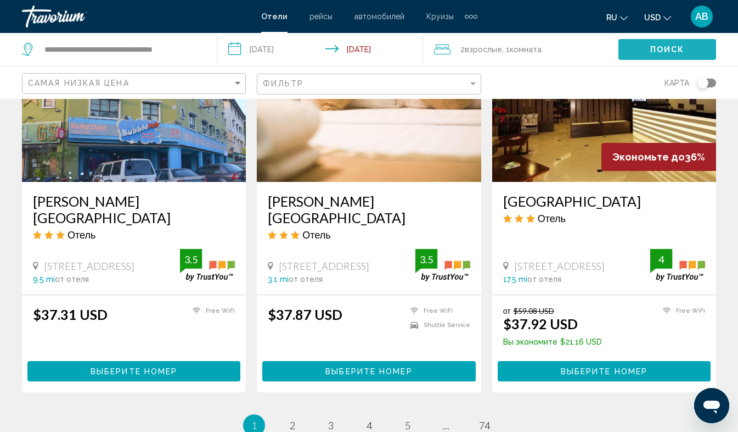
click at [658, 48] on span "Поиск" at bounding box center [668, 50] width 35 height 9
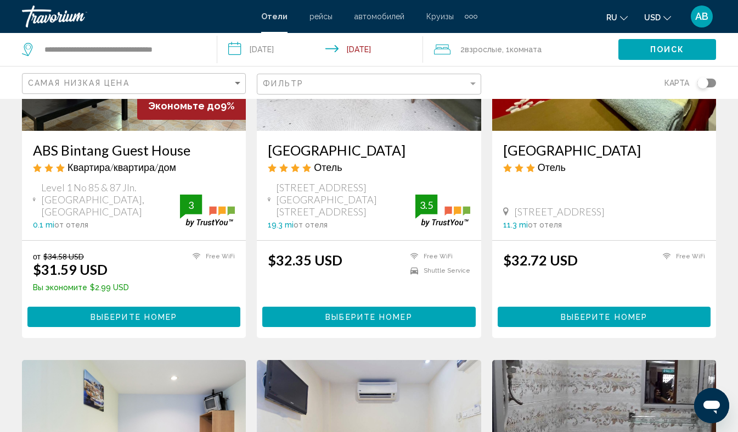
scroll to position [183, 0]
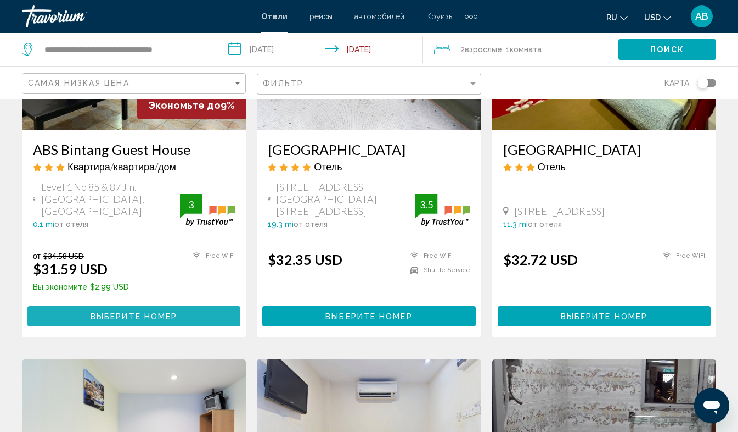
click at [146, 321] on span "Выберите номер" at bounding box center [134, 316] width 87 height 9
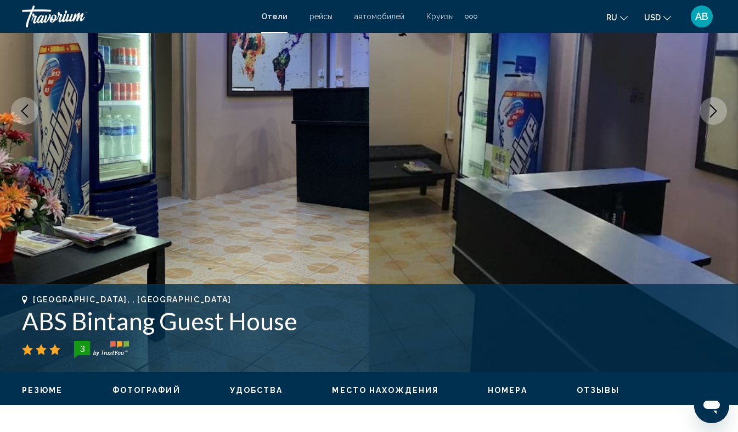
scroll to position [78, 0]
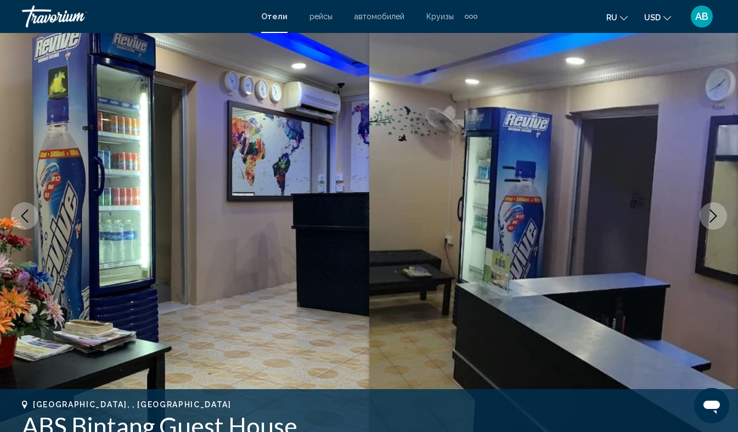
click at [714, 213] on icon "Next image" at bounding box center [713, 215] width 7 height 13
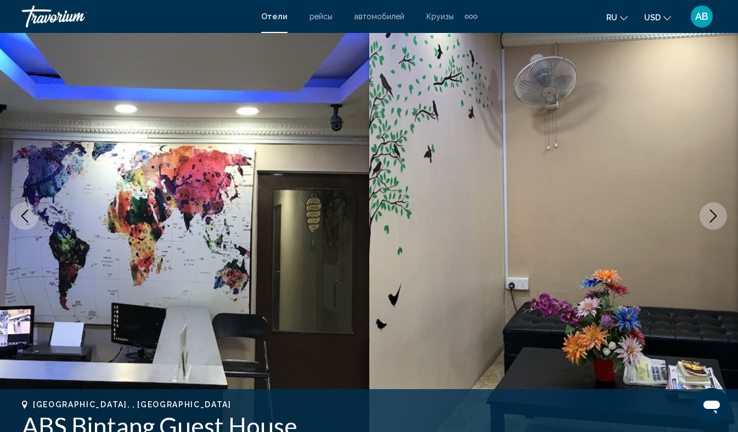
click at [714, 213] on icon "Next image" at bounding box center [713, 215] width 7 height 13
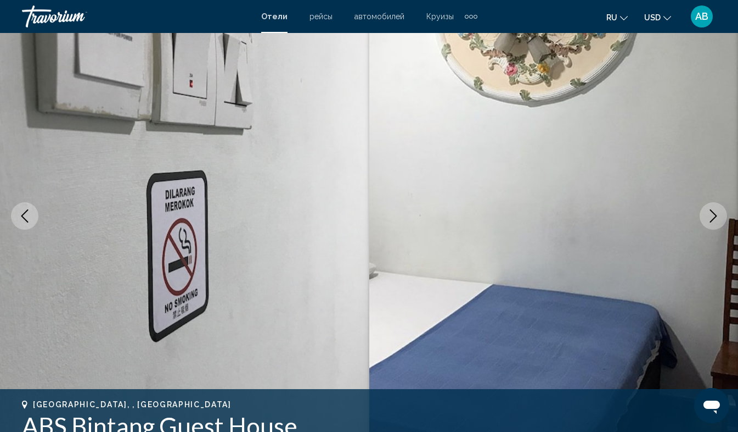
click at [714, 213] on icon "Next image" at bounding box center [713, 215] width 7 height 13
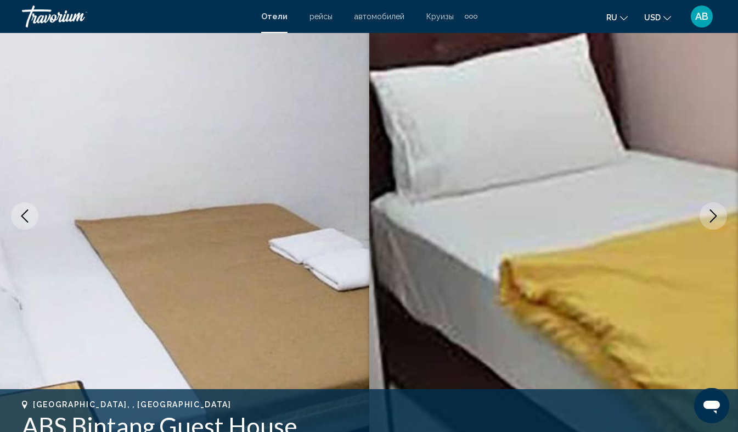
click at [714, 213] on icon "Next image" at bounding box center [713, 215] width 7 height 13
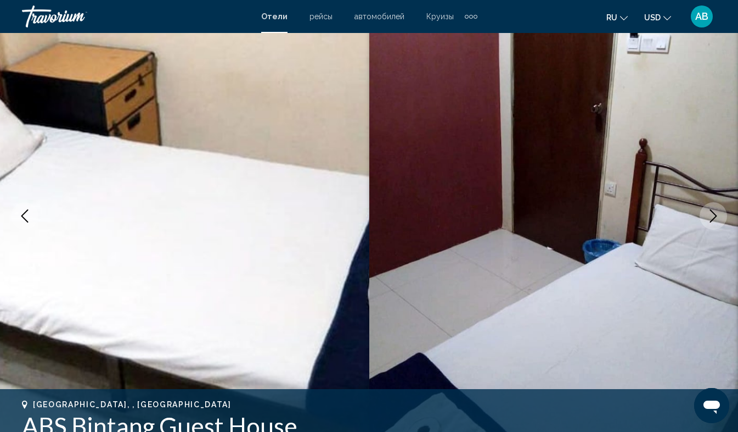
click at [714, 213] on icon "Next image" at bounding box center [713, 215] width 7 height 13
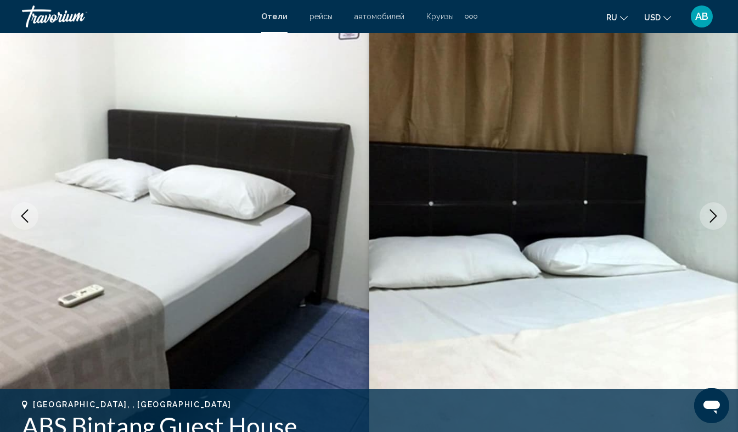
click at [714, 213] on icon "Next image" at bounding box center [713, 215] width 7 height 13
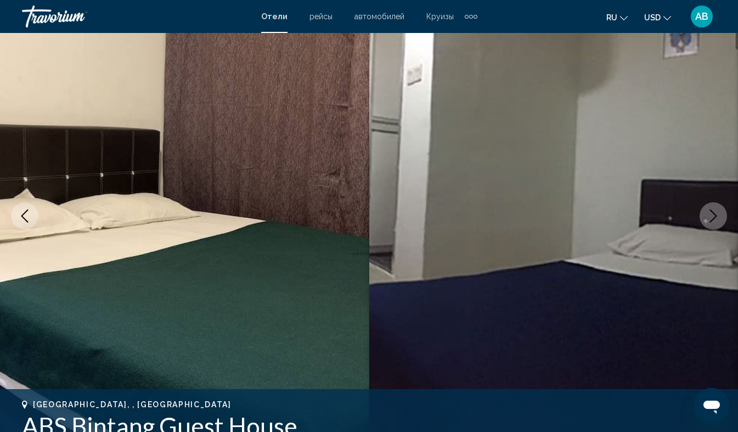
click at [714, 213] on icon "Next image" at bounding box center [713, 215] width 7 height 13
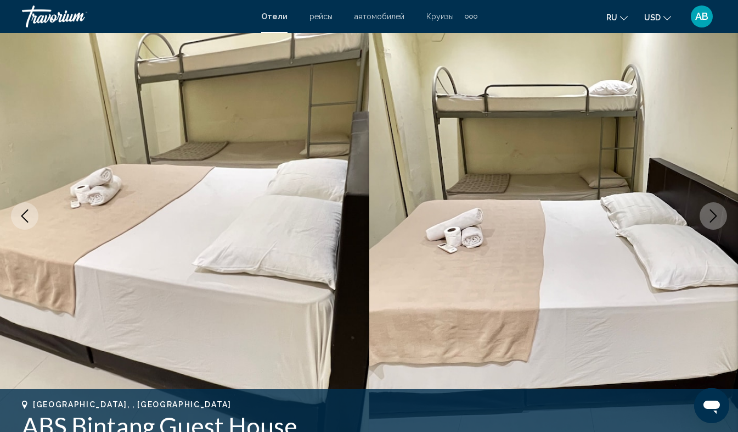
click at [714, 213] on icon "Next image" at bounding box center [713, 215] width 7 height 13
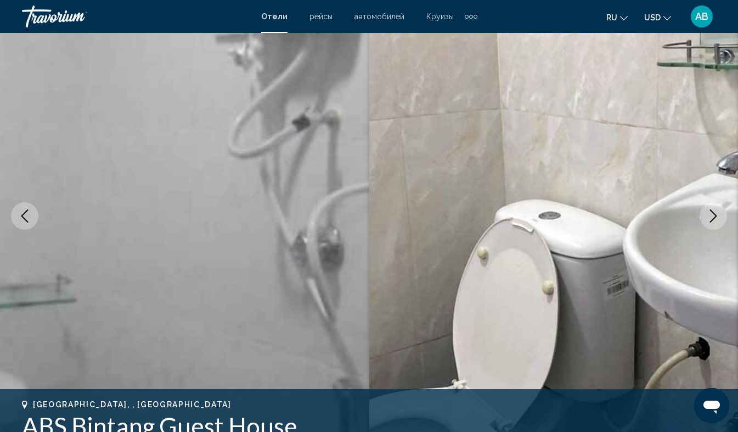
click at [714, 213] on icon "Next image" at bounding box center [713, 215] width 7 height 13
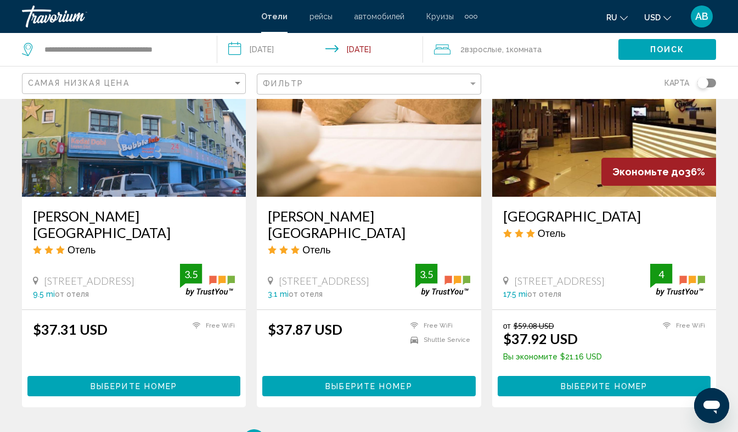
scroll to position [1344, 0]
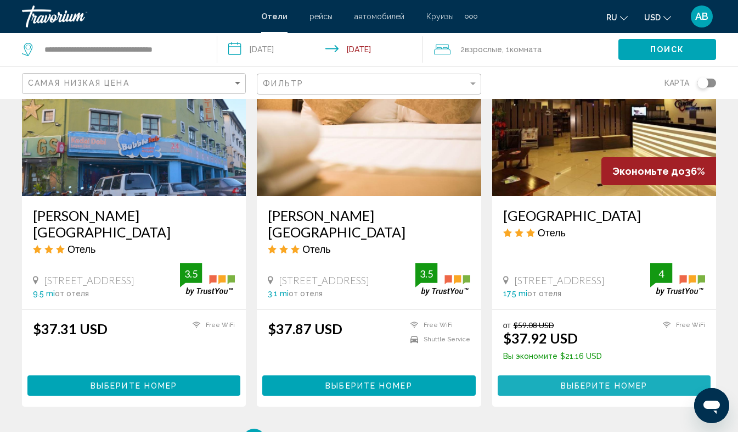
click at [608, 381] on span "Выберите номер" at bounding box center [604, 385] width 87 height 9
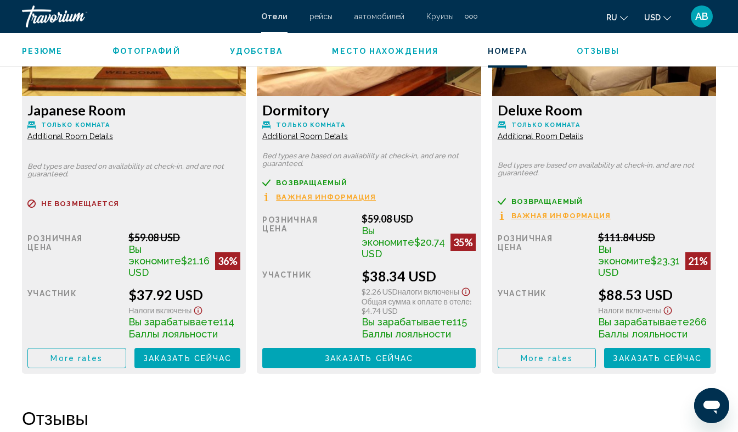
scroll to position [1789, 0]
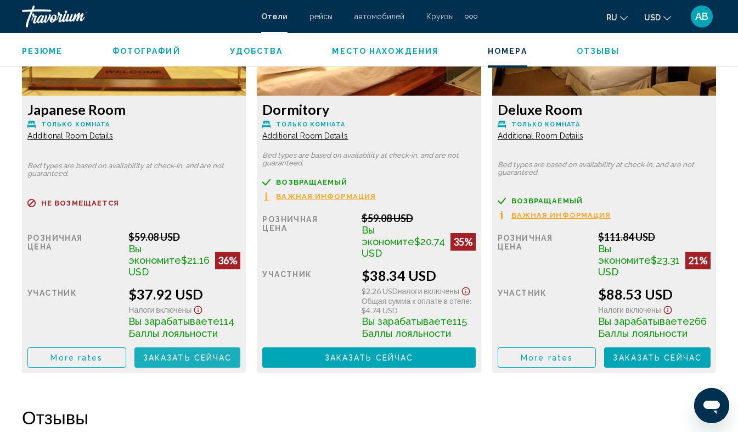
click at [188, 353] on span "Заказать сейчас" at bounding box center [187, 357] width 89 height 9
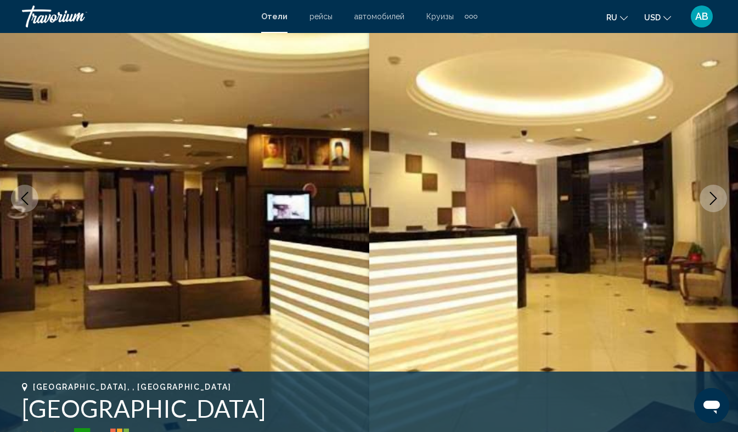
scroll to position [95, 0]
click at [713, 200] on icon "Next image" at bounding box center [713, 198] width 13 height 13
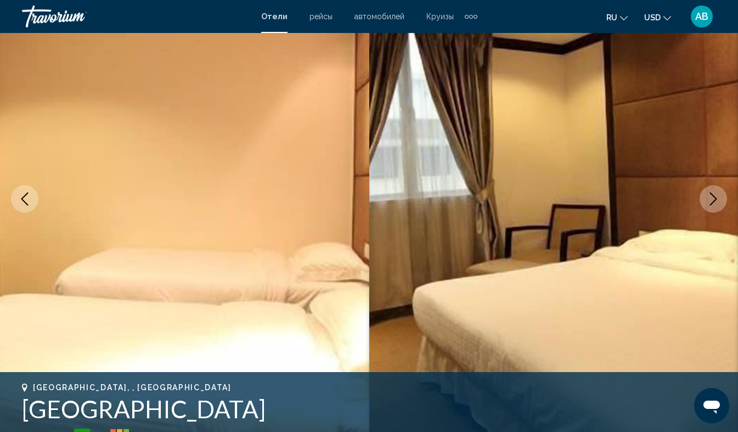
click at [713, 200] on icon "Next image" at bounding box center [713, 198] width 13 height 13
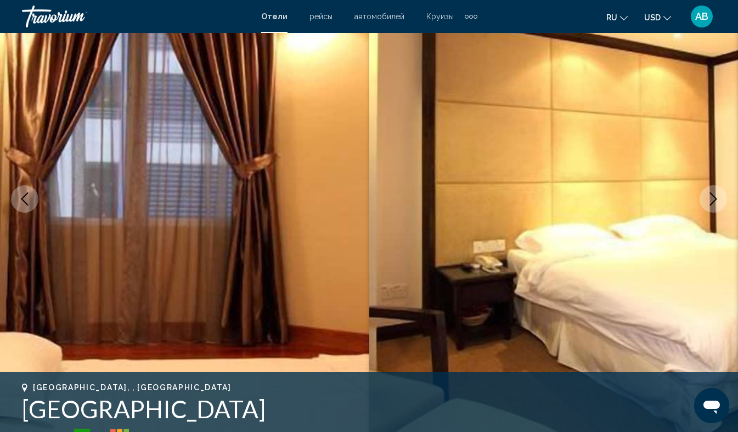
click at [713, 200] on icon "Next image" at bounding box center [713, 198] width 13 height 13
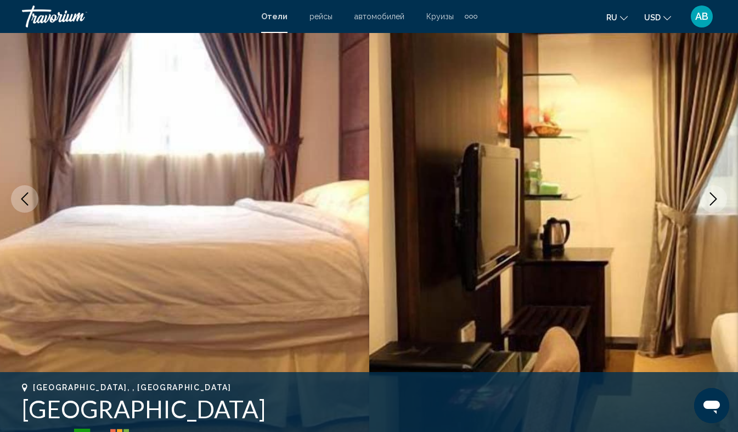
click at [713, 200] on icon "Next image" at bounding box center [713, 198] width 13 height 13
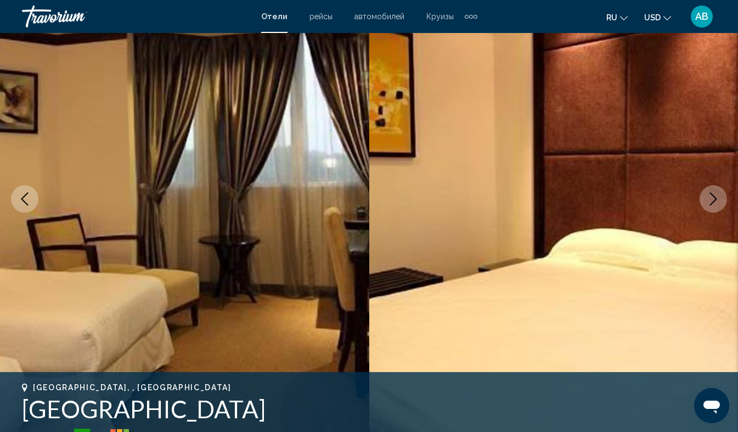
click at [713, 200] on icon "Next image" at bounding box center [713, 198] width 13 height 13
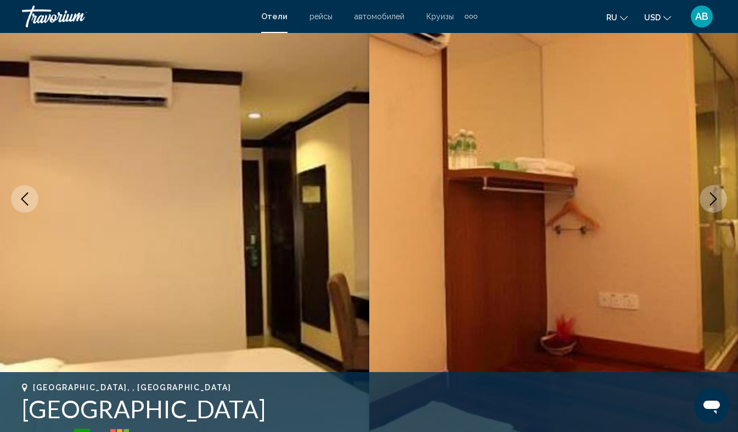
click at [713, 200] on icon "Next image" at bounding box center [713, 198] width 13 height 13
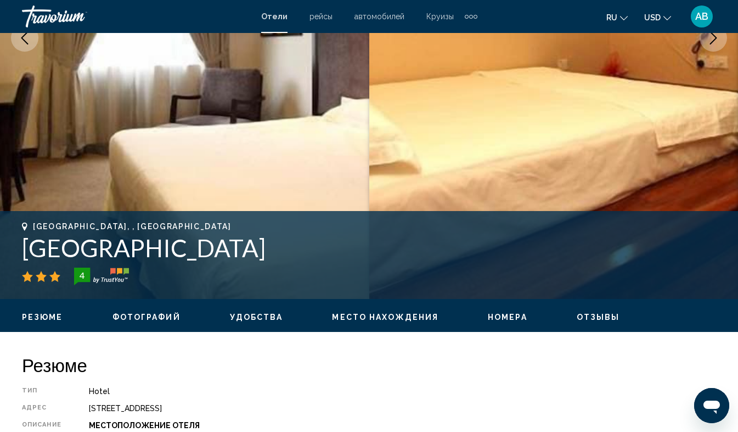
scroll to position [255, 0]
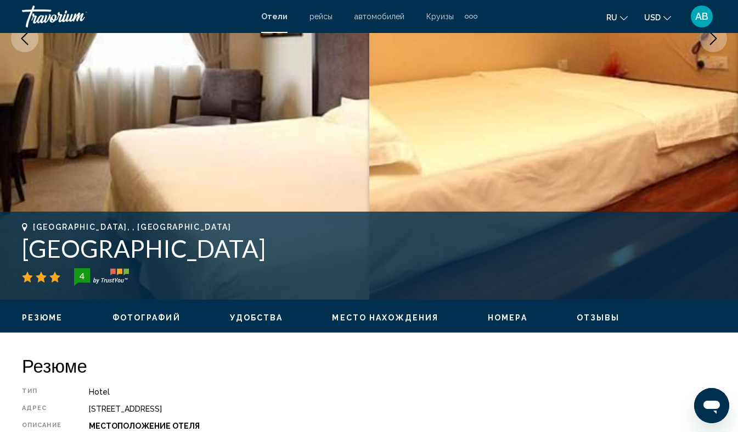
drag, startPoint x: 25, startPoint y: 248, endPoint x: 192, endPoint y: 255, distance: 167.0
click at [192, 255] on h1 "[GEOGRAPHIC_DATA]" at bounding box center [369, 248] width 694 height 29
copy h1 "[GEOGRAPHIC_DATA]"
